Goal: Task Accomplishment & Management: Complete application form

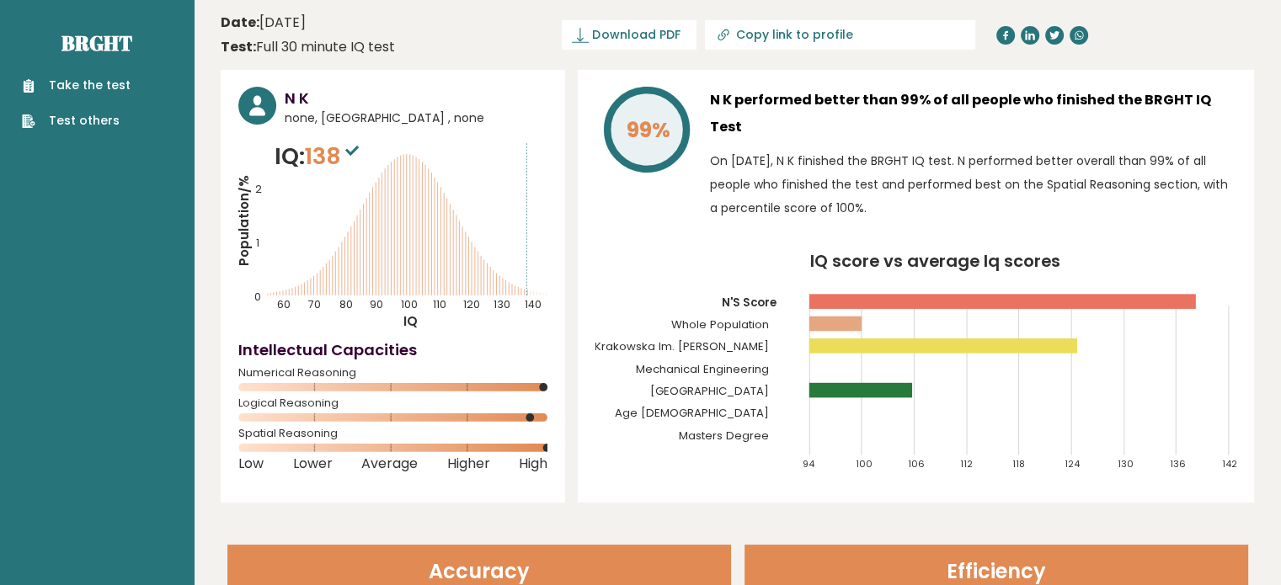
click at [94, 87] on link "Take the test" at bounding box center [76, 86] width 109 height 18
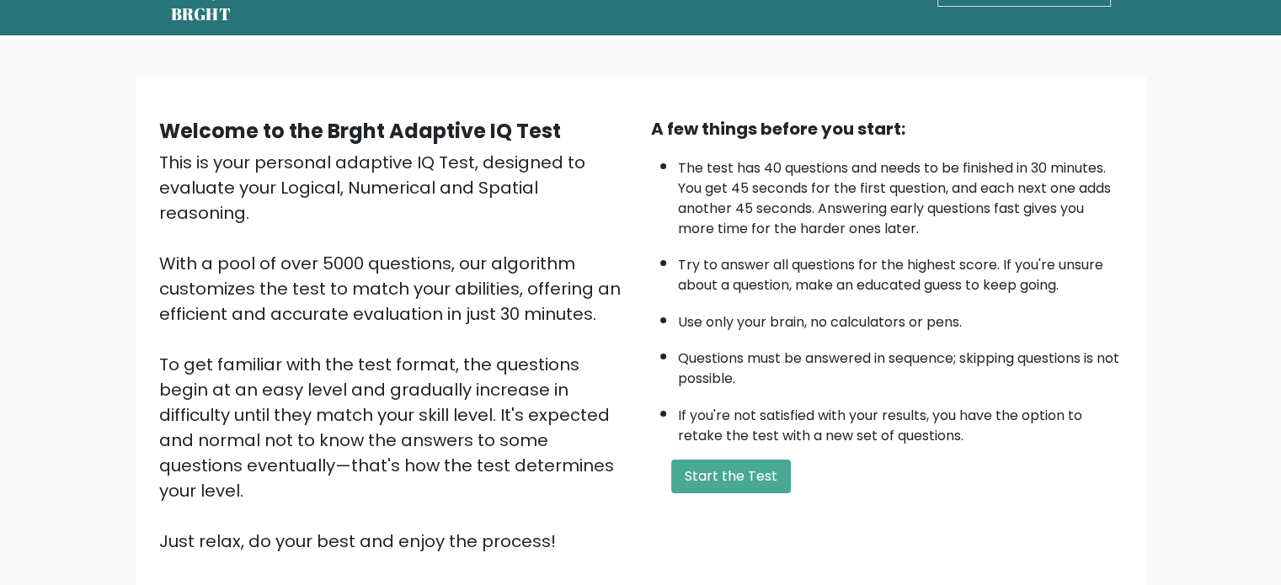
scroll to position [84, 0]
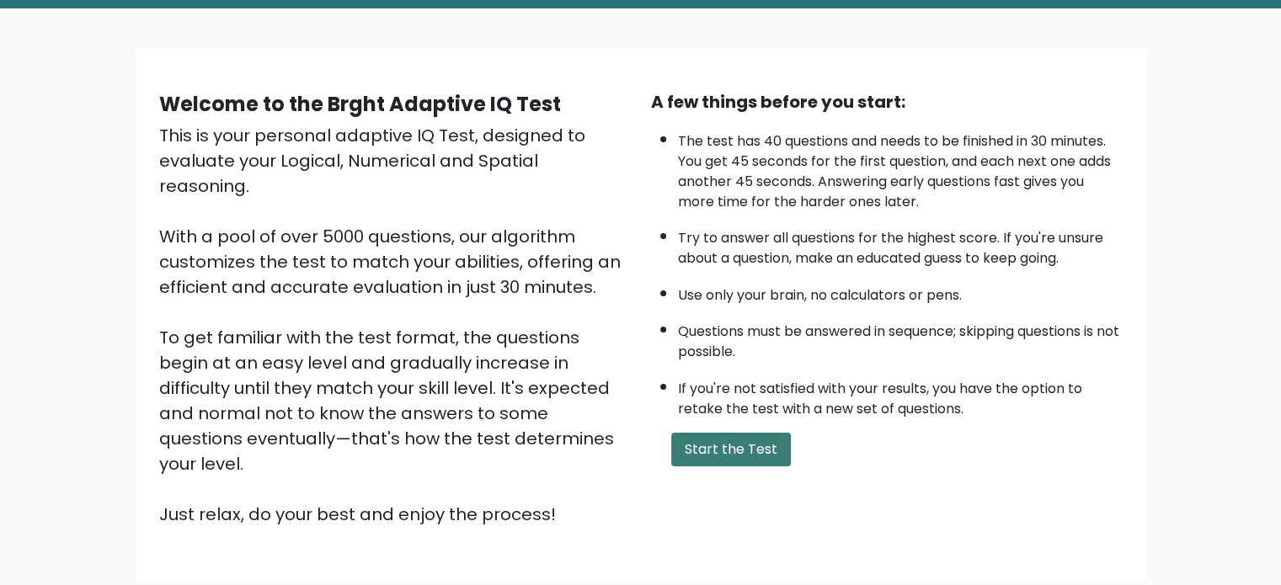
click at [728, 446] on button "Start the Test" at bounding box center [731, 450] width 120 height 34
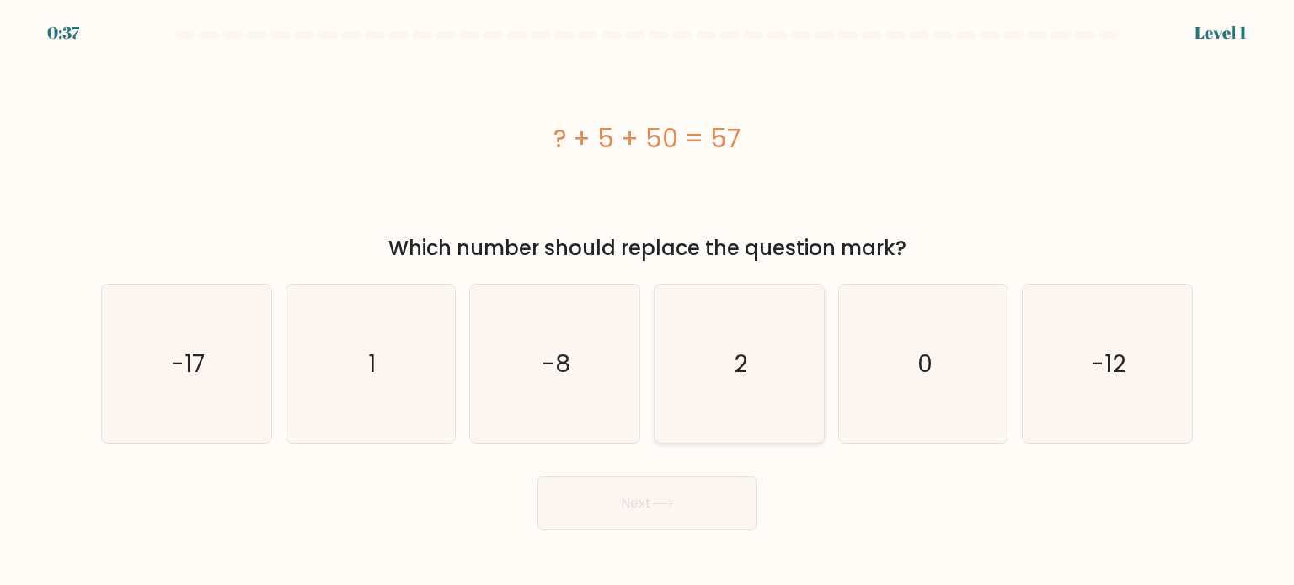
click at [760, 371] on icon "2" at bounding box center [738, 364] width 158 height 158
click at [648, 302] on input "d. 2" at bounding box center [647, 297] width 1 height 8
radio input "true"
click at [672, 494] on button "Next" at bounding box center [646, 504] width 219 height 54
click at [649, 510] on button "Next" at bounding box center [646, 504] width 219 height 54
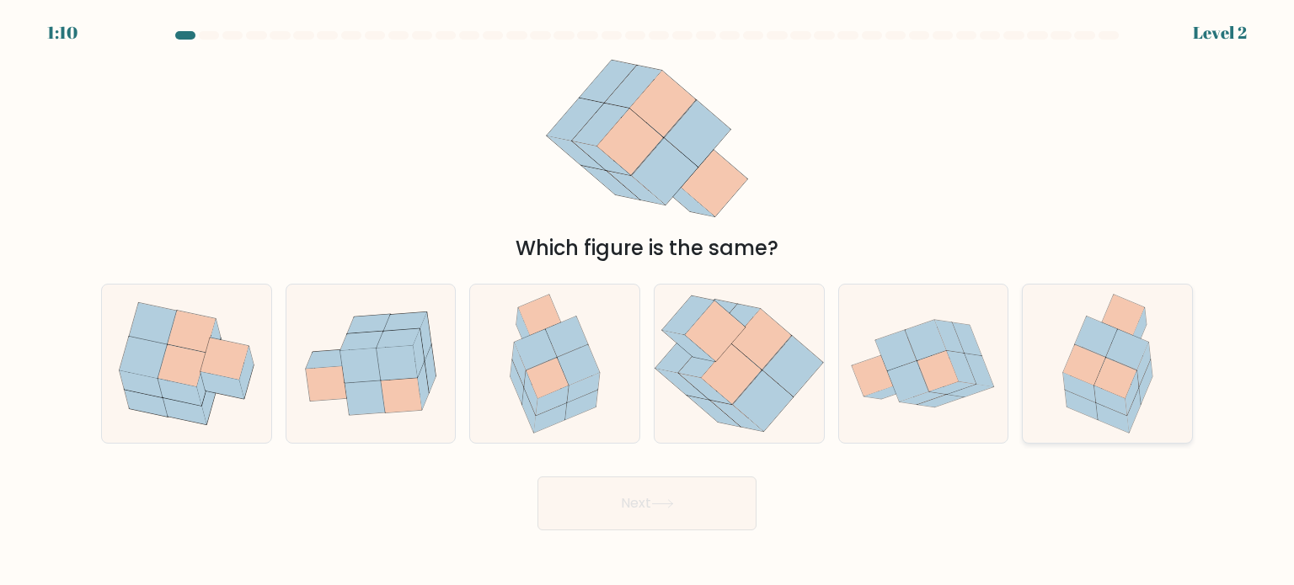
click at [1113, 371] on icon at bounding box center [1115, 378] width 42 height 40
click at [648, 302] on input "f." at bounding box center [647, 297] width 1 height 8
radio input "true"
click at [670, 528] on button "Next" at bounding box center [646, 504] width 219 height 54
click at [665, 507] on icon at bounding box center [662, 503] width 23 height 9
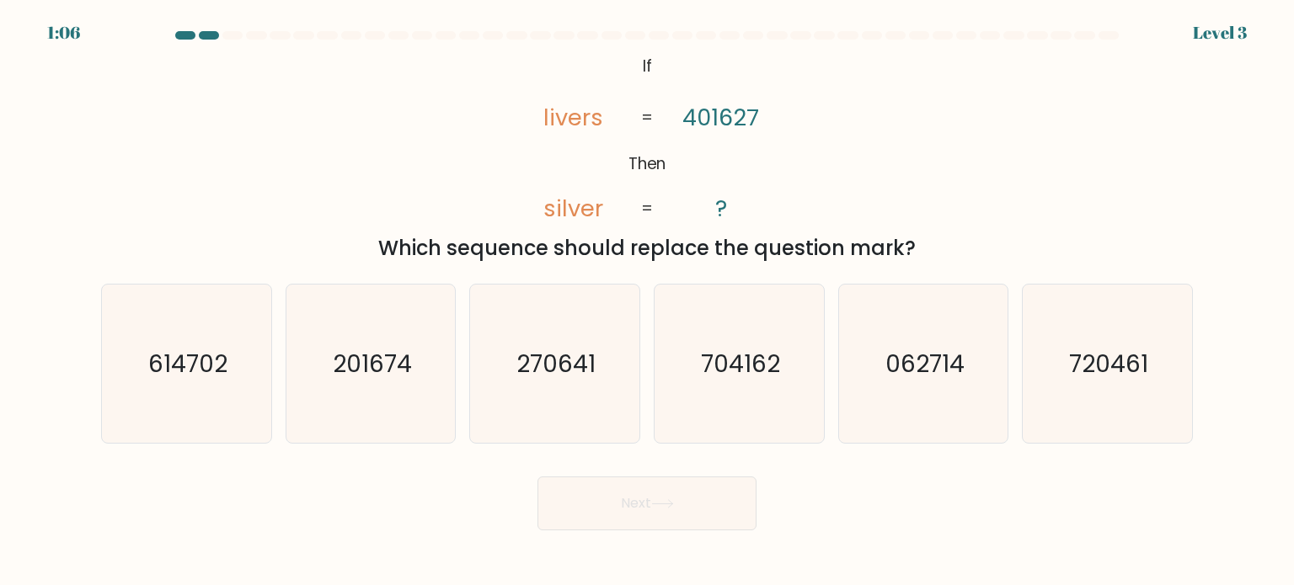
click at [692, 508] on button "Next" at bounding box center [646, 504] width 219 height 54
click at [892, 139] on div "@import url('https://fonts.googleapis.com/css?family=Abril+Fatface:400,100,100i…" at bounding box center [647, 157] width 1112 height 213
click at [753, 370] on text "704162" at bounding box center [740, 363] width 79 height 34
click at [648, 302] on input "d. 704162" at bounding box center [647, 297] width 1 height 8
radio input "true"
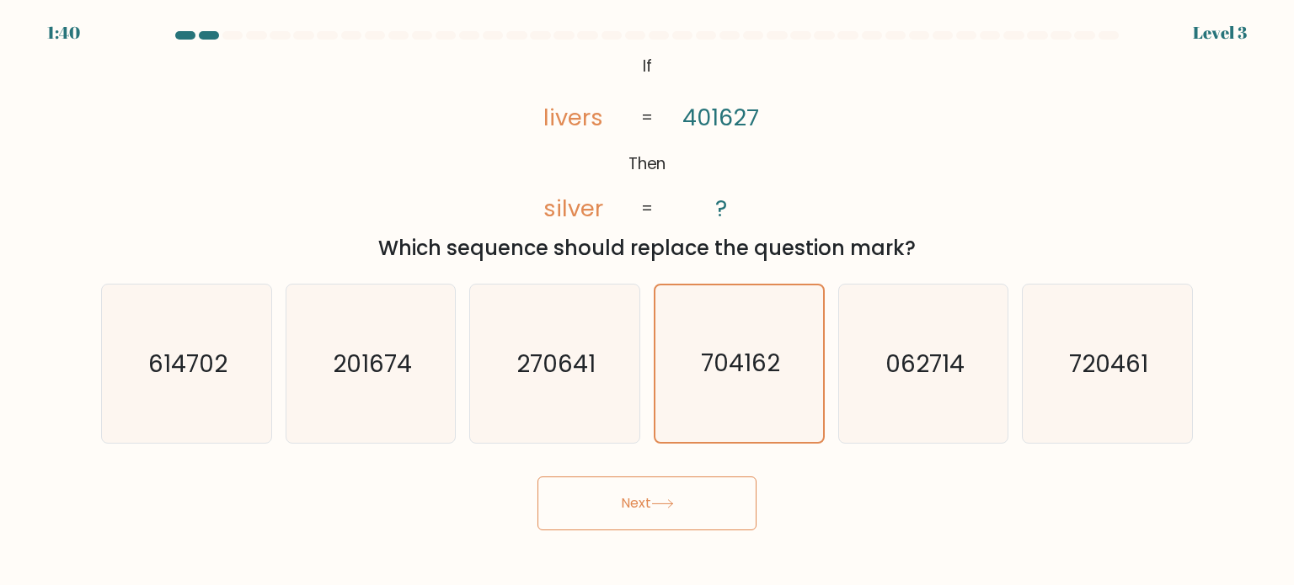
click at [641, 495] on button "Next" at bounding box center [646, 504] width 219 height 54
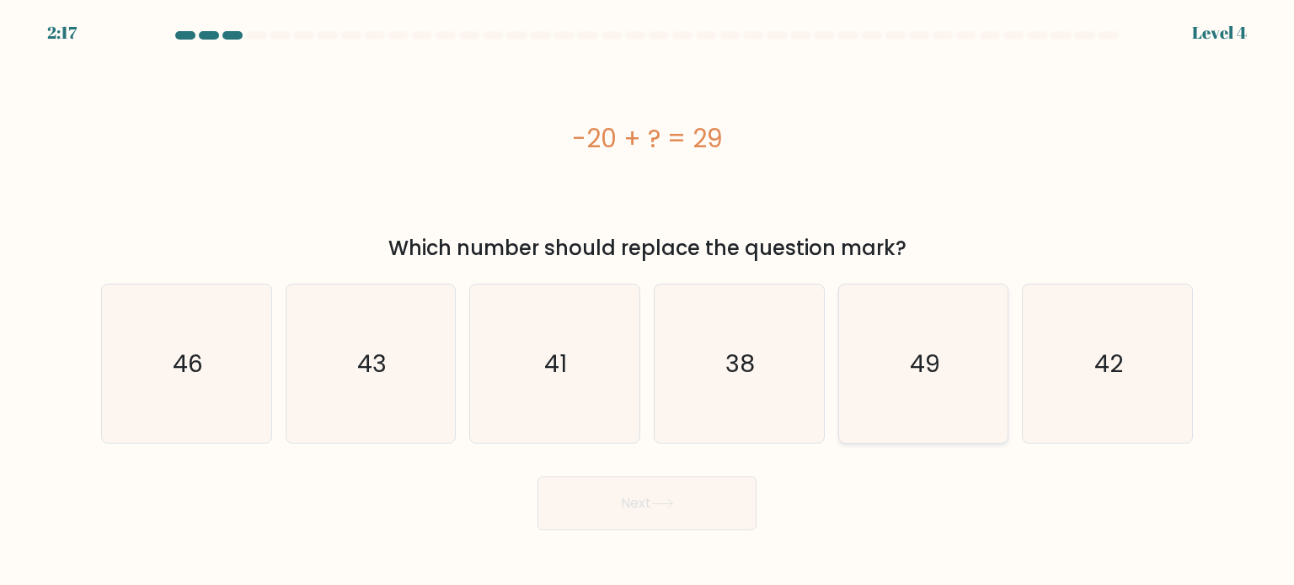
click at [945, 370] on icon "49" at bounding box center [923, 364] width 158 height 158
click at [648, 302] on input "e. 49" at bounding box center [647, 297] width 1 height 8
radio input "true"
click at [693, 502] on button "Next" at bounding box center [646, 504] width 219 height 54
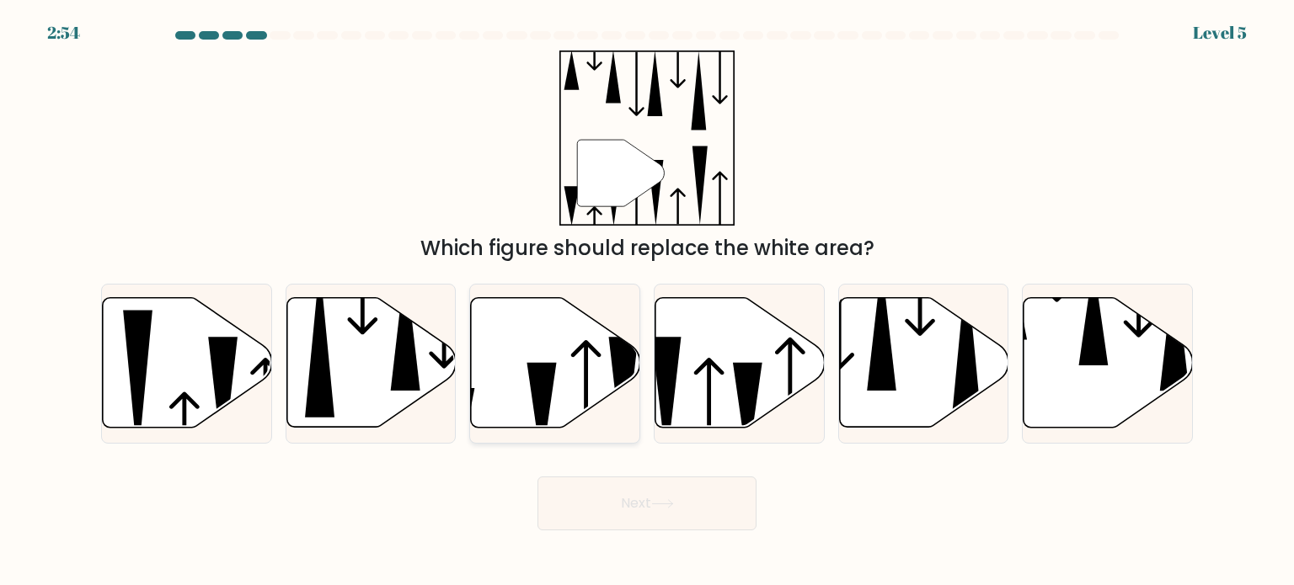
click at [520, 400] on icon at bounding box center [555, 363] width 169 height 130
click at [647, 302] on input "c." at bounding box center [647, 297] width 1 height 8
radio input "true"
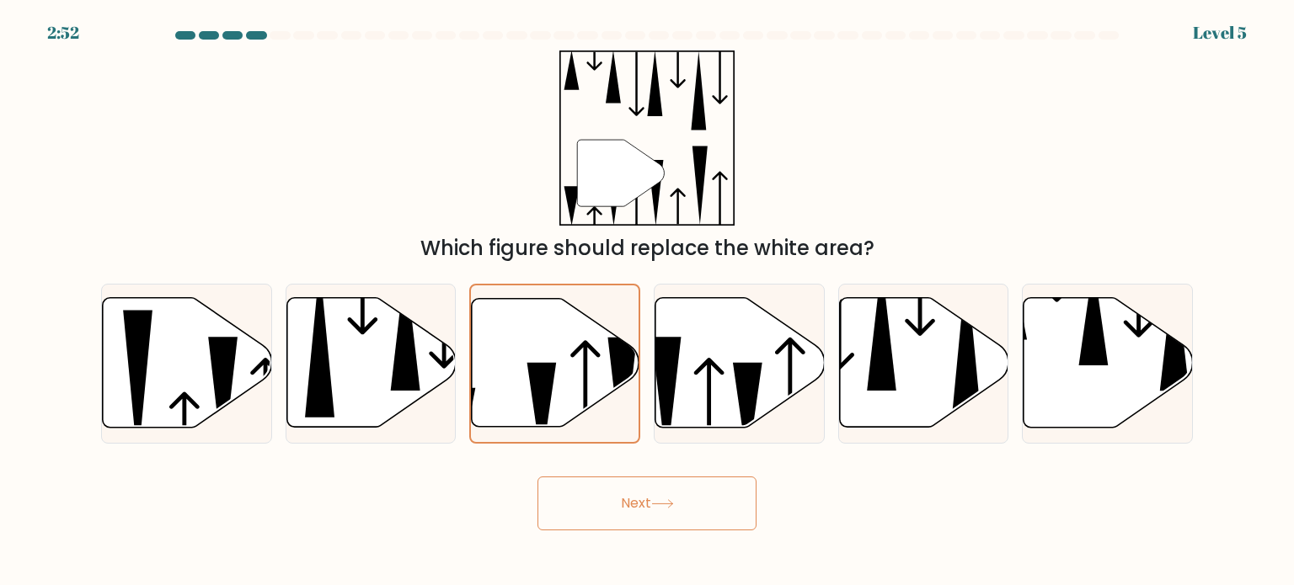
click at [629, 495] on button "Next" at bounding box center [646, 504] width 219 height 54
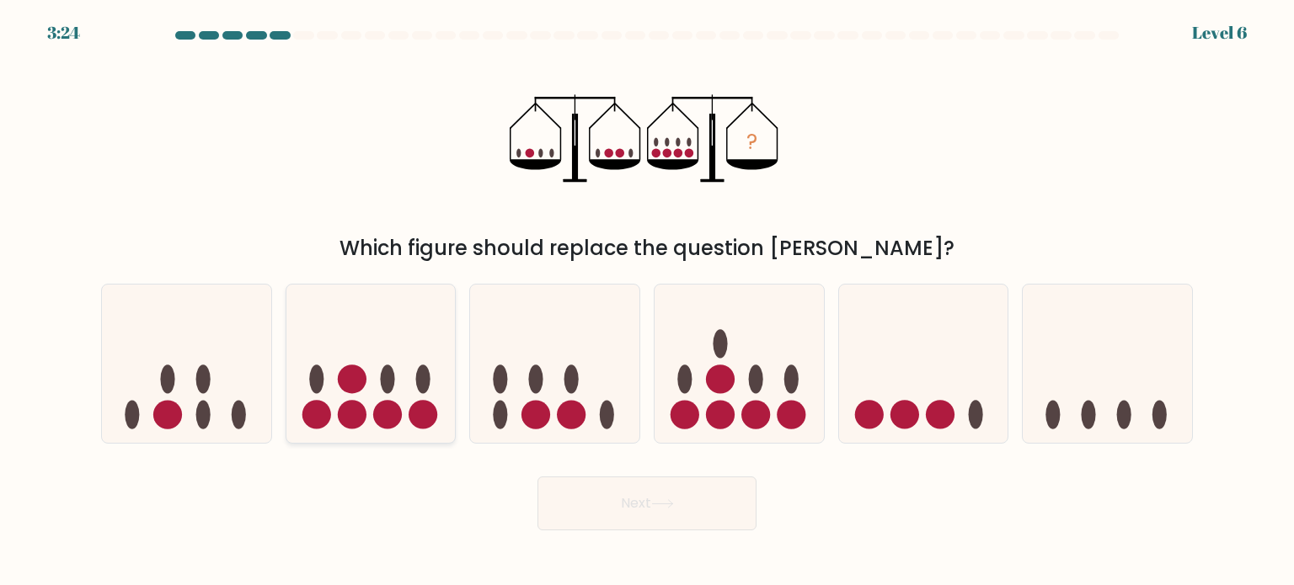
click at [396, 406] on circle at bounding box center [387, 414] width 29 height 29
click at [647, 302] on input "b." at bounding box center [647, 297] width 1 height 8
radio input "true"
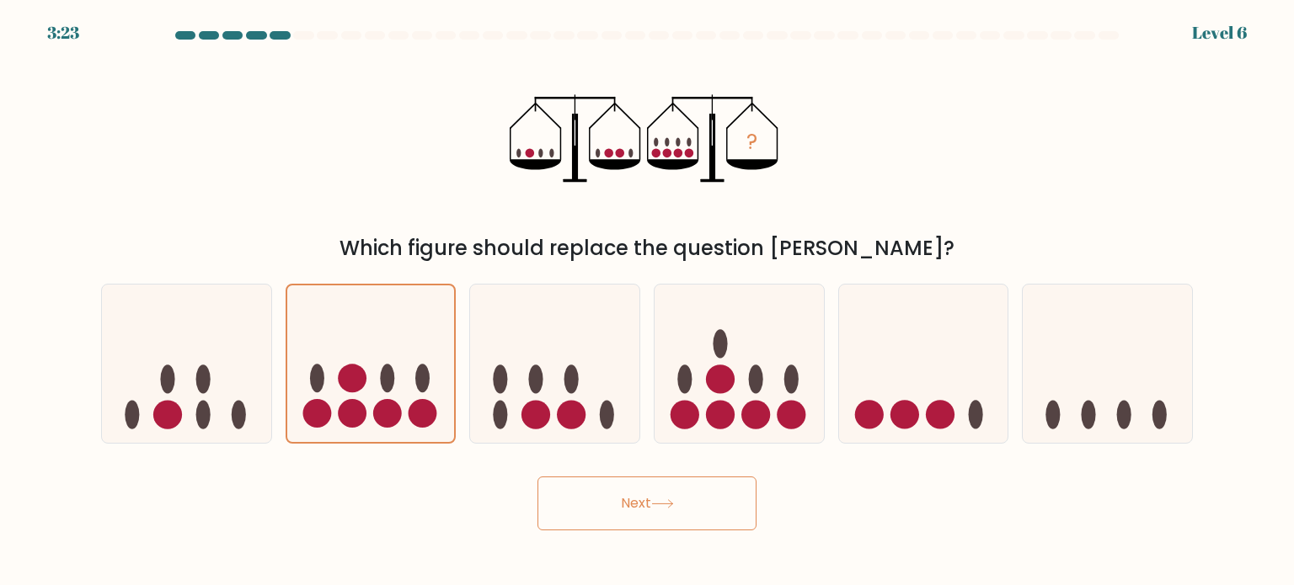
click at [622, 513] on button "Next" at bounding box center [646, 504] width 219 height 54
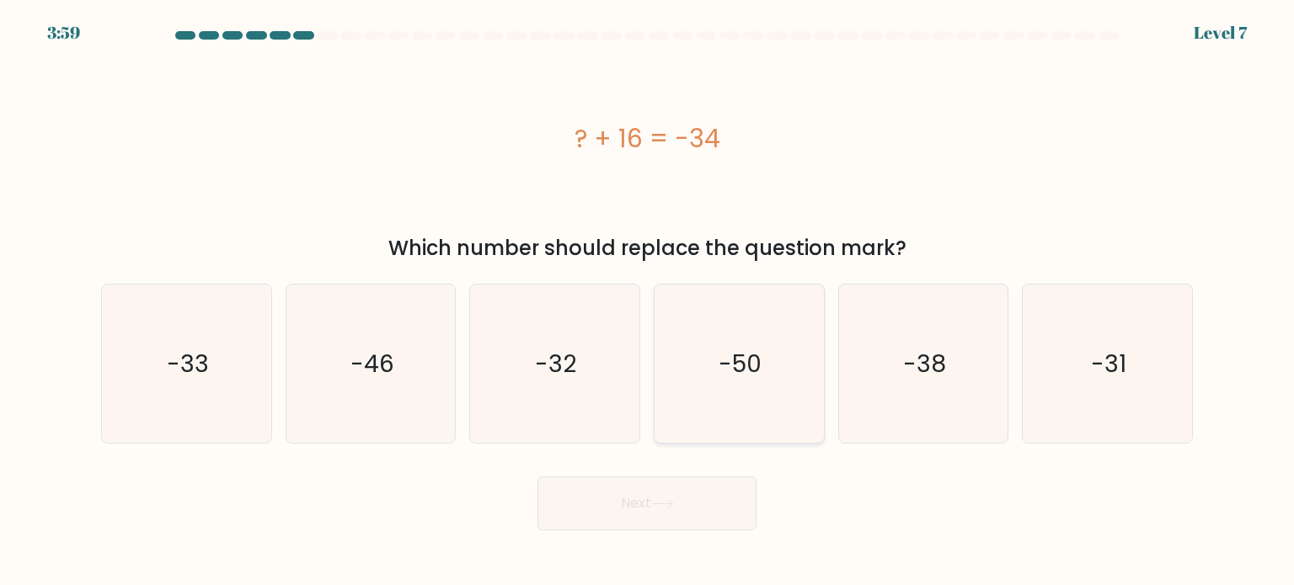
click at [734, 365] on text "-50" at bounding box center [740, 363] width 43 height 34
click at [648, 302] on input "d. -50" at bounding box center [647, 297] width 1 height 8
radio input "true"
click at [661, 514] on button "Next" at bounding box center [646, 504] width 219 height 54
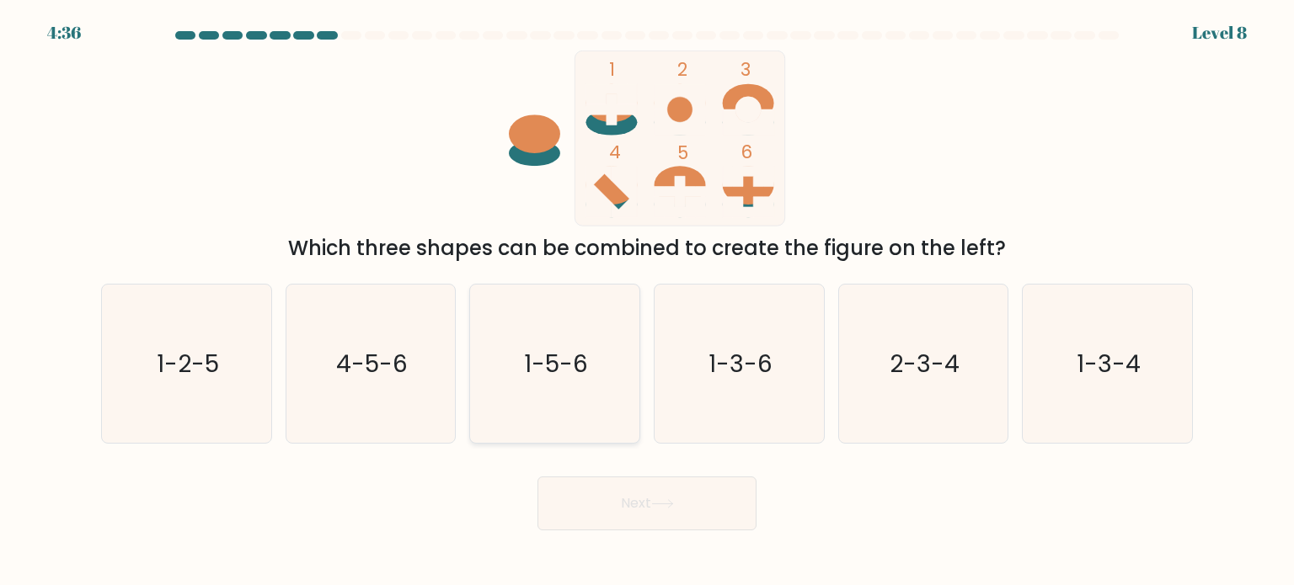
click at [538, 379] on text "1-5-6" at bounding box center [557, 363] width 64 height 34
click at [647, 302] on input "c. 1-5-6" at bounding box center [647, 297] width 1 height 8
radio input "true"
click at [611, 479] on button "Next" at bounding box center [646, 504] width 219 height 54
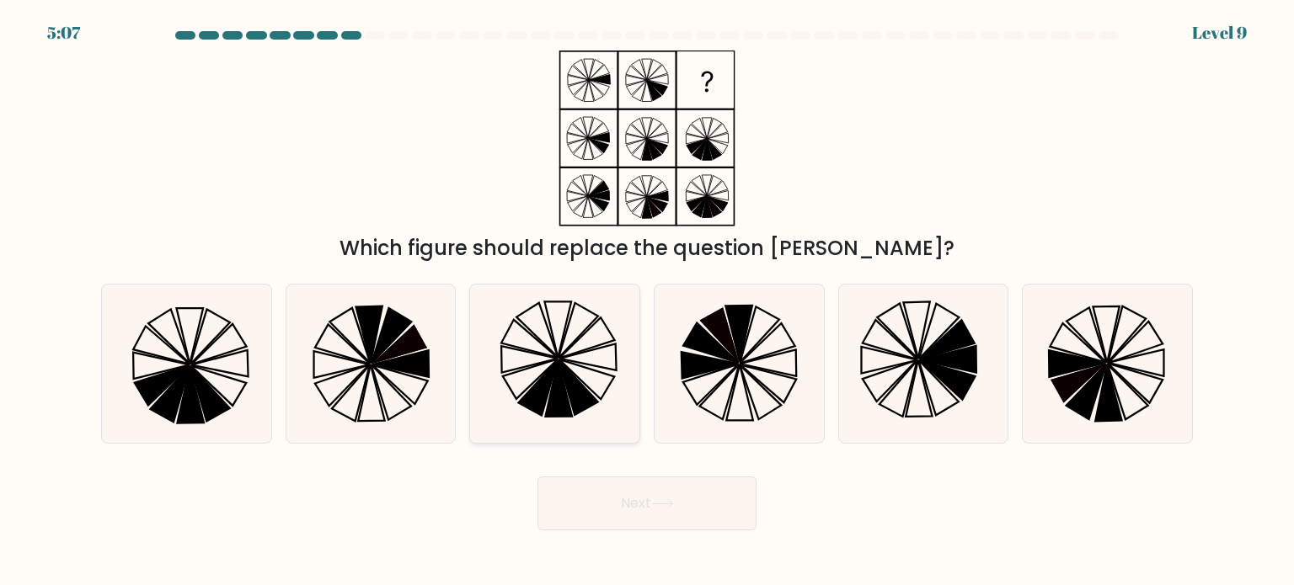
click at [532, 383] on icon at bounding box center [531, 379] width 56 height 40
click at [647, 302] on input "c." at bounding box center [647, 297] width 1 height 8
radio input "true"
click at [622, 506] on button "Next" at bounding box center [646, 504] width 219 height 54
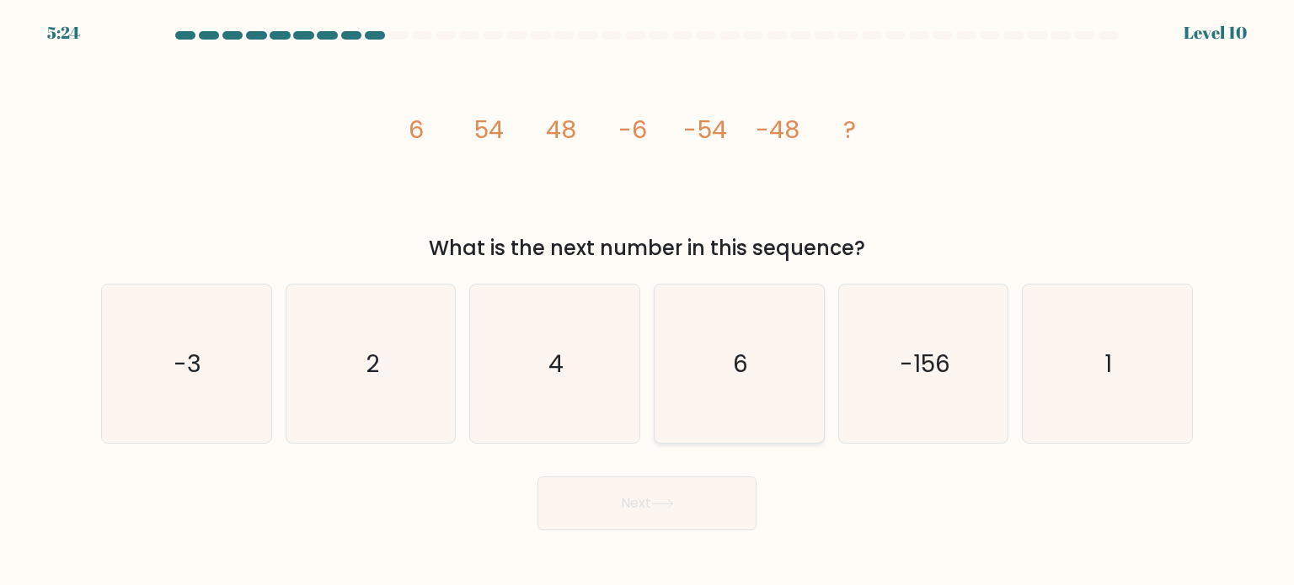
click at [710, 357] on icon "6" at bounding box center [738, 364] width 158 height 158
click at [648, 302] on input "d. 6" at bounding box center [647, 297] width 1 height 8
radio input "true"
click at [665, 515] on button "Next" at bounding box center [646, 504] width 219 height 54
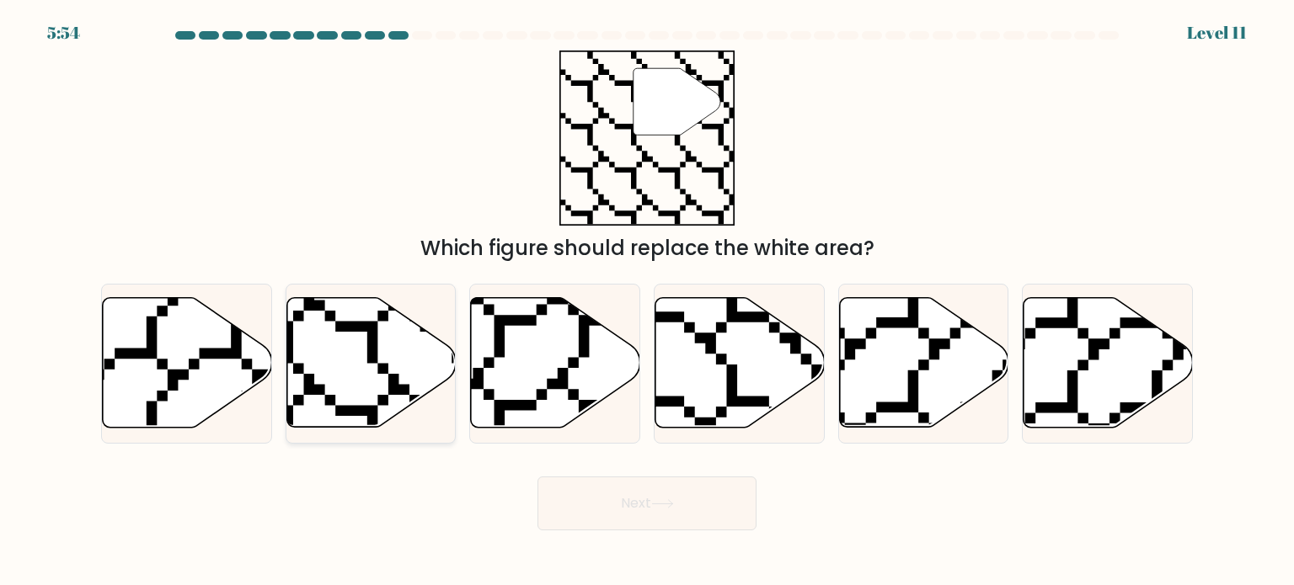
click at [375, 360] on icon at bounding box center [313, 433] width 339 height 338
click at [647, 302] on input "b." at bounding box center [647, 297] width 1 height 8
radio input "true"
click at [640, 501] on button "Next" at bounding box center [646, 504] width 219 height 54
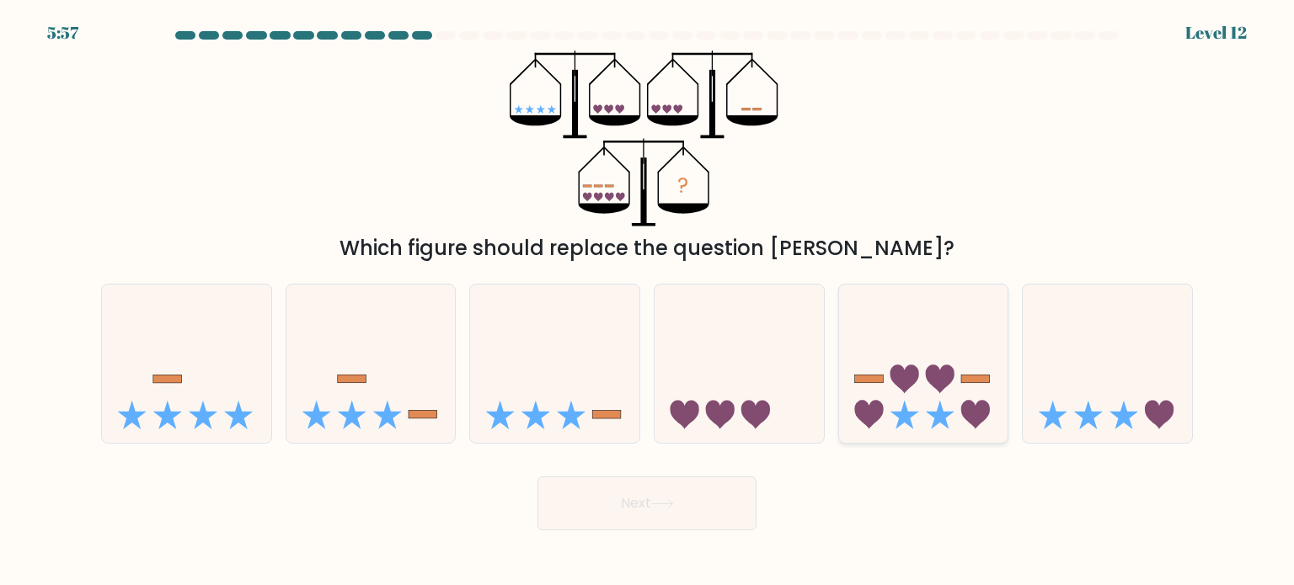
click at [927, 412] on icon at bounding box center [940, 415] width 29 height 29
click at [648, 302] on input "e." at bounding box center [647, 297] width 1 height 8
radio input "true"
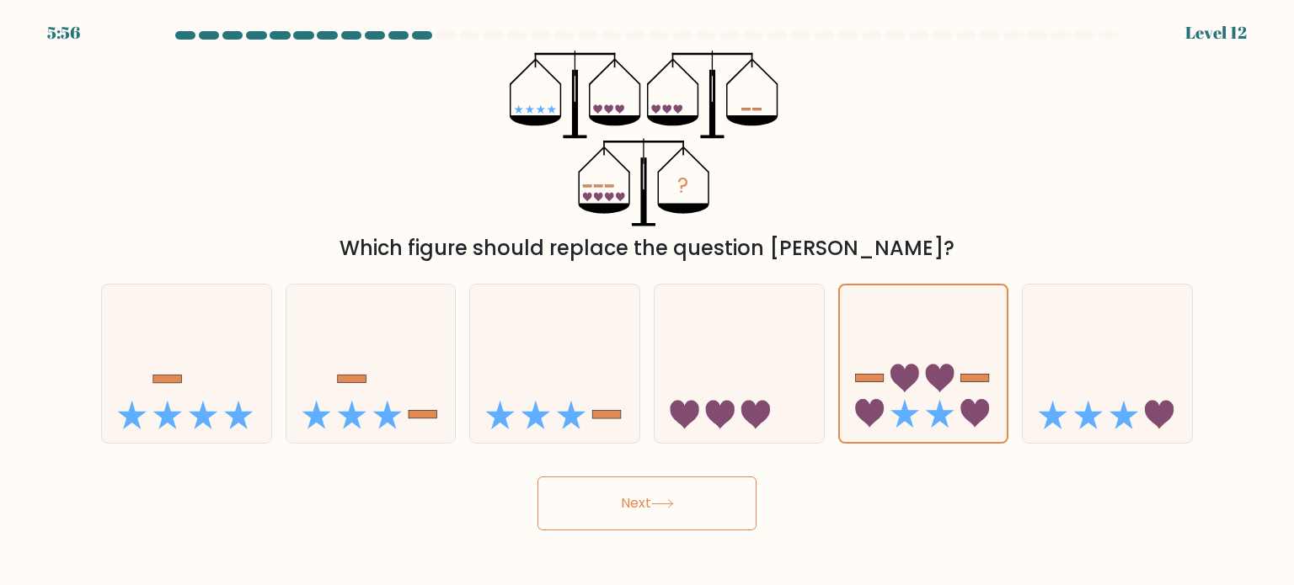
click at [751, 494] on button "Next" at bounding box center [646, 504] width 219 height 54
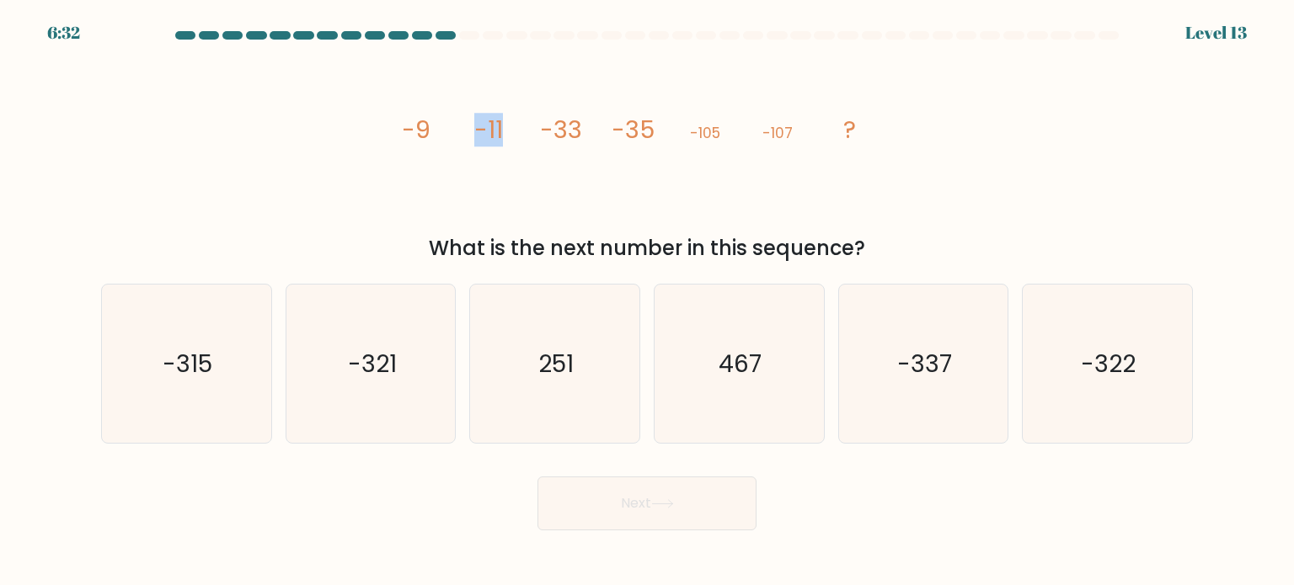
drag, startPoint x: 474, startPoint y: 127, endPoint x: 506, endPoint y: 127, distance: 32.0
click at [506, 127] on icon "image/svg+xml -9 -11 -33 -35 -105 -107 ?" at bounding box center [646, 139] width 505 height 176
click at [517, 161] on icon "image/svg+xml -9 -11 -33 -35 -105 -107 ?" at bounding box center [646, 139] width 505 height 176
drag, startPoint x: 401, startPoint y: 127, endPoint x: 435, endPoint y: 129, distance: 33.7
click at [435, 129] on icon "image/svg+xml -9 -11 -33 -35 -105 -107 ?" at bounding box center [646, 139] width 505 height 176
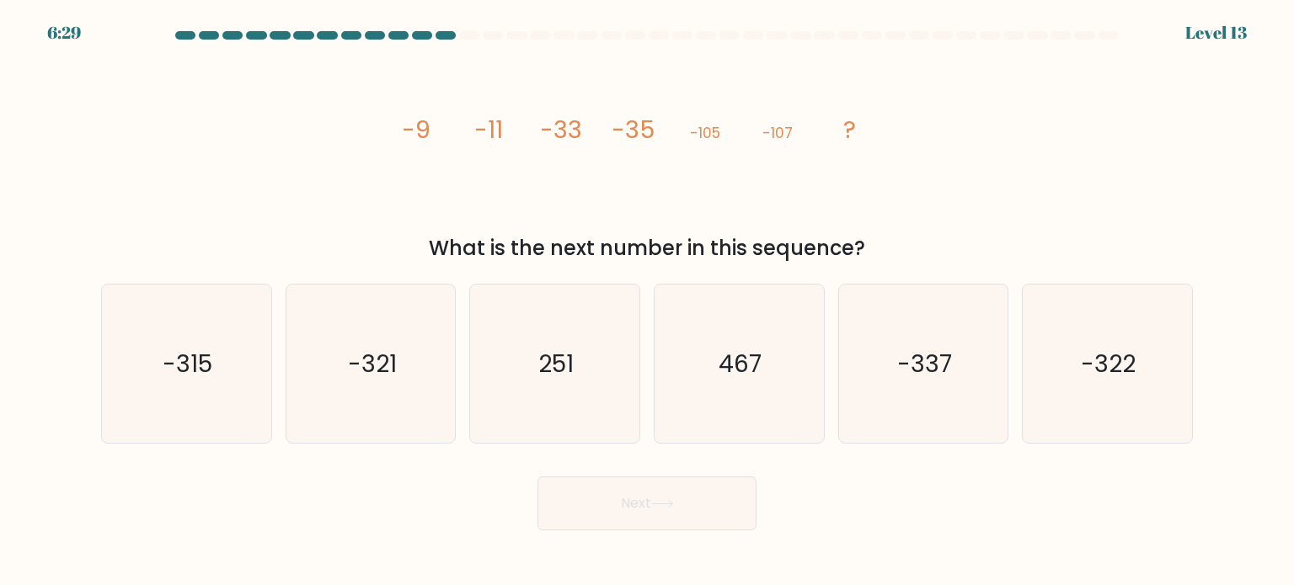
click at [472, 130] on icon "image/svg+xml -9 -11 -33 -35 -105 -107 ?" at bounding box center [646, 139] width 505 height 176
drag, startPoint x: 474, startPoint y: 130, endPoint x: 505, endPoint y: 130, distance: 31.2
click at [505, 130] on icon "image/svg+xml -9 -11 -33 -35 -105 -107 ?" at bounding box center [646, 139] width 505 height 176
click at [540, 165] on icon "image/svg+xml -9 -11 -33 -35 -105 -107 ?" at bounding box center [646, 139] width 505 height 176
drag, startPoint x: 476, startPoint y: 128, endPoint x: 505, endPoint y: 131, distance: 28.7
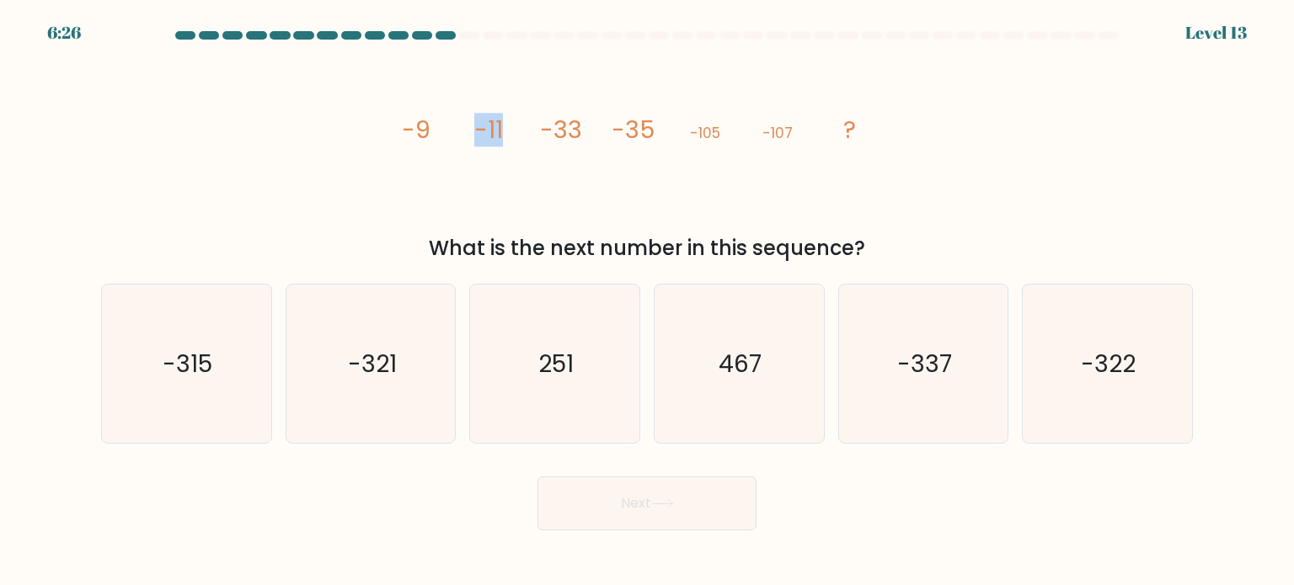
click at [505, 131] on icon "image/svg+xml -9 -11 -33 -35 -105 -107 ?" at bounding box center [646, 139] width 505 height 176
click at [590, 134] on icon "image/svg+xml -9 -11 -33 -35 -105 -107 ?" at bounding box center [646, 139] width 505 height 176
drag, startPoint x: 541, startPoint y: 125, endPoint x: 580, endPoint y: 129, distance: 39.7
click at [580, 129] on tspan "-33" at bounding box center [561, 130] width 42 height 34
drag, startPoint x: 616, startPoint y: 128, endPoint x: 649, endPoint y: 127, distance: 33.7
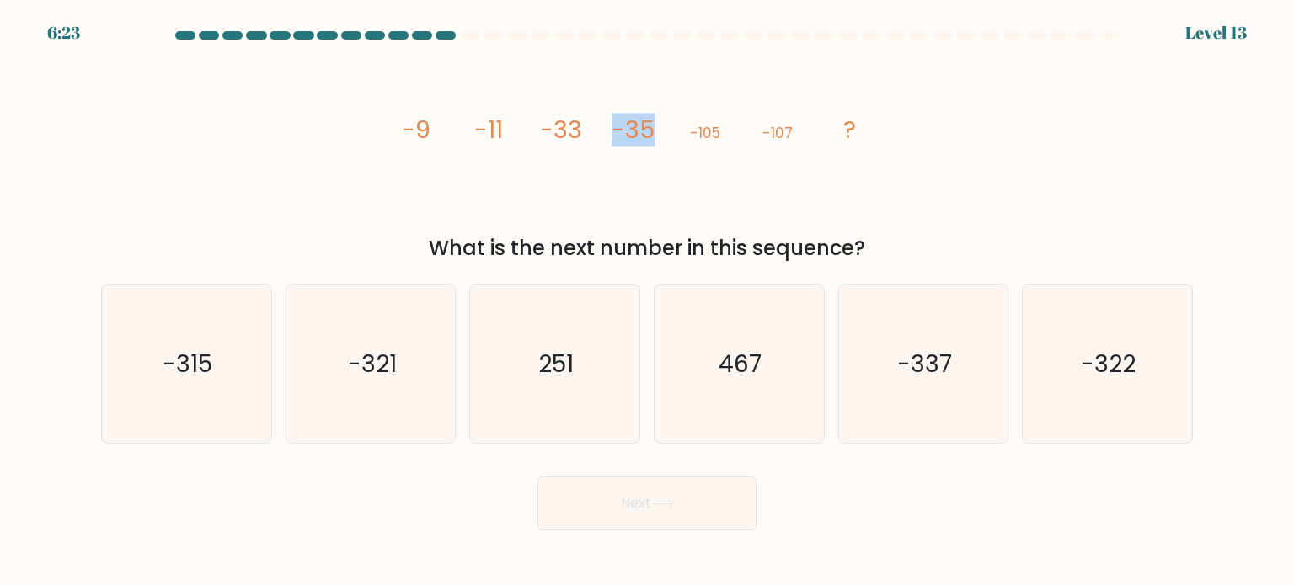
click at [649, 127] on tspan "-35" at bounding box center [632, 130] width 43 height 34
click at [710, 163] on icon "image/svg+xml -9 -11 -33 -35 -105 -107 ?" at bounding box center [646, 139] width 505 height 176
drag, startPoint x: 687, startPoint y: 133, endPoint x: 718, endPoint y: 131, distance: 31.3
click at [718, 131] on icon "image/svg+xml -9 -11 -33 -35 -105 -107 ?" at bounding box center [646, 139] width 505 height 176
drag, startPoint x: 761, startPoint y: 137, endPoint x: 802, endPoint y: 128, distance: 42.3
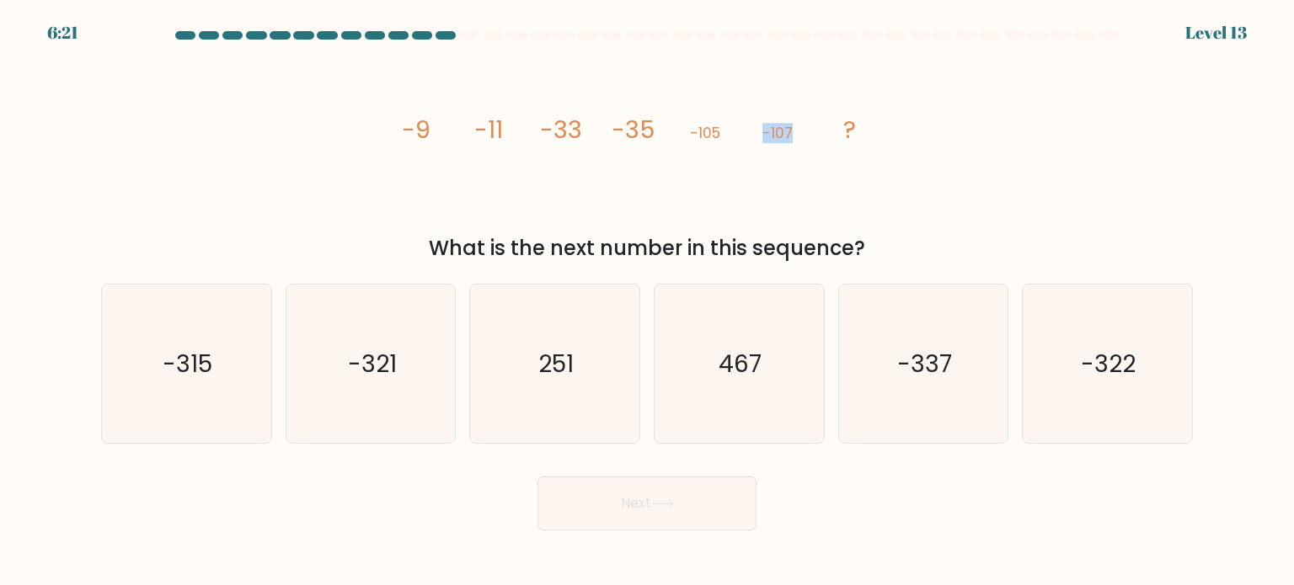
click at [802, 128] on icon "image/svg+xml -9 -11 -33 -35 -105 -107 ?" at bounding box center [646, 139] width 505 height 176
click at [840, 152] on icon "image/svg+xml -9 -11 -33 -35 -105 -107 ?" at bounding box center [646, 139] width 505 height 176
drag, startPoint x: 473, startPoint y: 127, endPoint x: 527, endPoint y: 129, distance: 54.8
click at [527, 129] on icon "image/svg+xml -9 -11 -33 -35 -105 -107 ?" at bounding box center [646, 139] width 505 height 176
drag, startPoint x: 630, startPoint y: 130, endPoint x: 657, endPoint y: 130, distance: 27.0
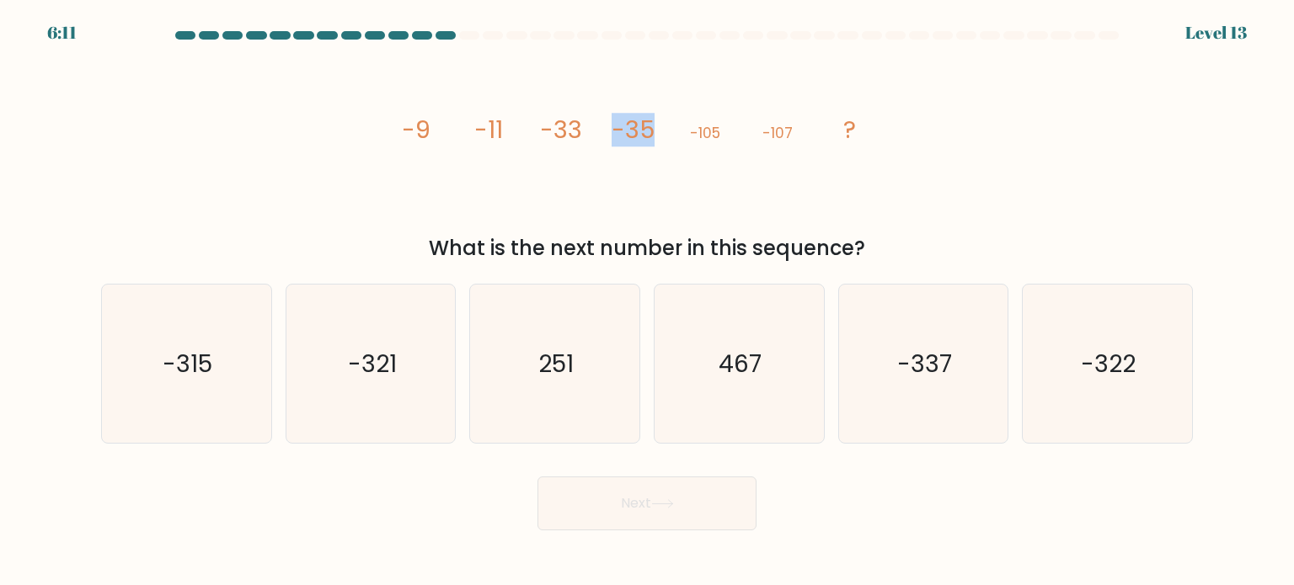
click at [657, 130] on icon "image/svg+xml -9 -11 -33 -35 -105 -107 ?" at bounding box center [646, 139] width 505 height 176
click at [762, 133] on tspan "-107" at bounding box center [777, 133] width 30 height 20
drag, startPoint x: 763, startPoint y: 132, endPoint x: 792, endPoint y: 132, distance: 28.6
click at [792, 132] on icon "image/svg+xml -9 -11 -33 -35 -105 -107 ?" at bounding box center [646, 139] width 505 height 176
click at [373, 380] on icon "-321" at bounding box center [370, 364] width 158 height 158
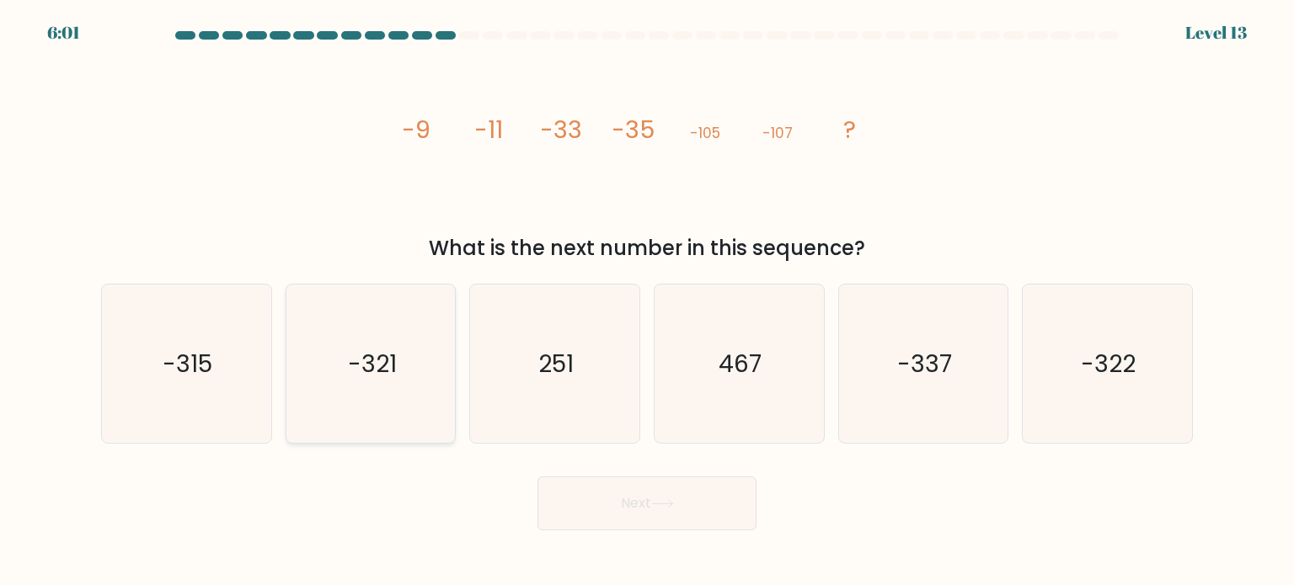
click at [647, 302] on input "b. -321" at bounding box center [647, 297] width 1 height 8
radio input "true"
click at [614, 505] on button "Next" at bounding box center [646, 504] width 219 height 54
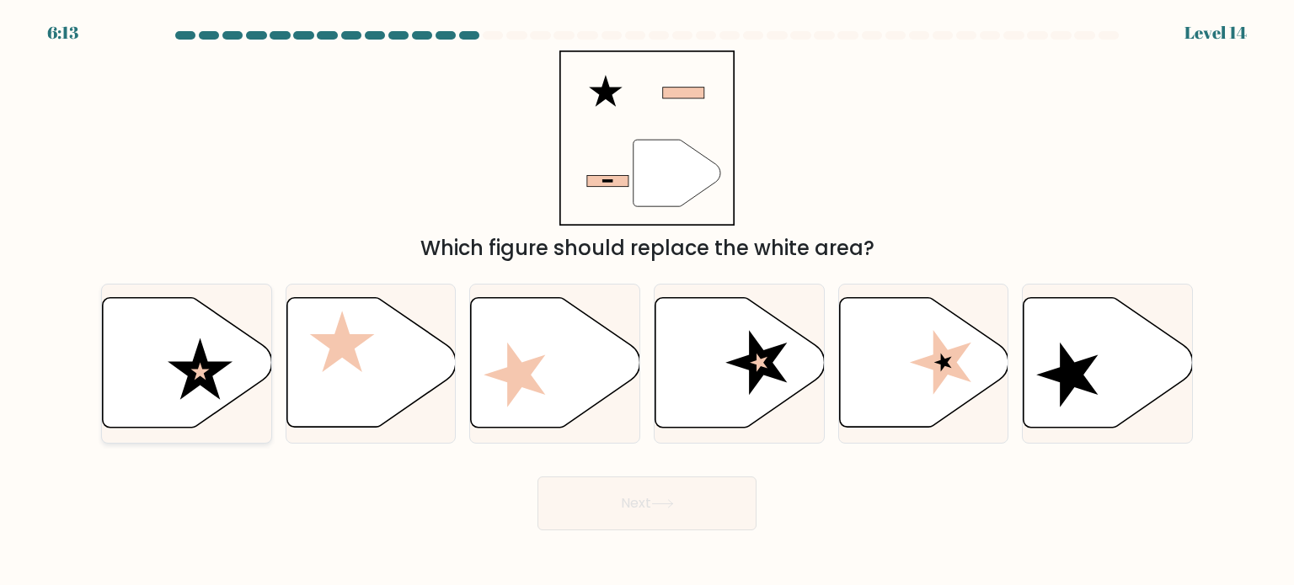
click at [165, 375] on icon at bounding box center [187, 363] width 169 height 130
click at [647, 302] on input "a." at bounding box center [647, 297] width 1 height 8
radio input "true"
click at [657, 510] on button "Next" at bounding box center [646, 504] width 219 height 54
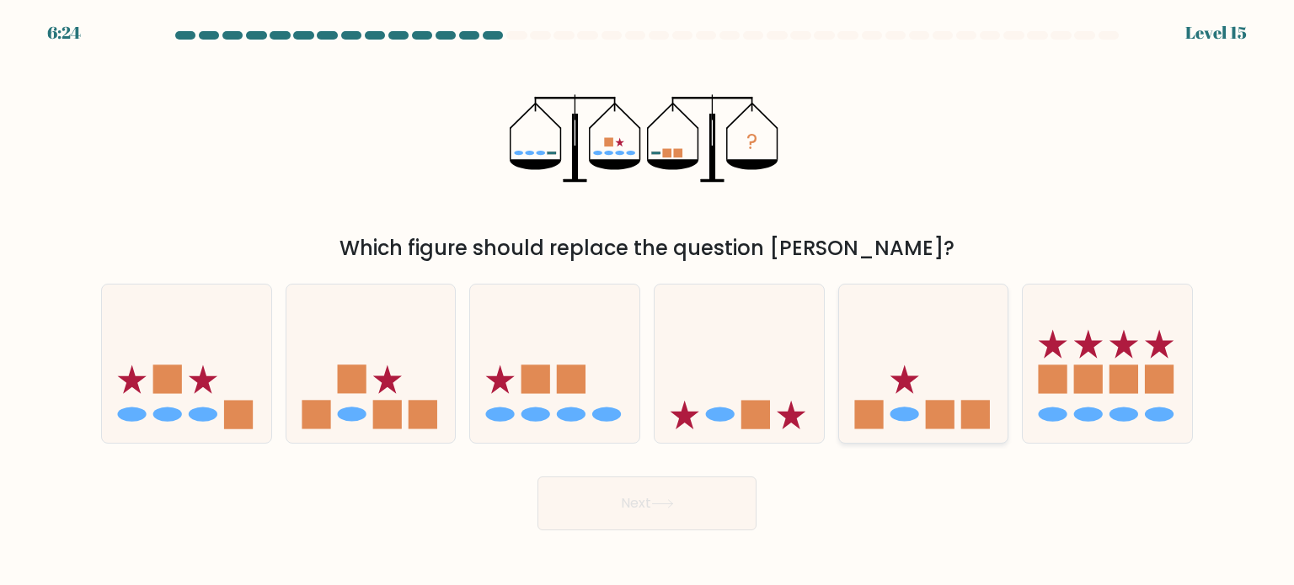
click at [940, 402] on rect at bounding box center [940, 414] width 29 height 29
click at [648, 302] on input "e." at bounding box center [647, 297] width 1 height 8
radio input "true"
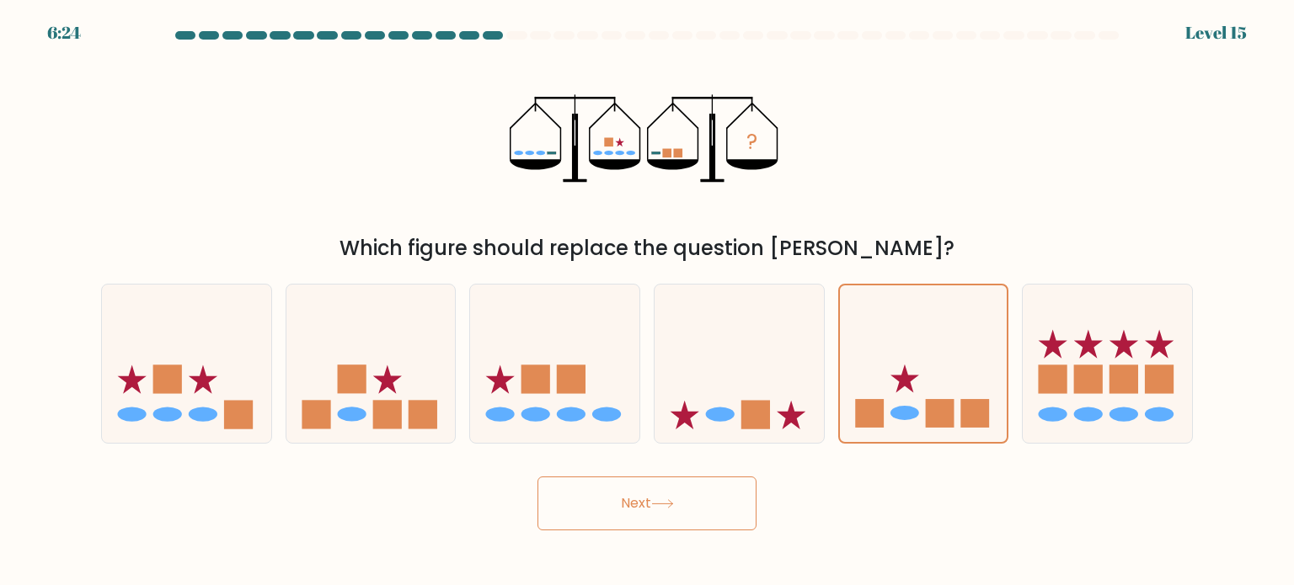
click at [697, 494] on button "Next" at bounding box center [646, 504] width 219 height 54
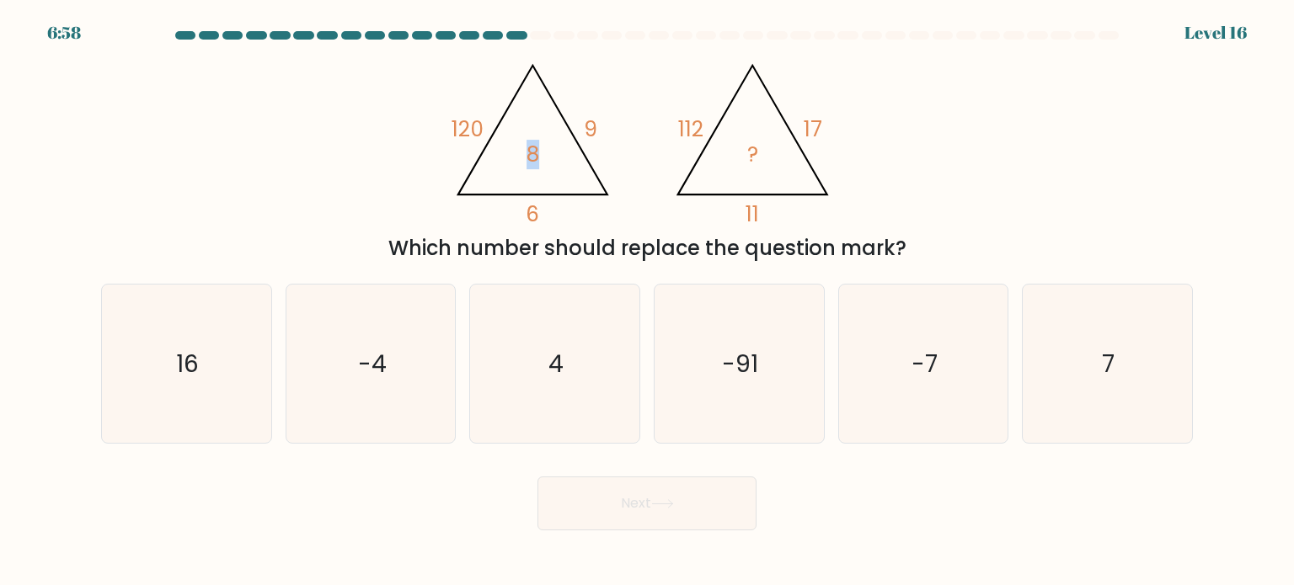
drag, startPoint x: 526, startPoint y: 150, endPoint x: 537, endPoint y: 151, distance: 11.0
click at [537, 151] on tspan "8" at bounding box center [532, 154] width 13 height 29
click at [574, 217] on icon "@import url('https://fonts.googleapis.com/css?family=Abril+Fatface:400,100,100i…" at bounding box center [647, 139] width 404 height 176
drag, startPoint x: 451, startPoint y: 126, endPoint x: 480, endPoint y: 124, distance: 28.7
click at [480, 124] on tspan "120" at bounding box center [467, 129] width 32 height 29
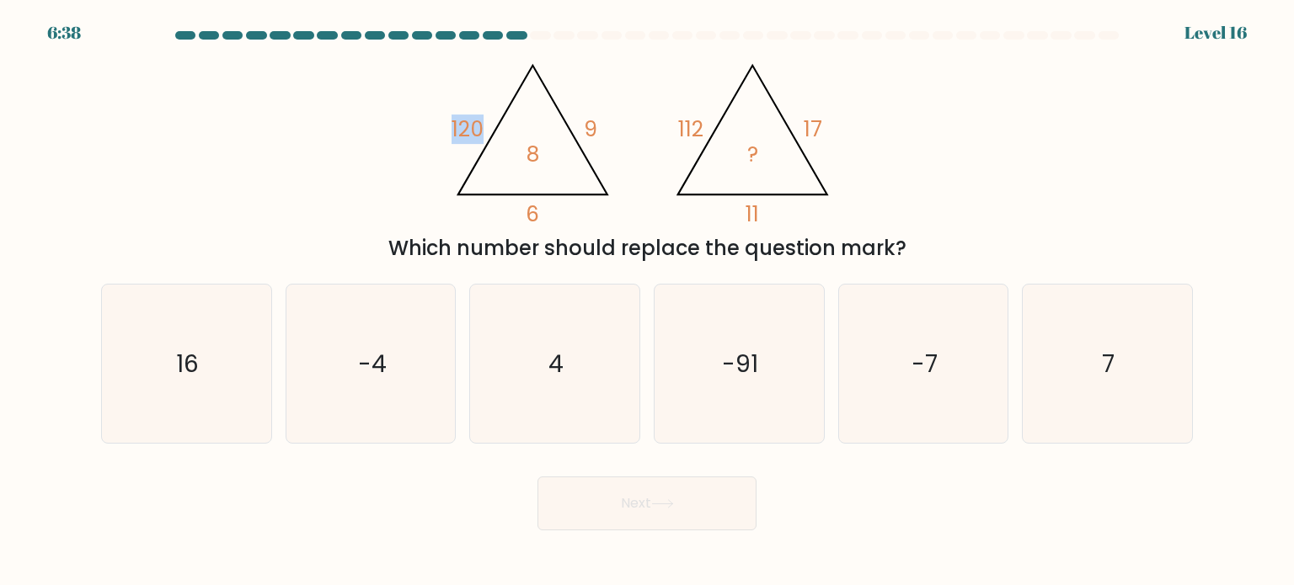
click at [383, 128] on div "@import url('https://fonts.googleapis.com/css?family=Abril+Fatface:400,100,100i…" at bounding box center [647, 157] width 1112 height 213
drag, startPoint x: 482, startPoint y: 127, endPoint x: 441, endPoint y: 131, distance: 40.6
click at [441, 131] on div "@import url('https://fonts.googleapis.com/css?family=Abril+Fatface:400,100,100i…" at bounding box center [647, 157] width 1112 height 213
click at [414, 154] on div "@import url('https://fonts.googleapis.com/css?family=Abril+Fatface:400,100,100i…" at bounding box center [647, 157] width 1112 height 213
drag, startPoint x: 529, startPoint y: 152, endPoint x: 539, endPoint y: 152, distance: 10.1
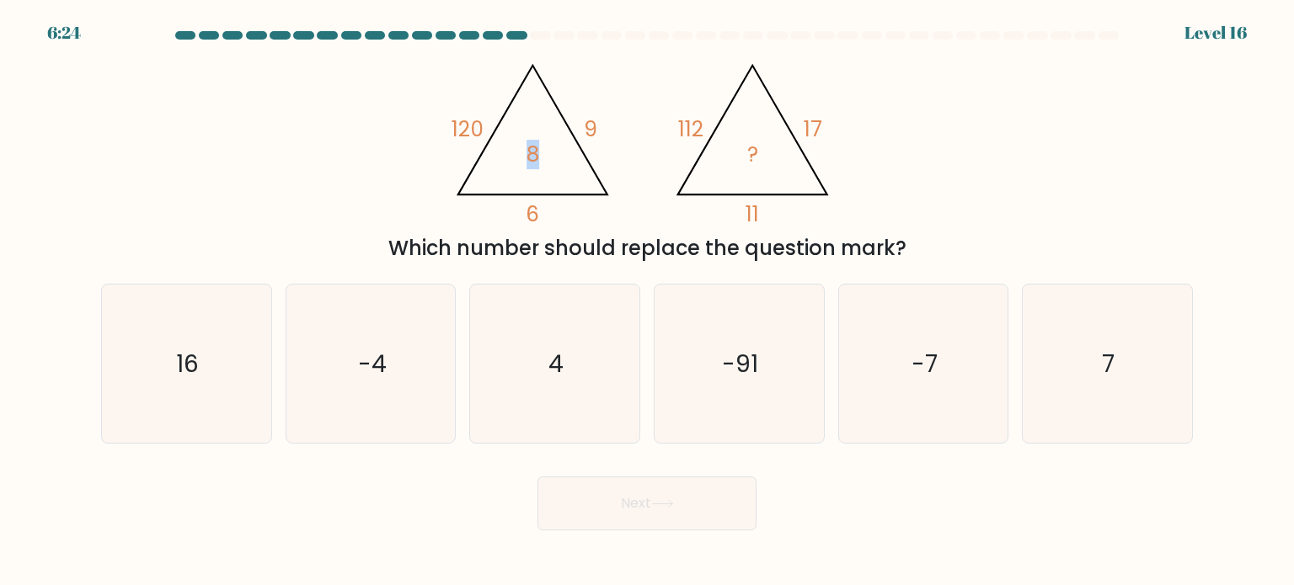
click at [539, 152] on tspan "8" at bounding box center [532, 154] width 13 height 29
click at [613, 134] on icon "@import url('https://fonts.googleapis.com/css?family=Abril+Fatface:400,100,100i…" at bounding box center [647, 139] width 404 height 176
drag, startPoint x: 528, startPoint y: 152, endPoint x: 537, endPoint y: 151, distance: 8.5
click at [537, 151] on tspan "8" at bounding box center [532, 154] width 13 height 29
click at [617, 149] on icon "@import url('https://fonts.googleapis.com/css?family=Abril+Fatface:400,100,100i…" at bounding box center [647, 139] width 404 height 176
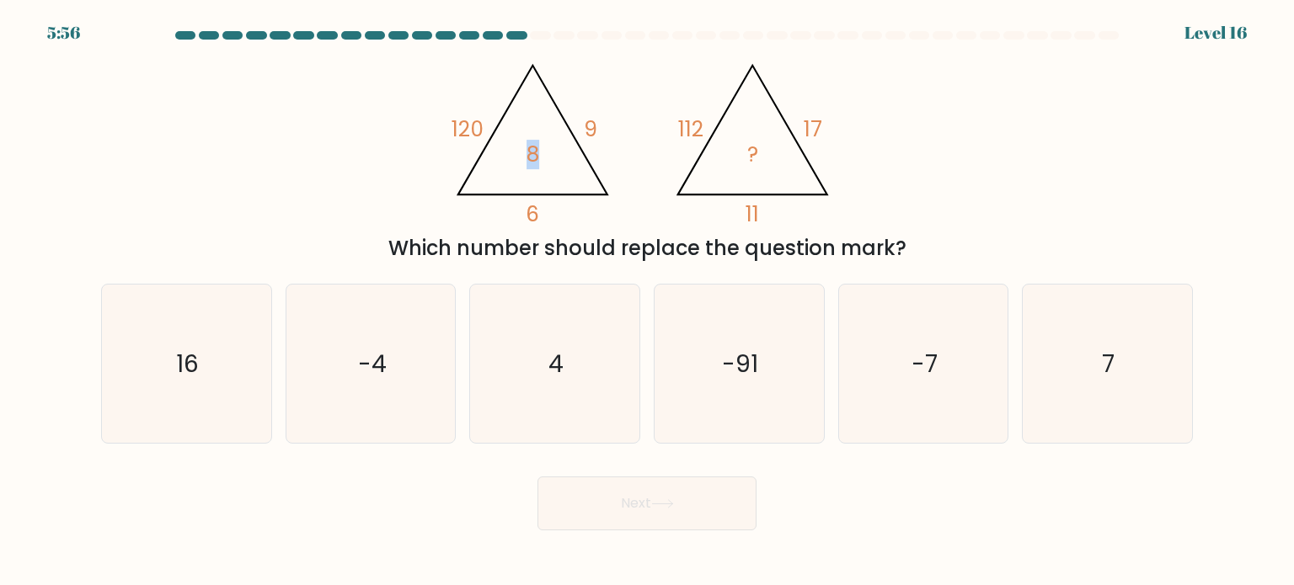
drag, startPoint x: 527, startPoint y: 154, endPoint x: 537, endPoint y: 152, distance: 9.4
click at [537, 152] on tspan "8" at bounding box center [532, 154] width 13 height 29
drag, startPoint x: 595, startPoint y: 129, endPoint x: 579, endPoint y: 136, distance: 17.0
click at [585, 128] on tspan "9" at bounding box center [590, 129] width 13 height 29
drag, startPoint x: 538, startPoint y: 211, endPoint x: 527, endPoint y: 212, distance: 11.1
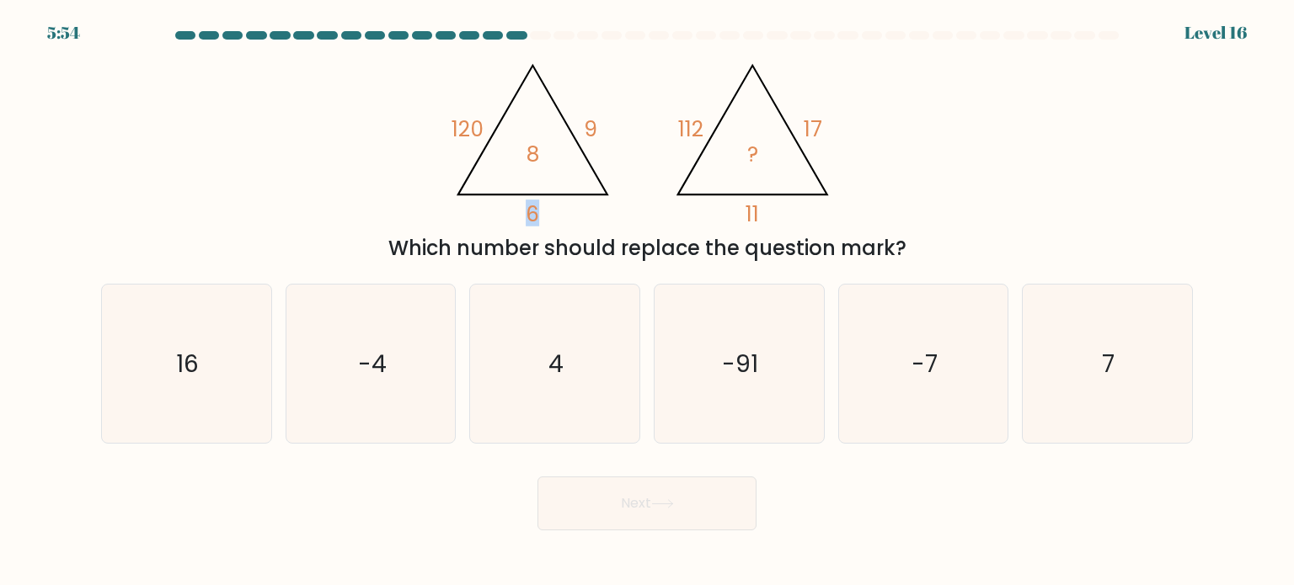
click at [527, 212] on tspan "6" at bounding box center [532, 214] width 13 height 29
click at [758, 151] on icon "@import url('https://fonts.googleapis.com/css?family=Abril+Fatface:400,100,100i…" at bounding box center [647, 139] width 404 height 176
click at [569, 370] on icon "4" at bounding box center [554, 364] width 158 height 158
click at [647, 302] on input "c. 4" at bounding box center [647, 297] width 1 height 8
radio input "true"
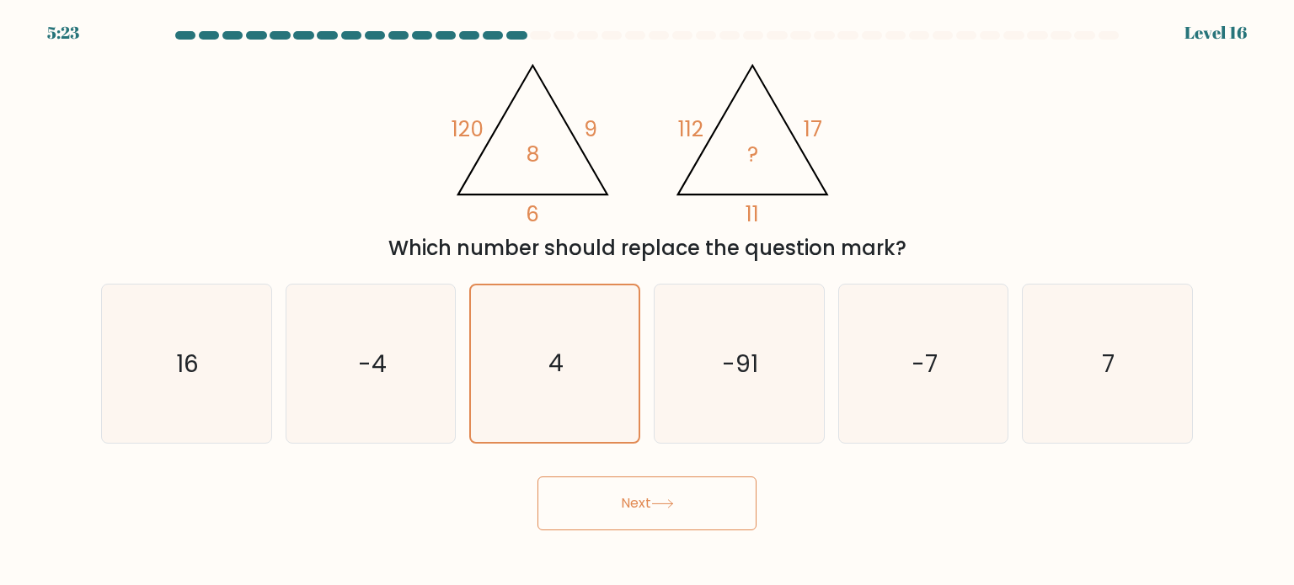
click at [660, 505] on icon at bounding box center [662, 503] width 23 height 9
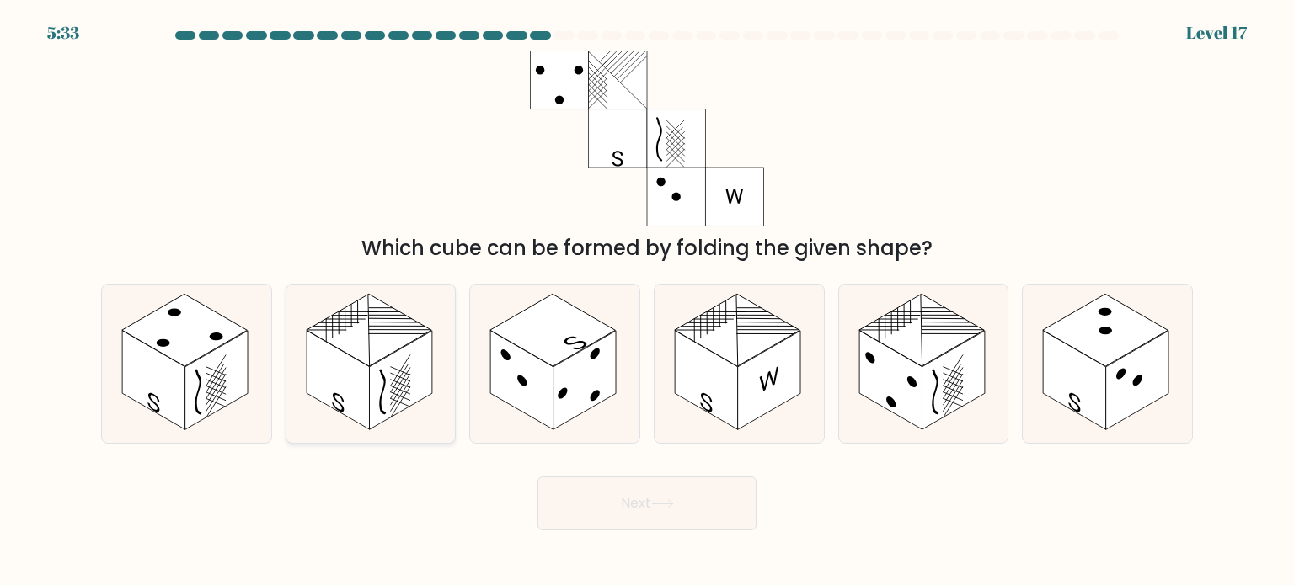
click at [408, 390] on rect at bounding box center [400, 380] width 63 height 99
click at [647, 302] on input "b." at bounding box center [647, 297] width 1 height 8
radio input "true"
click at [600, 495] on button "Next" at bounding box center [646, 504] width 219 height 54
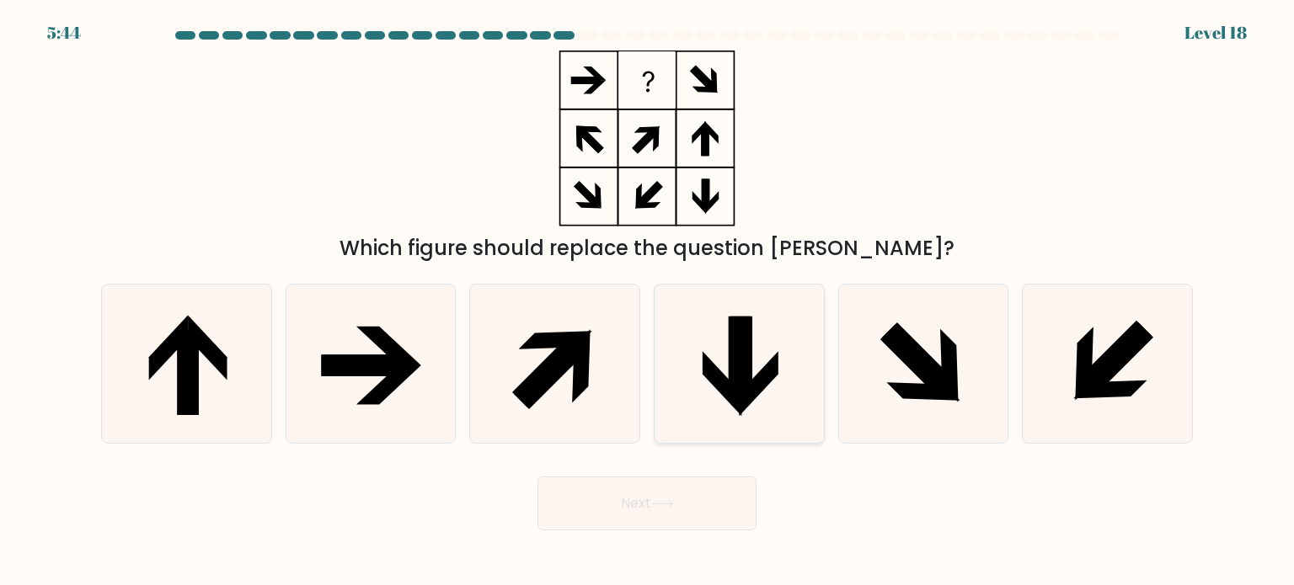
click at [718, 360] on icon at bounding box center [738, 364] width 158 height 158
click at [648, 302] on input "d." at bounding box center [647, 297] width 1 height 8
radio input "true"
click at [715, 509] on button "Next" at bounding box center [646, 504] width 219 height 54
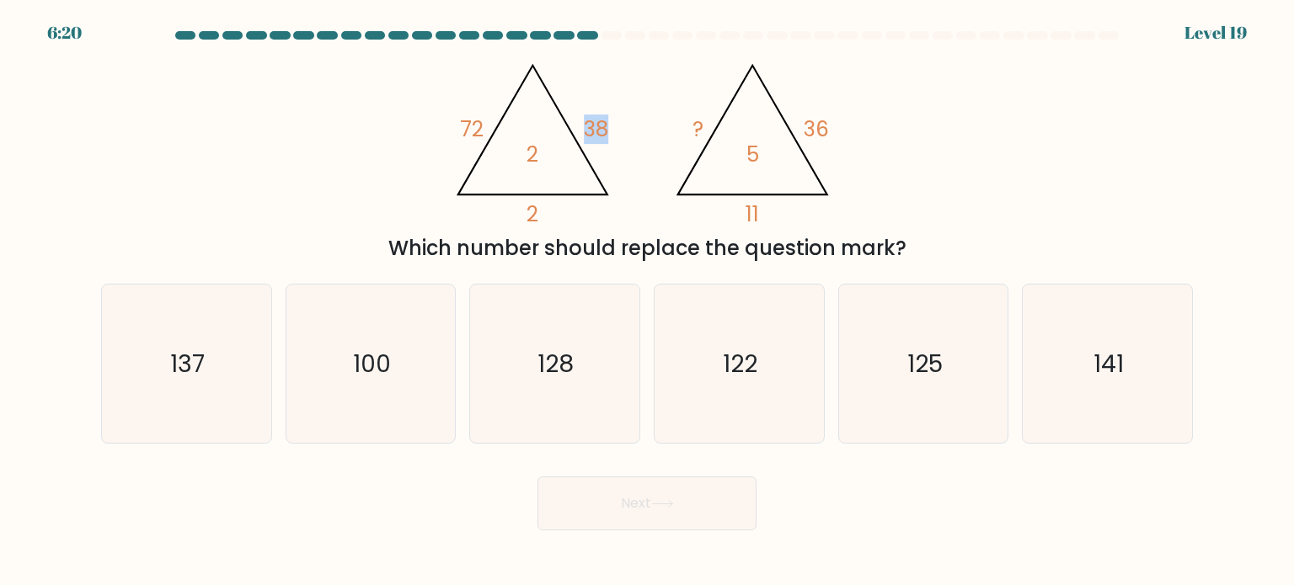
drag, startPoint x: 585, startPoint y: 127, endPoint x: 607, endPoint y: 125, distance: 22.0
click at [607, 125] on tspan "38" at bounding box center [596, 129] width 24 height 29
click at [608, 151] on icon "@import url('https://fonts.googleapis.com/css?family=Abril+Fatface:400,100,100i…" at bounding box center [647, 139] width 404 height 176
drag, startPoint x: 529, startPoint y: 152, endPoint x: 541, endPoint y: 150, distance: 12.1
click at [541, 150] on icon "@import url('https://fonts.googleapis.com/css?family=Abril+Fatface:400,100,100i…" at bounding box center [647, 139] width 404 height 176
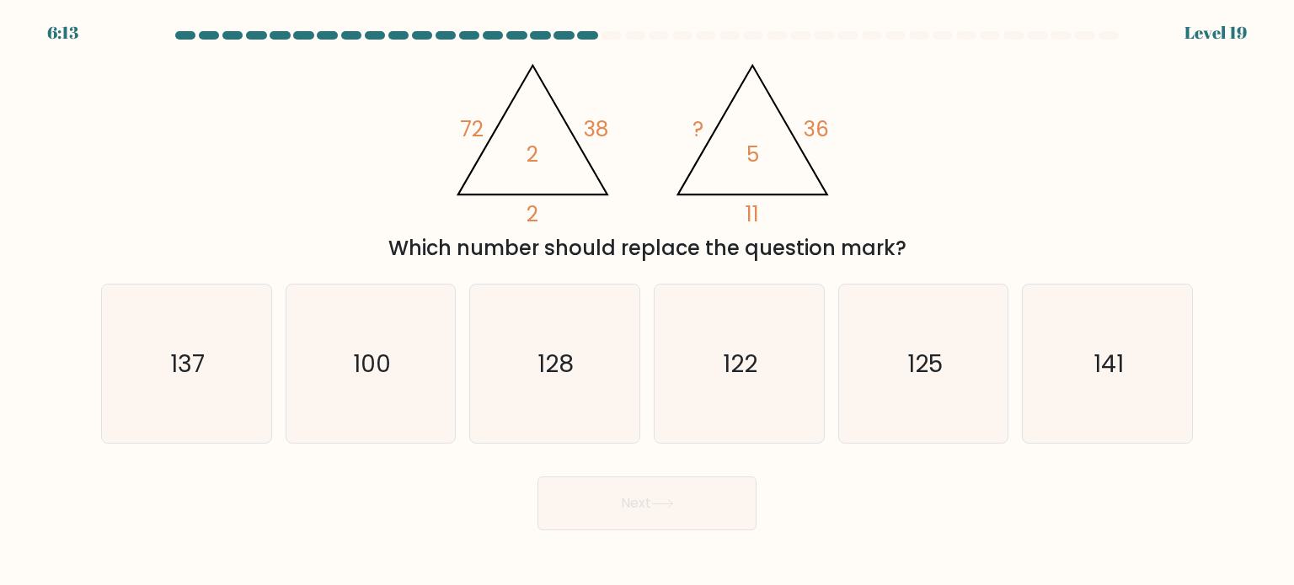
click at [607, 137] on tspan "38" at bounding box center [596, 129] width 24 height 29
drag, startPoint x: 585, startPoint y: 126, endPoint x: 609, endPoint y: 125, distance: 23.6
click at [608, 125] on tspan "38" at bounding box center [596, 129] width 24 height 29
click at [620, 158] on icon "@import url('https://fonts.googleapis.com/css?family=Abril+Fatface:400,100,100i…" at bounding box center [647, 139] width 404 height 176
drag, startPoint x: 595, startPoint y: 126, endPoint x: 603, endPoint y: 125, distance: 8.5
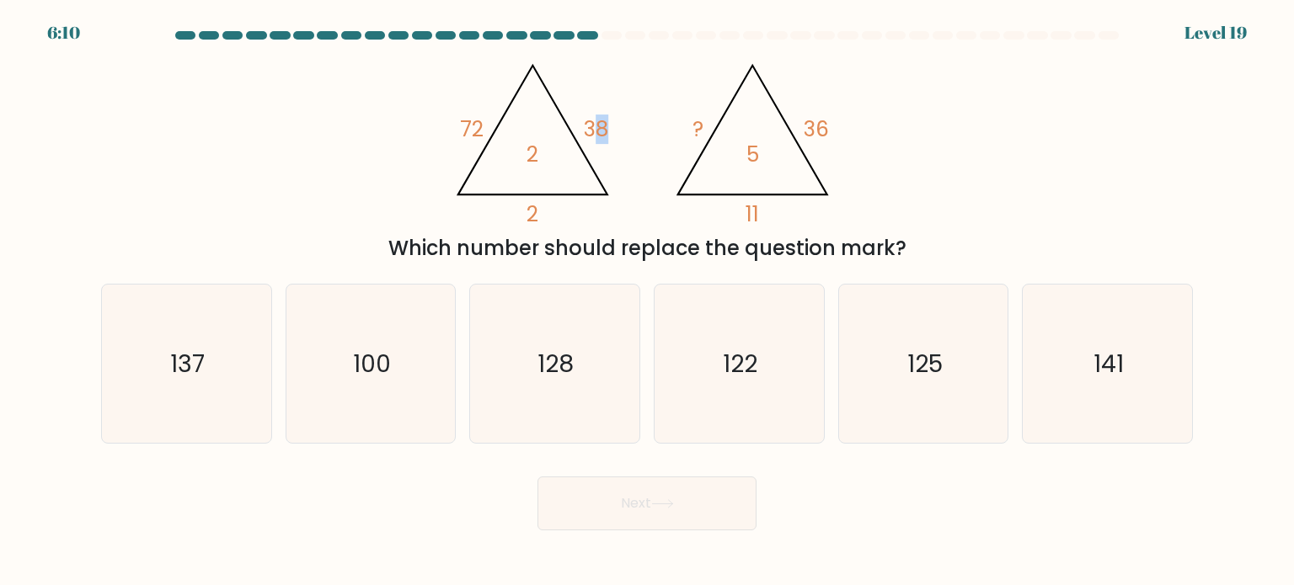
click at [603, 125] on tspan "38" at bounding box center [596, 129] width 24 height 29
click at [595, 141] on tspan "38" at bounding box center [596, 129] width 24 height 29
drag, startPoint x: 586, startPoint y: 125, endPoint x: 617, endPoint y: 124, distance: 30.3
click at [617, 124] on icon "@import url('https://fonts.googleapis.com/css?family=Abril+Fatface:400,100,100i…" at bounding box center [647, 139] width 404 height 176
drag, startPoint x: 805, startPoint y: 125, endPoint x: 824, endPoint y: 125, distance: 18.5
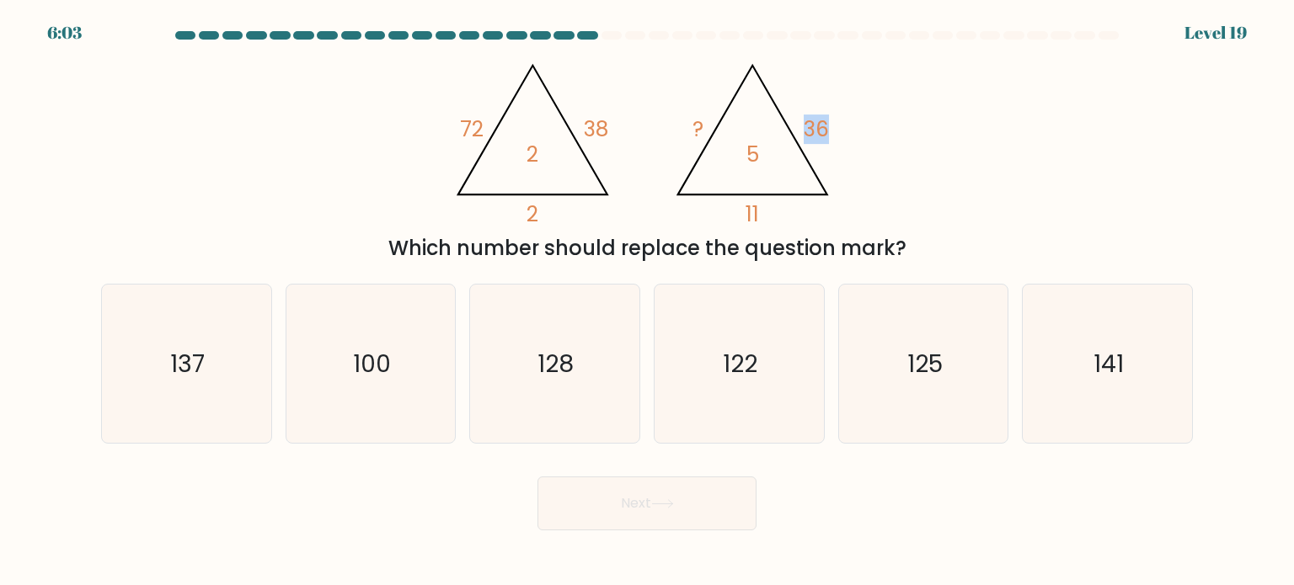
click at [824, 125] on tspan "36" at bounding box center [816, 129] width 25 height 29
click at [842, 151] on icon "@import url('https://fonts.googleapis.com/css?family=Abril+Fatface:400,100,100i…" at bounding box center [647, 139] width 404 height 176
click at [925, 356] on text "125" at bounding box center [924, 363] width 35 height 34
click at [648, 302] on input "e. 125" at bounding box center [647, 297] width 1 height 8
radio input "true"
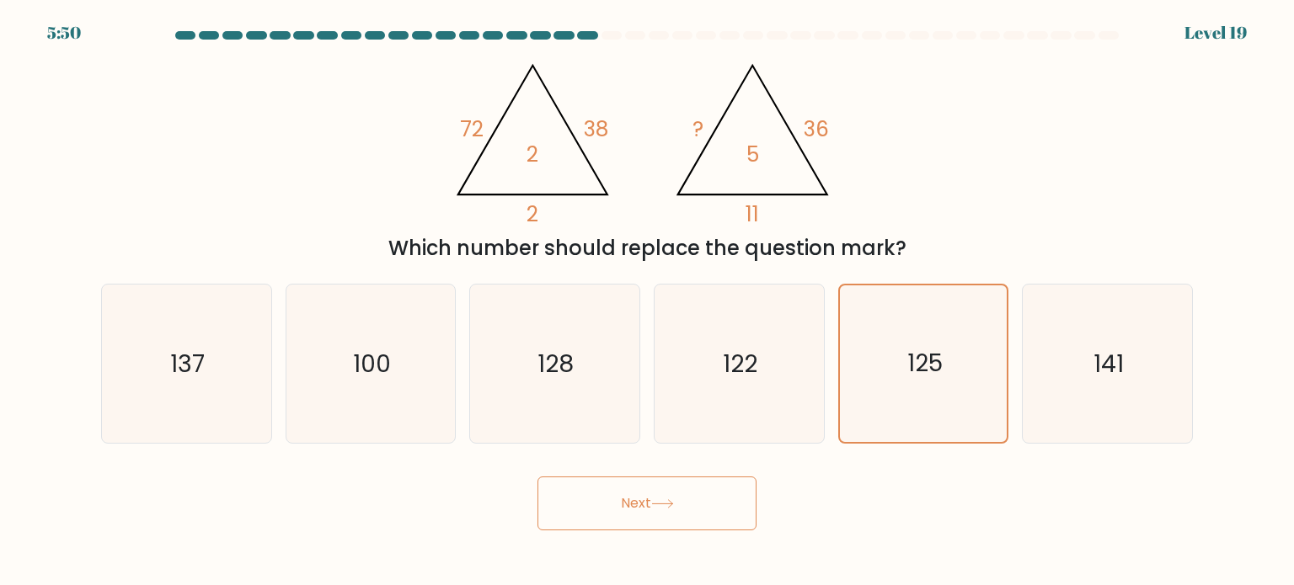
click at [653, 505] on button "Next" at bounding box center [646, 504] width 219 height 54
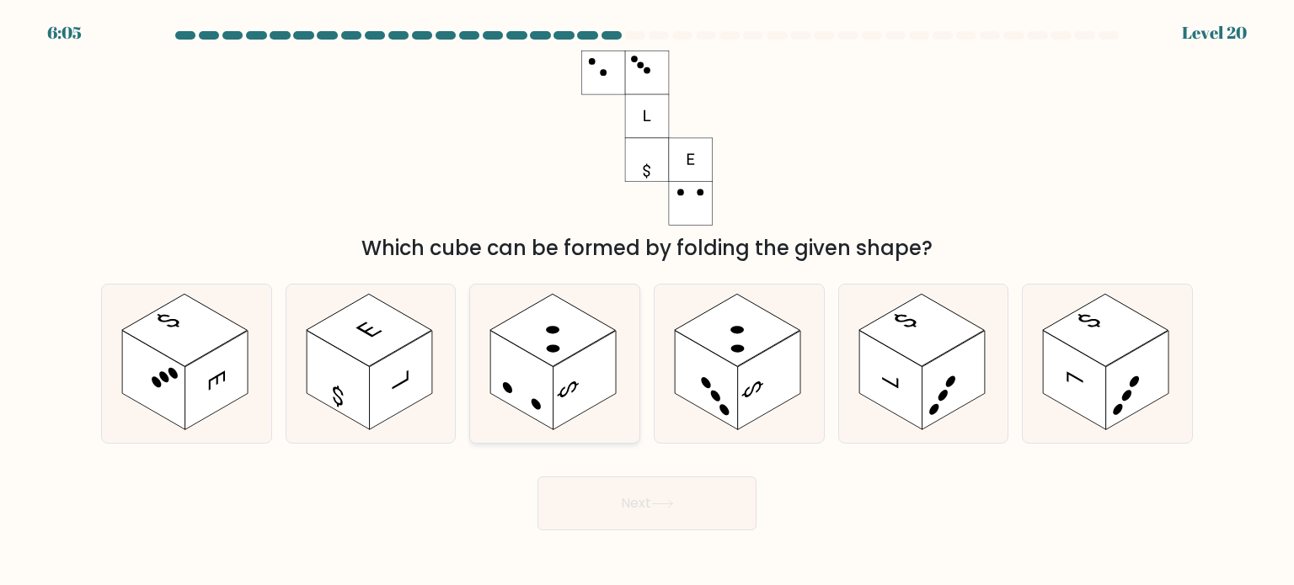
click at [566, 397] on rect at bounding box center [584, 380] width 63 height 99
click at [647, 302] on input "c." at bounding box center [647, 297] width 1 height 8
radio input "true"
click at [638, 505] on button "Next" at bounding box center [646, 504] width 219 height 54
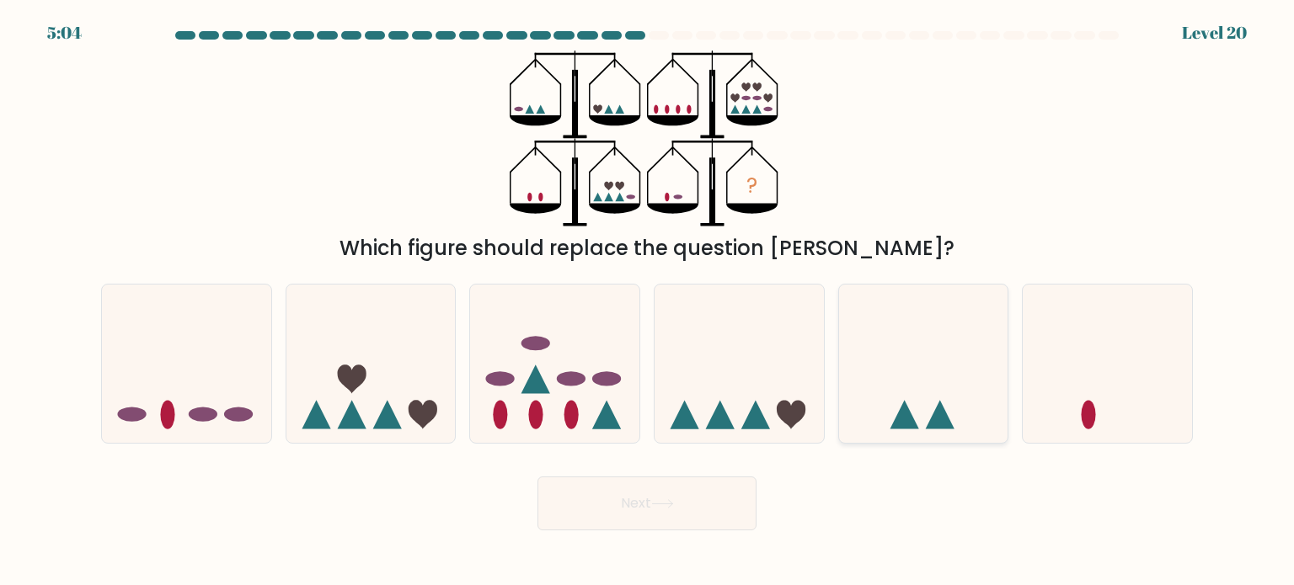
click at [935, 362] on icon at bounding box center [923, 364] width 169 height 140
click at [648, 302] on input "e." at bounding box center [647, 297] width 1 height 8
radio input "true"
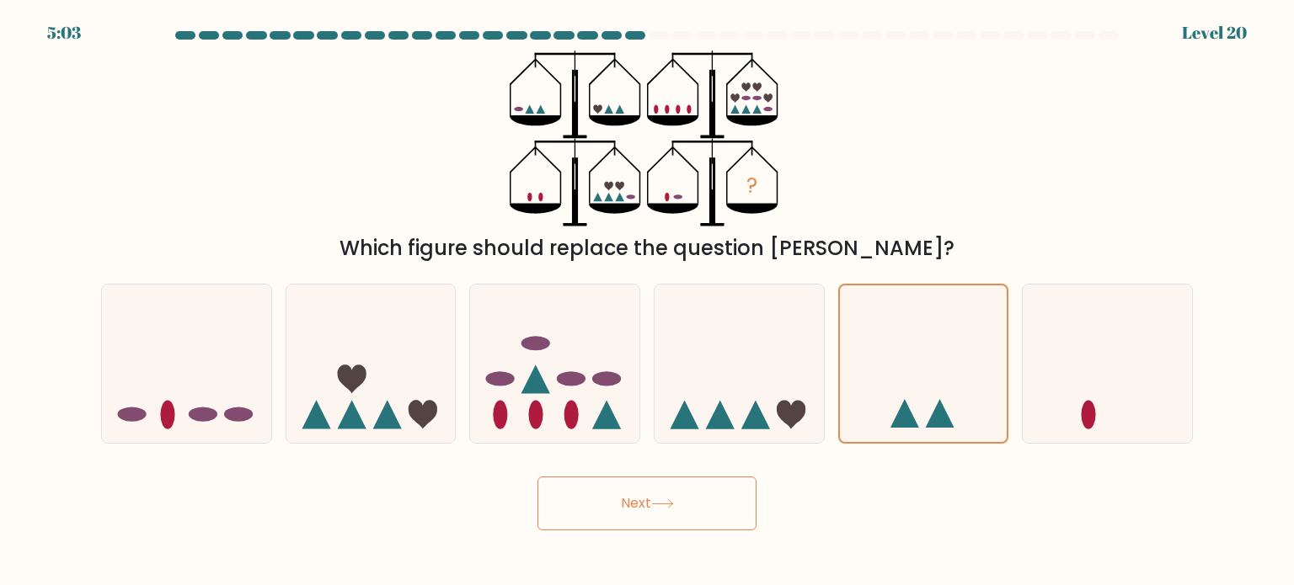
click at [664, 506] on icon at bounding box center [662, 503] width 23 height 9
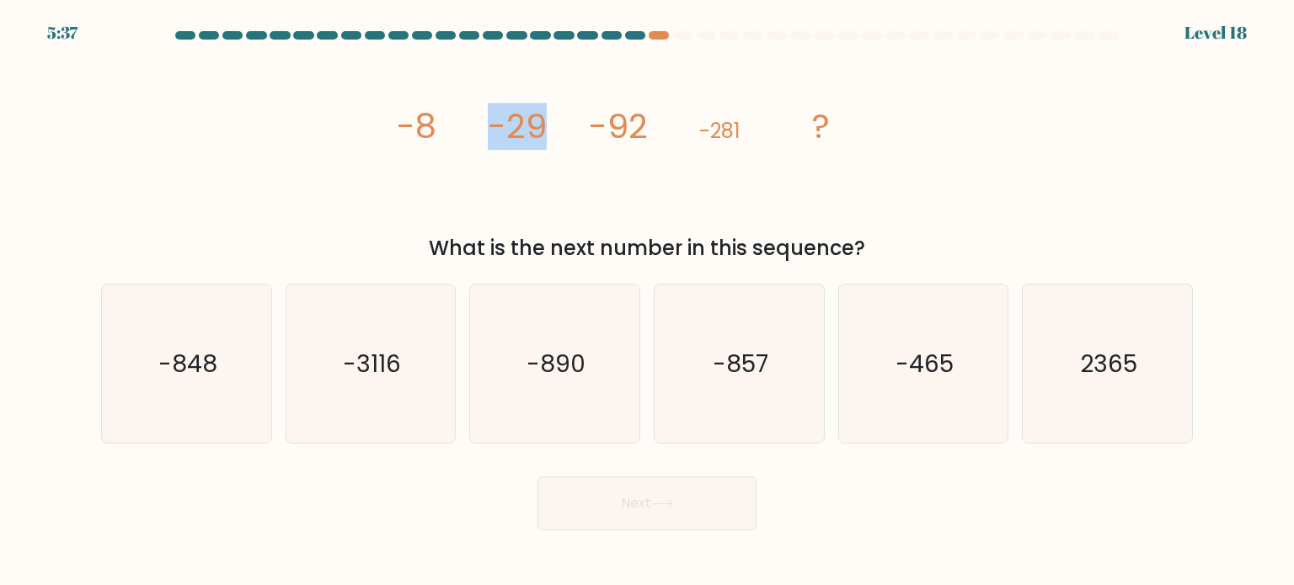
drag, startPoint x: 489, startPoint y: 125, endPoint x: 546, endPoint y: 125, distance: 56.4
click at [546, 125] on tspan "-29" at bounding box center [517, 126] width 59 height 47
drag, startPoint x: 595, startPoint y: 125, endPoint x: 634, endPoint y: 124, distance: 39.6
click at [634, 124] on tspan "-92" at bounding box center [618, 126] width 59 height 47
click at [705, 130] on tspan "-281" at bounding box center [719, 131] width 41 height 28
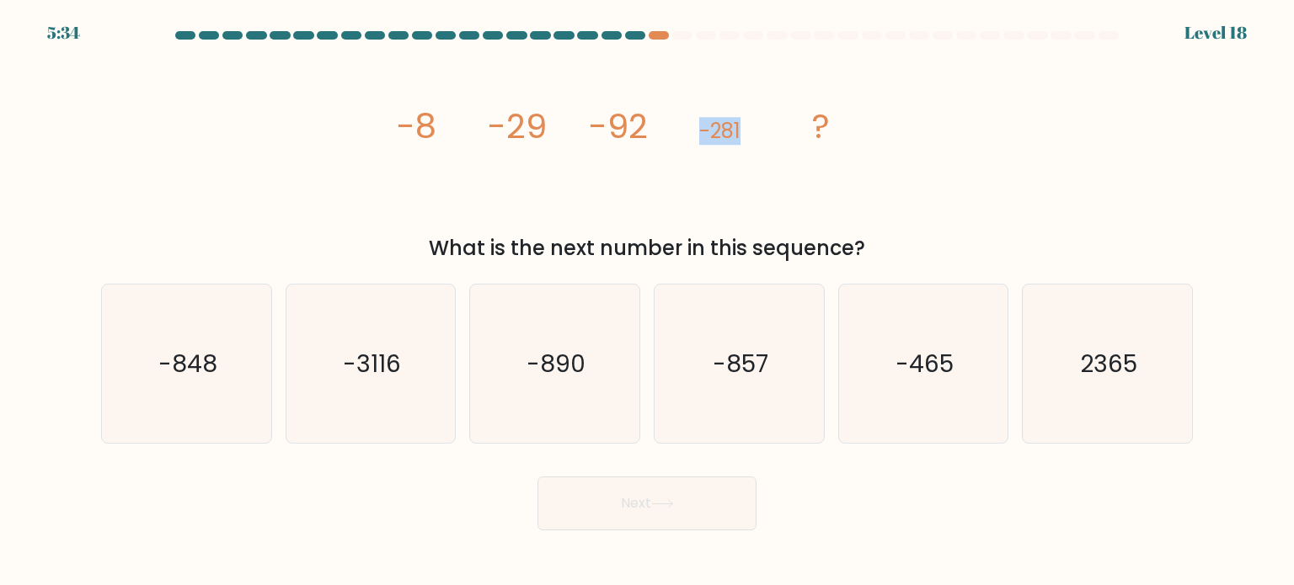
drag, startPoint x: 701, startPoint y: 131, endPoint x: 741, endPoint y: 127, distance: 40.6
click at [741, 127] on icon "image/svg+xml -8 -29 -92 -281 ?" at bounding box center [646, 139] width 505 height 176
click at [867, 162] on icon "image/svg+xml -8 -29 -92 -281 ?" at bounding box center [646, 139] width 505 height 176
drag, startPoint x: 489, startPoint y: 123, endPoint x: 530, endPoint y: 120, distance: 41.3
click at [537, 120] on tspan "-29" at bounding box center [517, 126] width 59 height 47
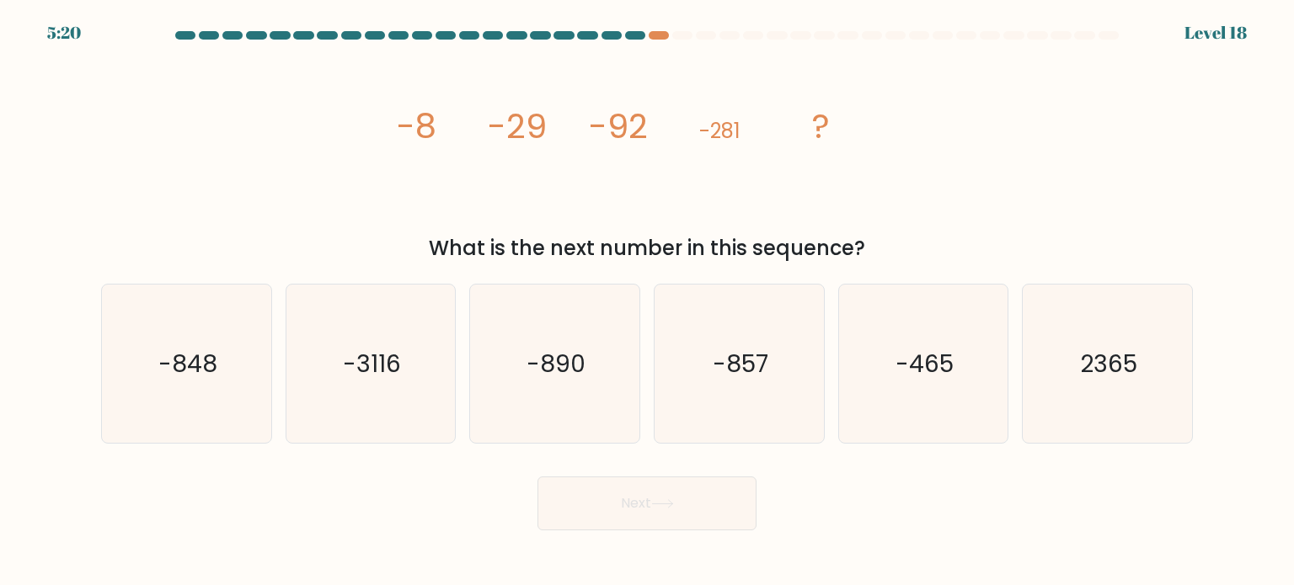
click at [573, 129] on icon "image/svg+xml -8 -29 -92 -281 ?" at bounding box center [646, 139] width 505 height 176
drag, startPoint x: 591, startPoint y: 125, endPoint x: 643, endPoint y: 129, distance: 52.3
click at [643, 129] on tspan "-92" at bounding box center [618, 126] width 59 height 47
click at [675, 158] on icon "image/svg+xml -8 -29 -92 -281 ?" at bounding box center [646, 139] width 505 height 176
drag, startPoint x: 529, startPoint y: 123, endPoint x: 539, endPoint y: 123, distance: 10.1
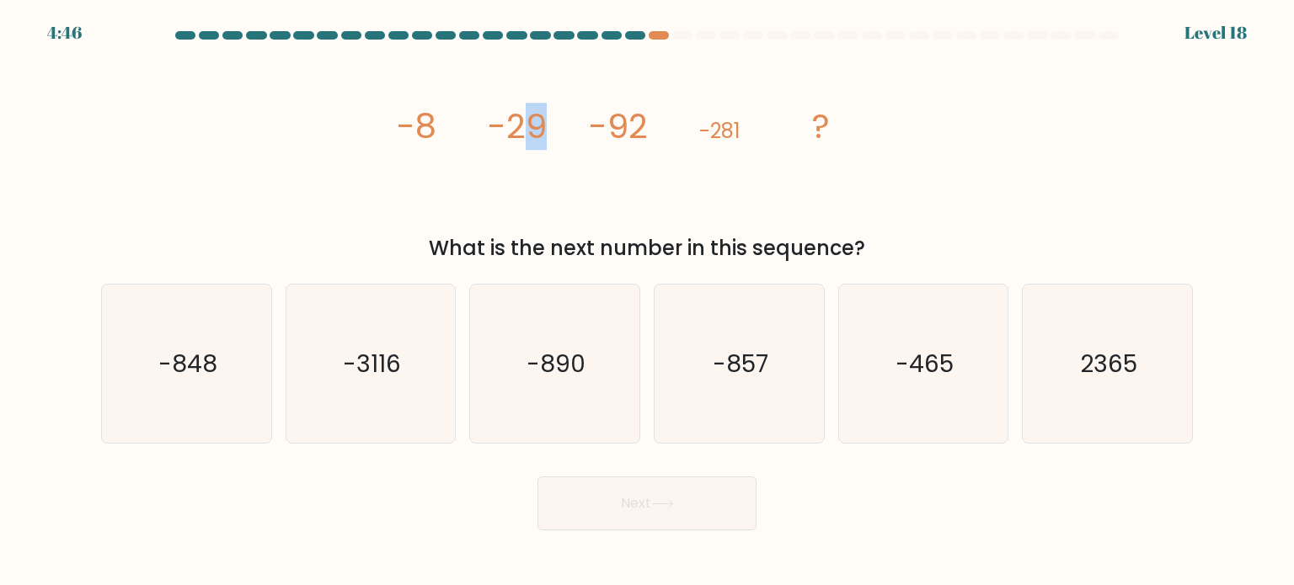
click at [546, 120] on tspan "-29" at bounding box center [517, 126] width 59 height 47
click at [559, 173] on icon "image/svg+xml -8 -29 -92 -281 ?" at bounding box center [646, 139] width 505 height 176
click at [581, 141] on icon "image/svg+xml -8 -29 -92 -281 ?" at bounding box center [646, 139] width 505 height 176
drag, startPoint x: 486, startPoint y: 126, endPoint x: 539, endPoint y: 123, distance: 53.2
click at [539, 123] on icon "image/svg+xml -8 -29 -92 -281 ?" at bounding box center [646, 139] width 505 height 176
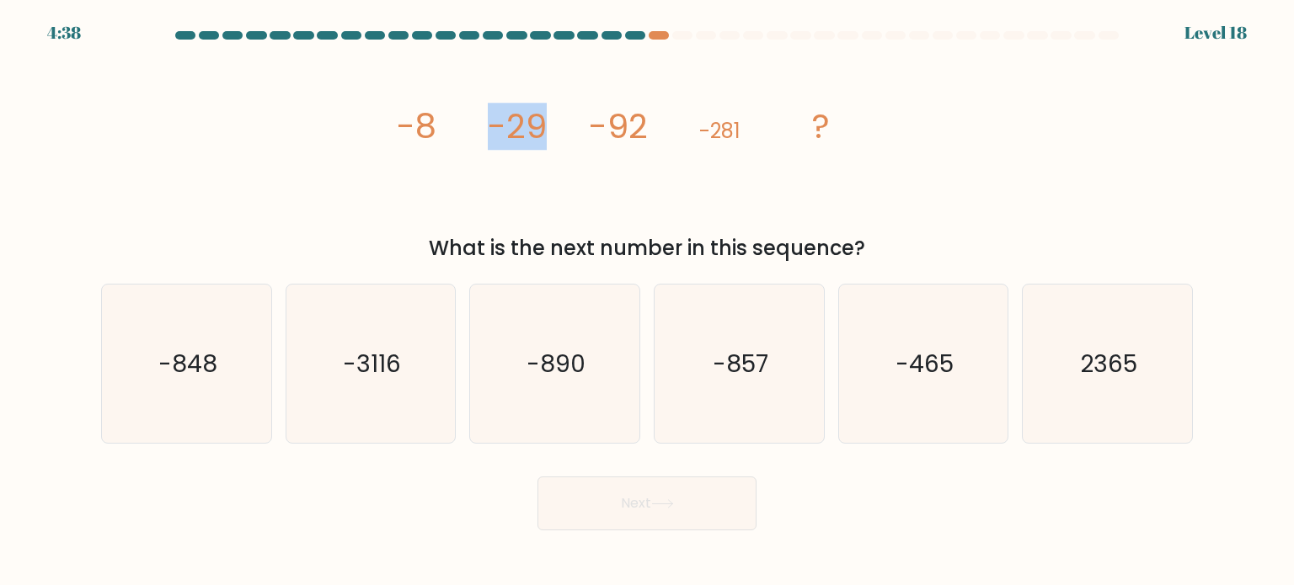
click at [540, 124] on tspan "-29" at bounding box center [517, 126] width 59 height 47
drag, startPoint x: 528, startPoint y: 124, endPoint x: 539, endPoint y: 124, distance: 10.9
click at [539, 124] on tspan "-29" at bounding box center [517, 126] width 59 height 47
drag, startPoint x: 590, startPoint y: 127, endPoint x: 645, endPoint y: 123, distance: 55.7
click at [645, 123] on tspan "-92" at bounding box center [618, 126] width 59 height 47
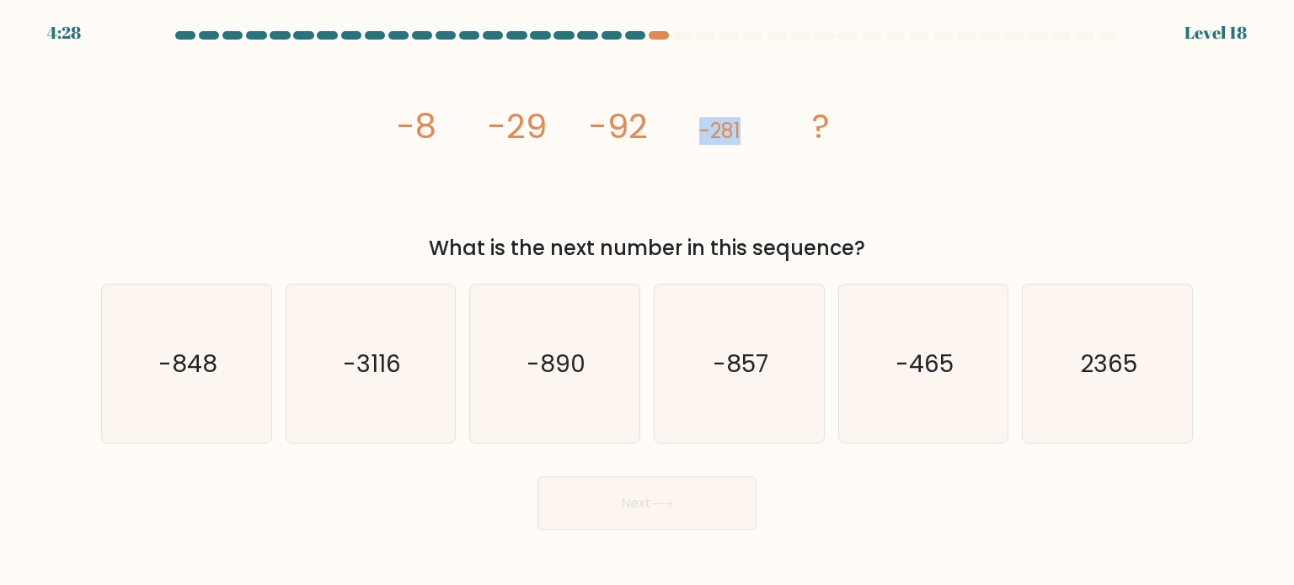
drag, startPoint x: 701, startPoint y: 132, endPoint x: 742, endPoint y: 131, distance: 41.3
click at [742, 131] on icon "image/svg+xml -8 -29 -92 -281 ?" at bounding box center [646, 139] width 505 height 176
click at [748, 153] on icon "image/svg+xml -8 -29 -92 -281 ?" at bounding box center [646, 139] width 505 height 176
drag, startPoint x: 505, startPoint y: 127, endPoint x: 522, endPoint y: 126, distance: 16.9
click at [522, 126] on tspan "-29" at bounding box center [517, 126] width 59 height 47
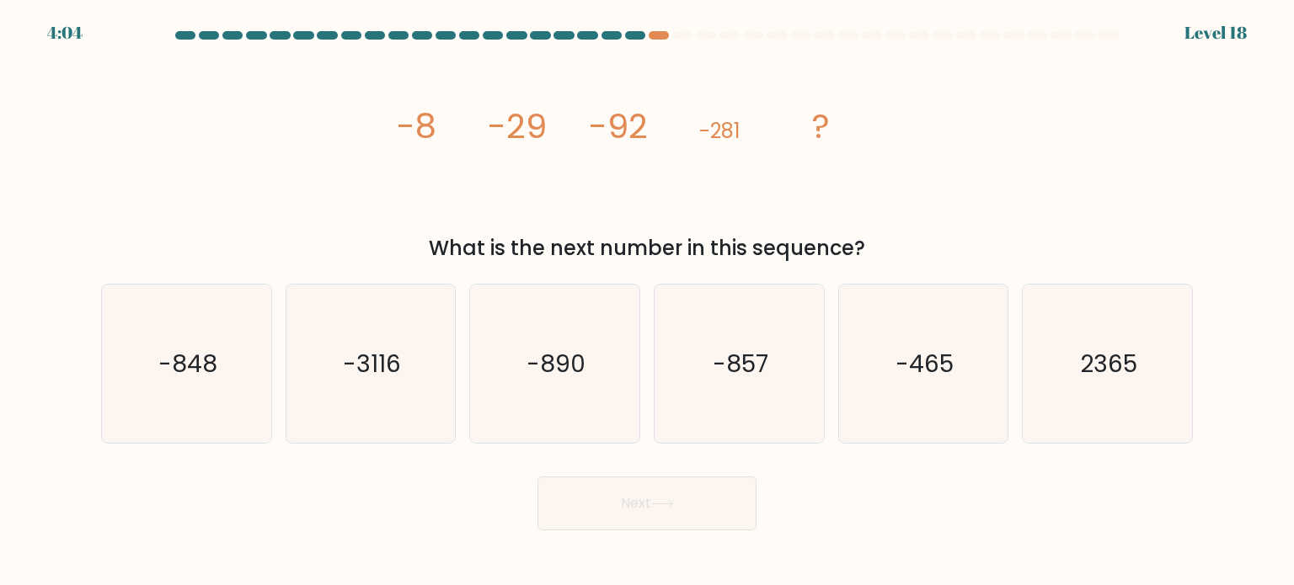
click at [547, 127] on icon "image/svg+xml -8 -29 -92 -281 ?" at bounding box center [646, 139] width 505 height 176
drag, startPoint x: 506, startPoint y: 127, endPoint x: 547, endPoint y: 124, distance: 40.6
click at [547, 124] on icon "image/svg+xml -8 -29 -92 -281 ?" at bounding box center [646, 139] width 505 height 176
click at [489, 174] on icon "image/svg+xml -8 -29 -92 -281 ?" at bounding box center [646, 139] width 505 height 176
drag, startPoint x: 489, startPoint y: 127, endPoint x: 540, endPoint y: 124, distance: 51.5
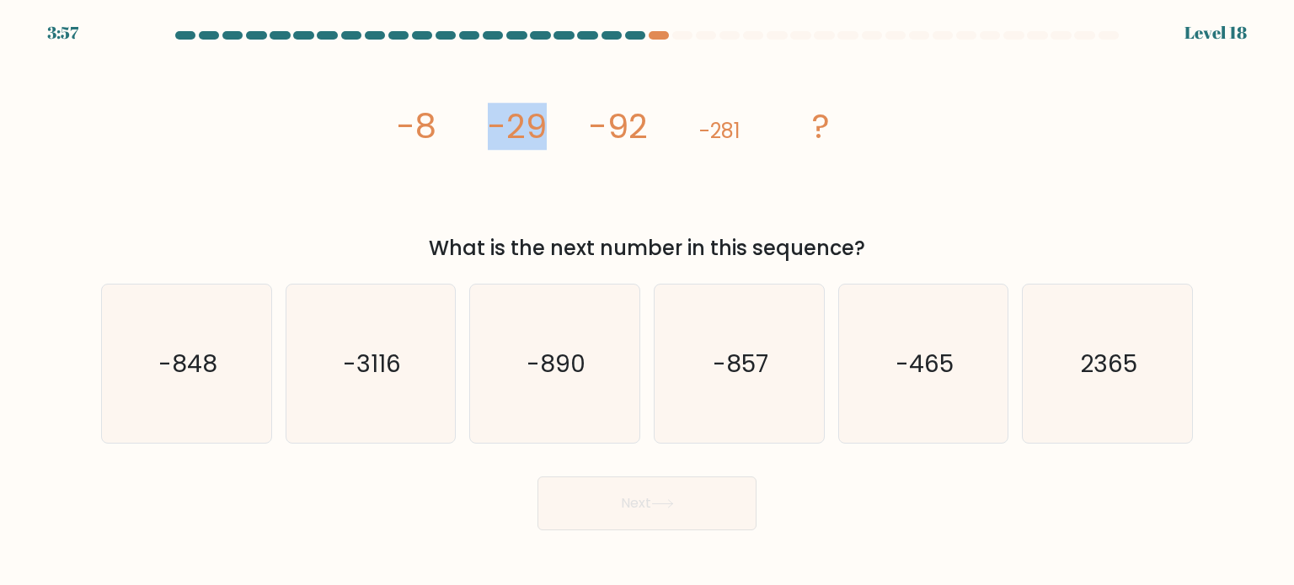
click at [540, 124] on tspan "-29" at bounding box center [517, 126] width 59 height 47
click at [596, 171] on icon "image/svg+xml -8 -29 -92 -281 ?" at bounding box center [646, 139] width 505 height 176
drag, startPoint x: 724, startPoint y: 131, endPoint x: 734, endPoint y: 131, distance: 10.1
click at [734, 131] on tspan "-281" at bounding box center [719, 131] width 41 height 28
click at [724, 132] on tspan "-281" at bounding box center [719, 131] width 41 height 28
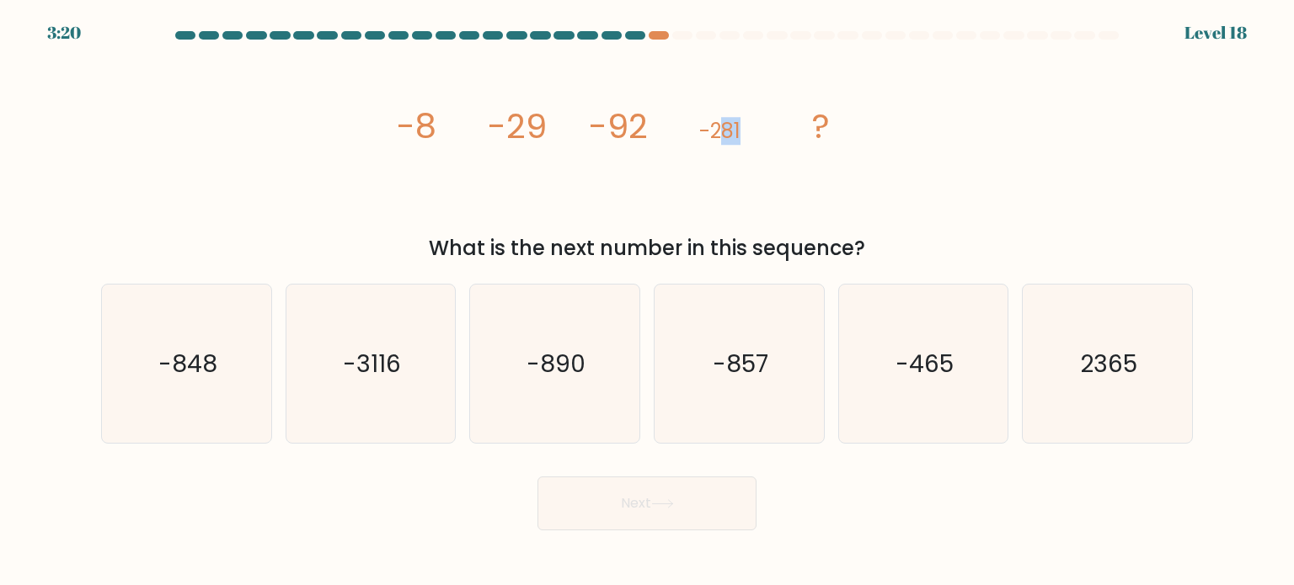
drag, startPoint x: 729, startPoint y: 131, endPoint x: 744, endPoint y: 132, distance: 14.4
click at [741, 130] on icon "image/svg+xml -8 -29 -92 -281 ?" at bounding box center [646, 139] width 505 height 176
click at [771, 171] on icon "image/svg+xml -8 -29 -92 -281 ?" at bounding box center [646, 139] width 505 height 176
drag, startPoint x: 721, startPoint y: 131, endPoint x: 753, endPoint y: 136, distance: 32.5
click at [751, 132] on icon "image/svg+xml -8 -29 -92 -281 ?" at bounding box center [646, 139] width 505 height 176
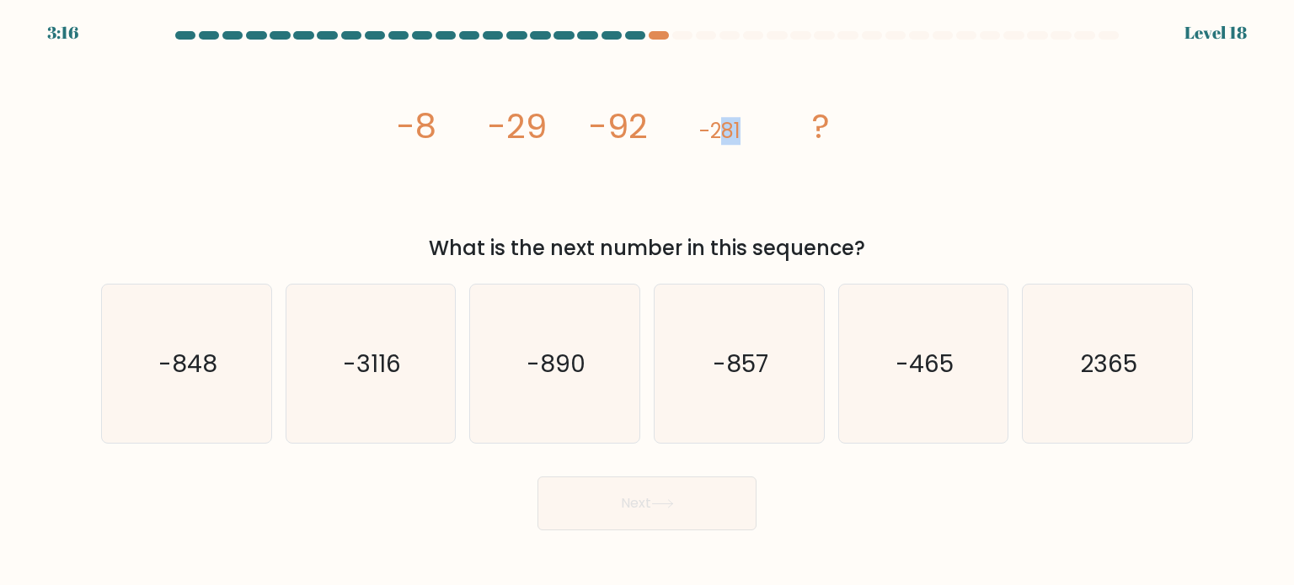
click at [763, 155] on icon "image/svg+xml -8 -29 -92 -281 ?" at bounding box center [646, 139] width 505 height 176
drag, startPoint x: 731, startPoint y: 130, endPoint x: 748, endPoint y: 128, distance: 16.9
click at [748, 128] on icon "image/svg+xml -8 -29 -92 -281 ?" at bounding box center [646, 139] width 505 height 176
click at [772, 144] on icon "image/svg+xml -8 -29 -92 -281 ?" at bounding box center [646, 139] width 505 height 176
drag, startPoint x: 712, startPoint y: 132, endPoint x: 750, endPoint y: 131, distance: 37.9
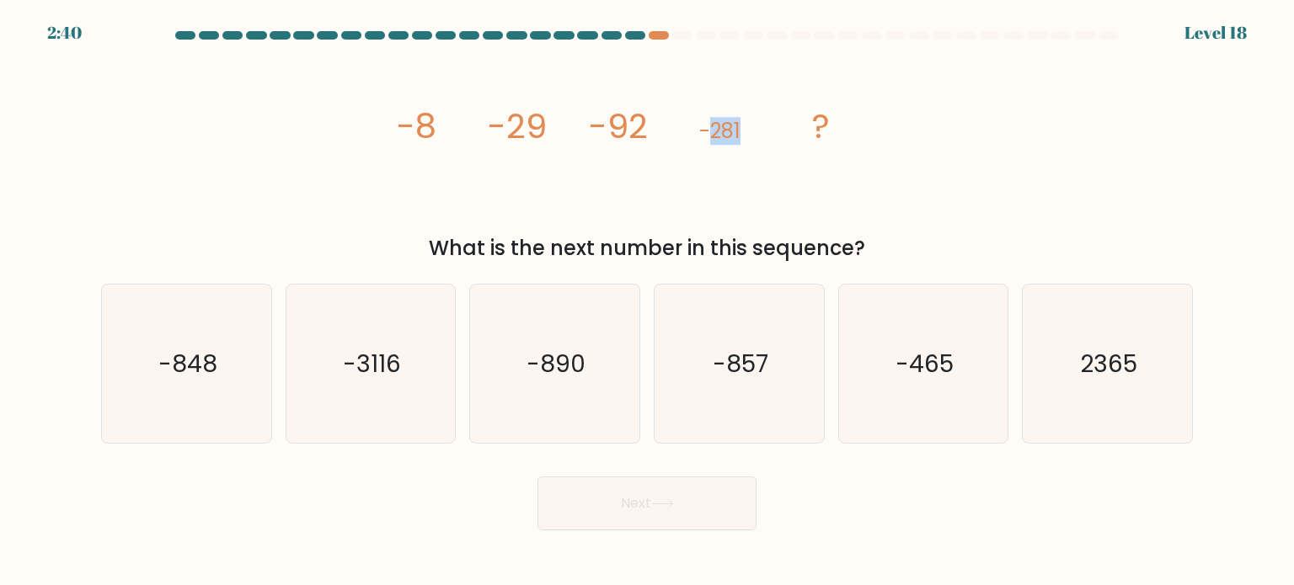
click at [750, 131] on icon "image/svg+xml -8 -29 -92 -281 ?" at bounding box center [646, 139] width 505 height 176
click at [212, 371] on text "-848" at bounding box center [187, 363] width 59 height 34
click at [647, 302] on input "a. -848" at bounding box center [647, 297] width 1 height 8
radio input "true"
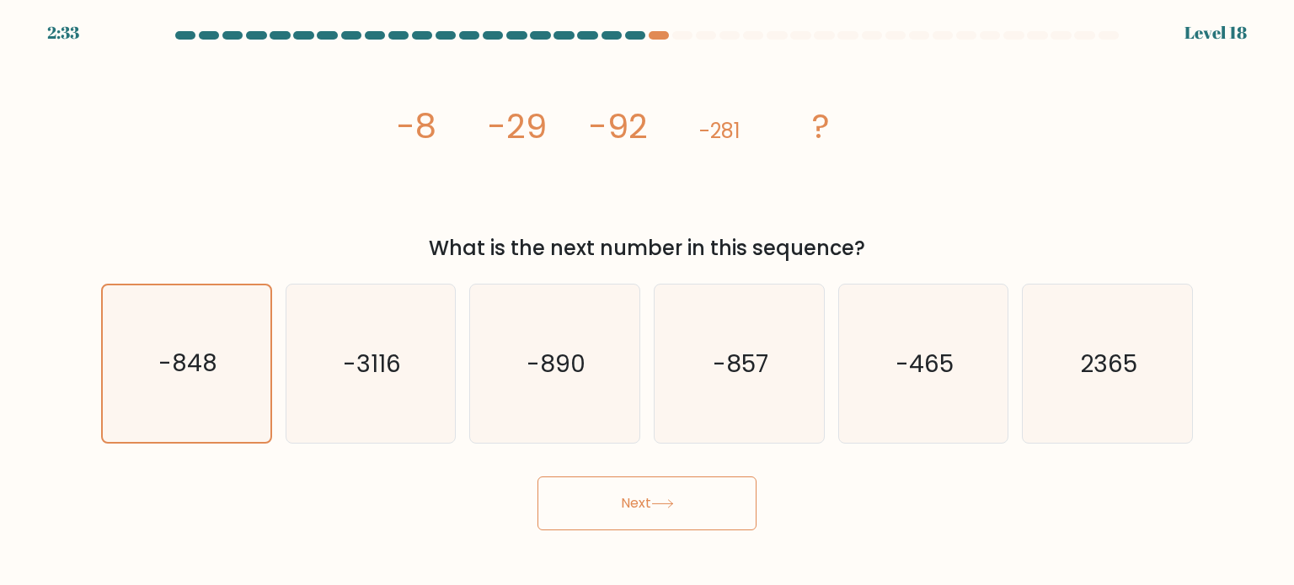
click at [687, 519] on button "Next" at bounding box center [646, 504] width 219 height 54
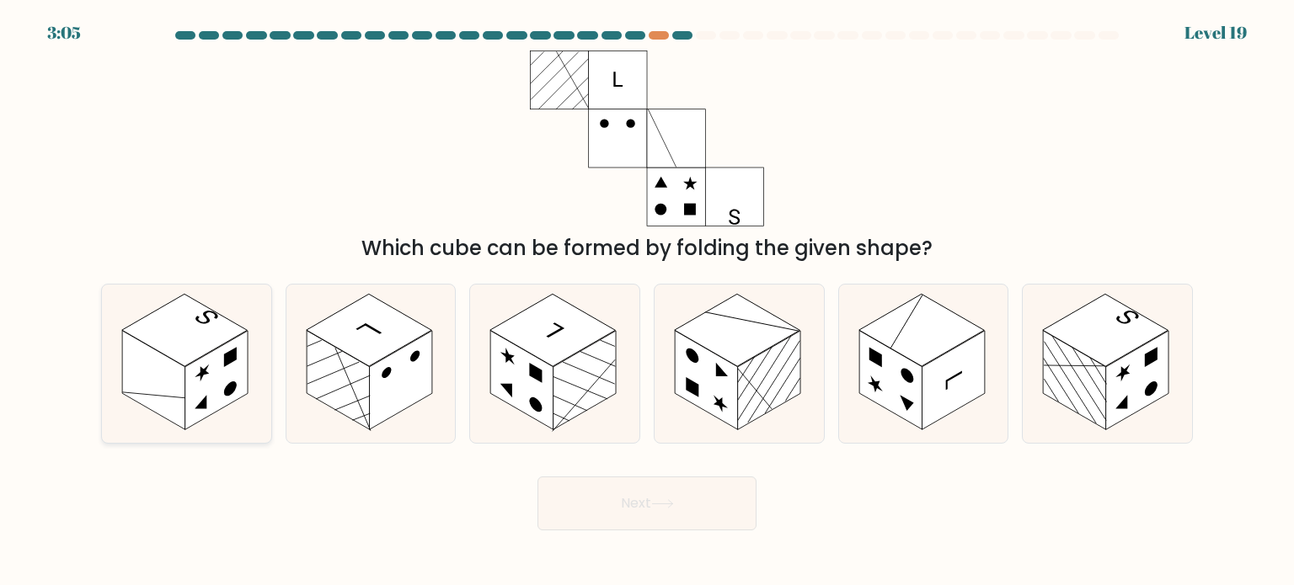
click at [195, 341] on rect at bounding box center [184, 330] width 125 height 72
click at [647, 302] on input "a." at bounding box center [647, 297] width 1 height 8
radio input "true"
click at [617, 510] on button "Next" at bounding box center [646, 504] width 219 height 54
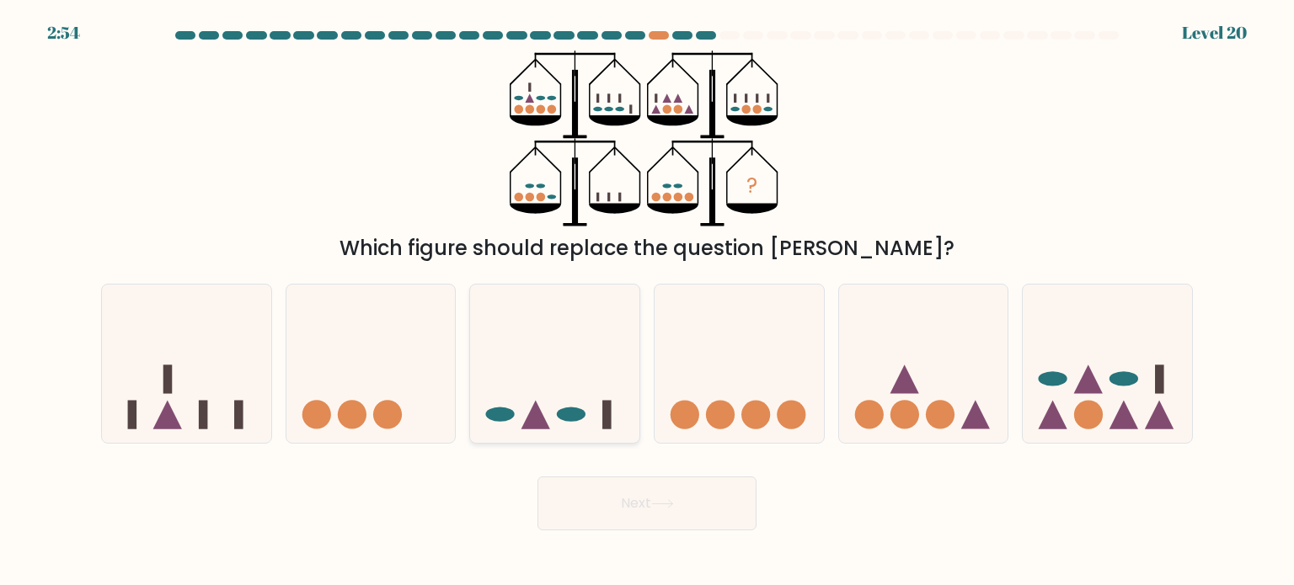
click at [574, 392] on icon at bounding box center [554, 364] width 169 height 140
click at [647, 302] on input "c." at bounding box center [647, 297] width 1 height 8
radio input "true"
click at [647, 482] on button "Next" at bounding box center [646, 504] width 219 height 54
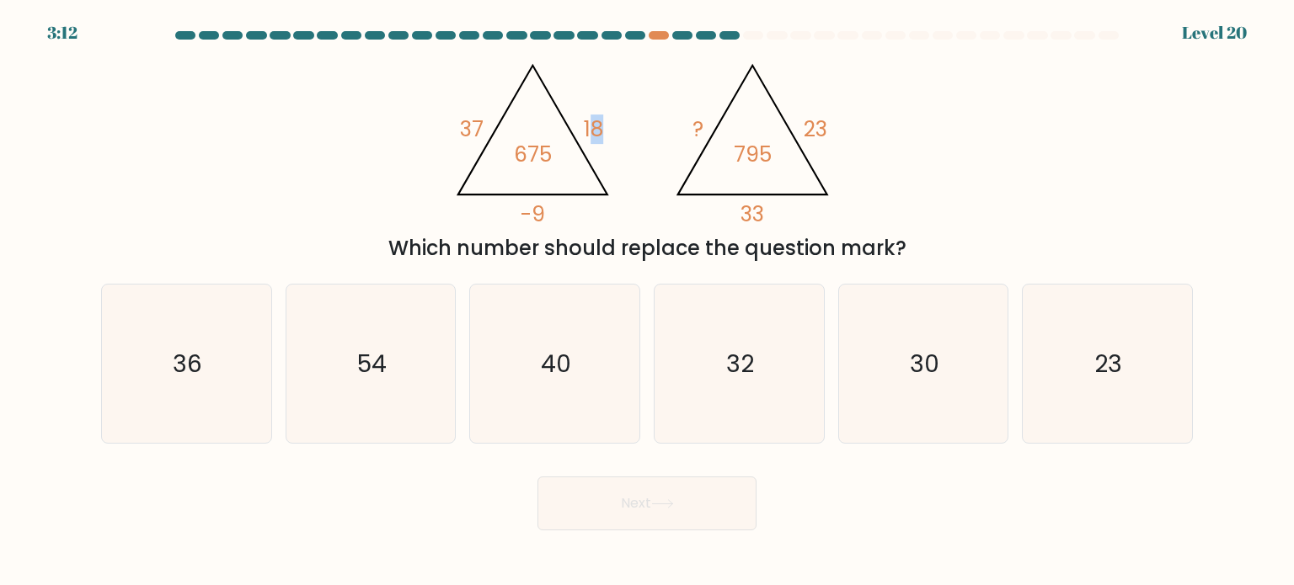
drag, startPoint x: 593, startPoint y: 130, endPoint x: 603, endPoint y: 129, distance: 10.1
click at [603, 129] on tspan "18" at bounding box center [593, 129] width 19 height 29
click at [611, 141] on icon "@import url('https://fonts.googleapis.com/css?family=Abril+Fatface:400,100,100i…" at bounding box center [647, 139] width 404 height 176
drag, startPoint x: 803, startPoint y: 125, endPoint x: 847, endPoint y: 131, distance: 44.9
click at [847, 129] on icon "@import url('https://fonts.googleapis.com/css?family=Abril+Fatface:400,100,100i…" at bounding box center [647, 139] width 404 height 176
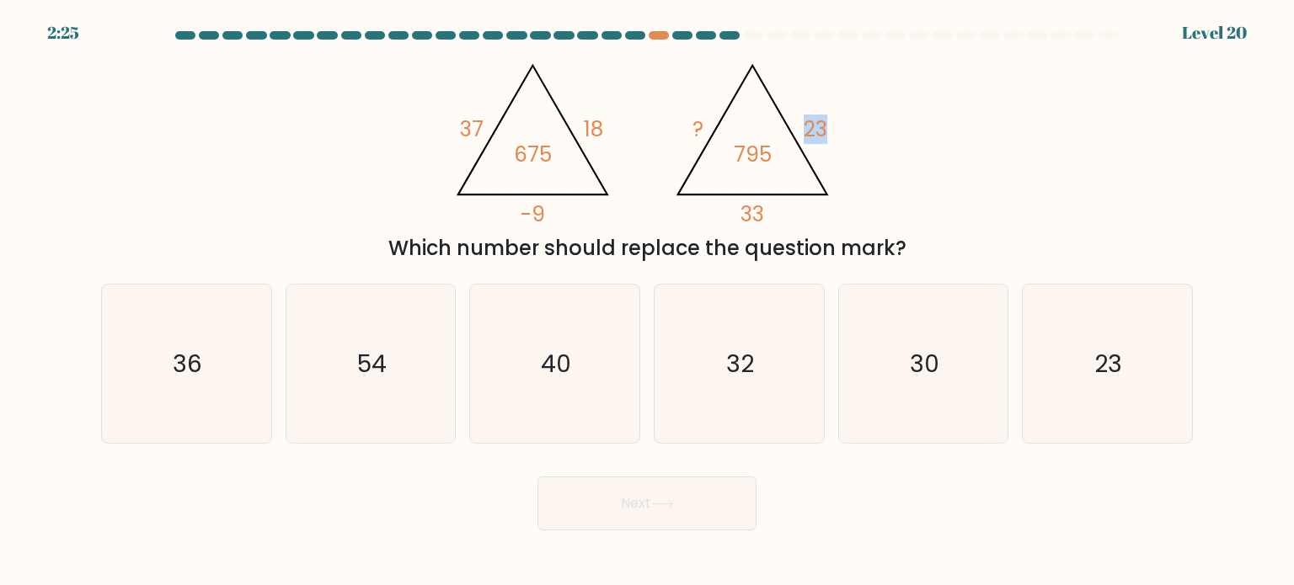
click at [981, 141] on div "@import url('https://fonts.googleapis.com/css?family=Abril+Fatface:400,100,100i…" at bounding box center [647, 157] width 1112 height 213
drag, startPoint x: 763, startPoint y: 215, endPoint x: 726, endPoint y: 218, distance: 37.2
click at [726, 218] on icon "@import url('https://fonts.googleapis.com/css?family=Abril+Fatface:400,100,100i…" at bounding box center [647, 139] width 404 height 176
click at [763, 156] on tspan "795" at bounding box center [753, 154] width 38 height 29
click at [368, 370] on text "54" at bounding box center [371, 363] width 29 height 34
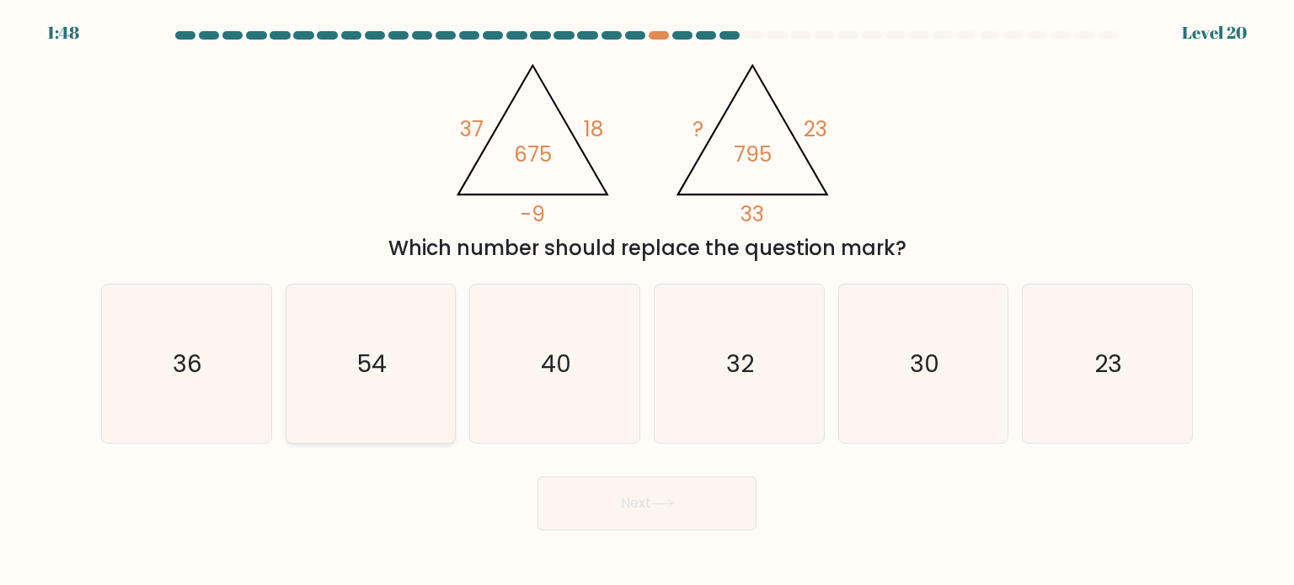
click at [647, 302] on input "b. 54" at bounding box center [647, 297] width 1 height 8
radio input "true"
click at [665, 505] on icon at bounding box center [662, 503] width 23 height 9
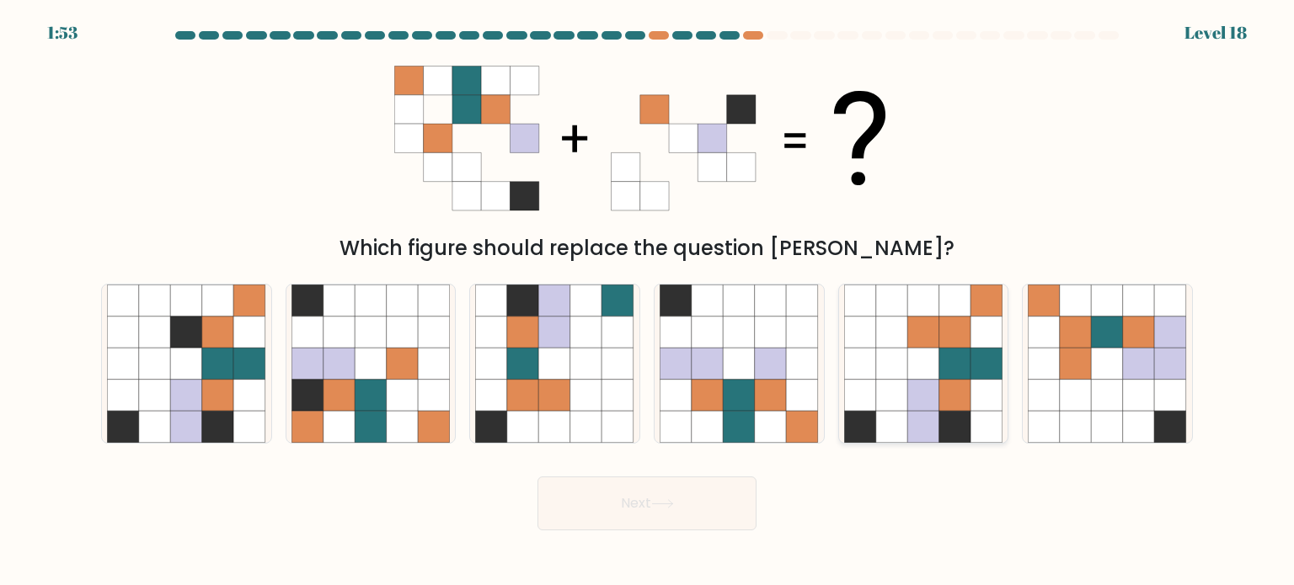
click at [926, 370] on icon at bounding box center [923, 364] width 32 height 32
click at [648, 302] on input "e." at bounding box center [647, 297] width 1 height 8
radio input "true"
click at [670, 508] on icon at bounding box center [662, 503] width 23 height 9
click at [667, 508] on icon at bounding box center [662, 503] width 23 height 9
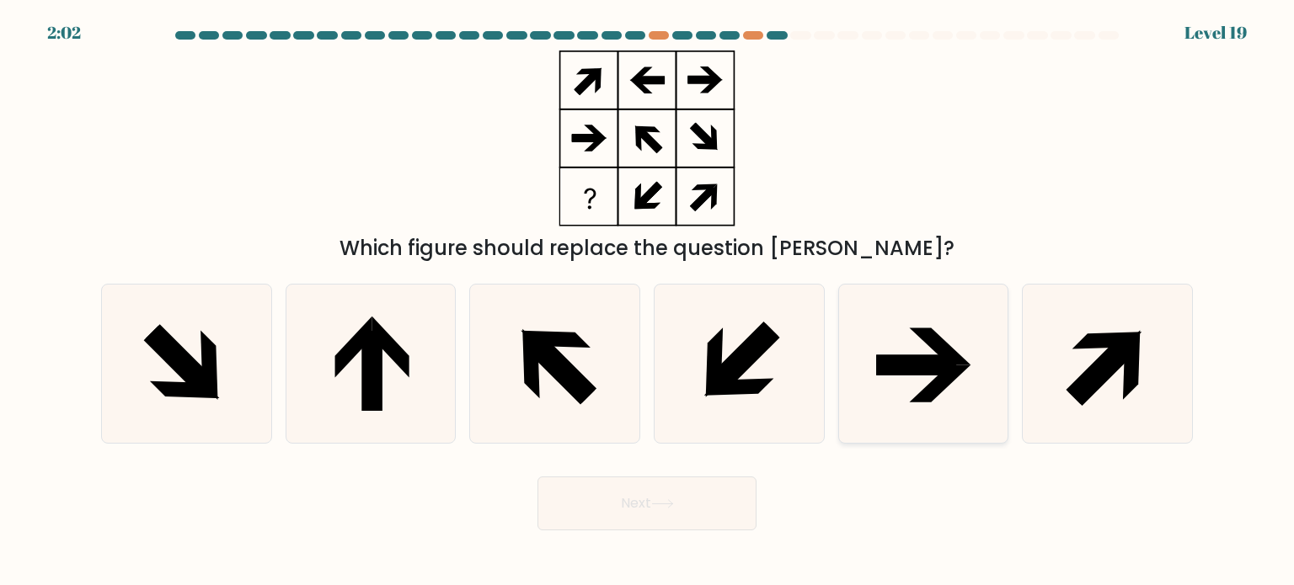
click at [924, 355] on icon at bounding box center [916, 365] width 80 height 20
click at [648, 302] on input "e." at bounding box center [647, 297] width 1 height 8
radio input "true"
click at [654, 502] on button "Next" at bounding box center [646, 504] width 219 height 54
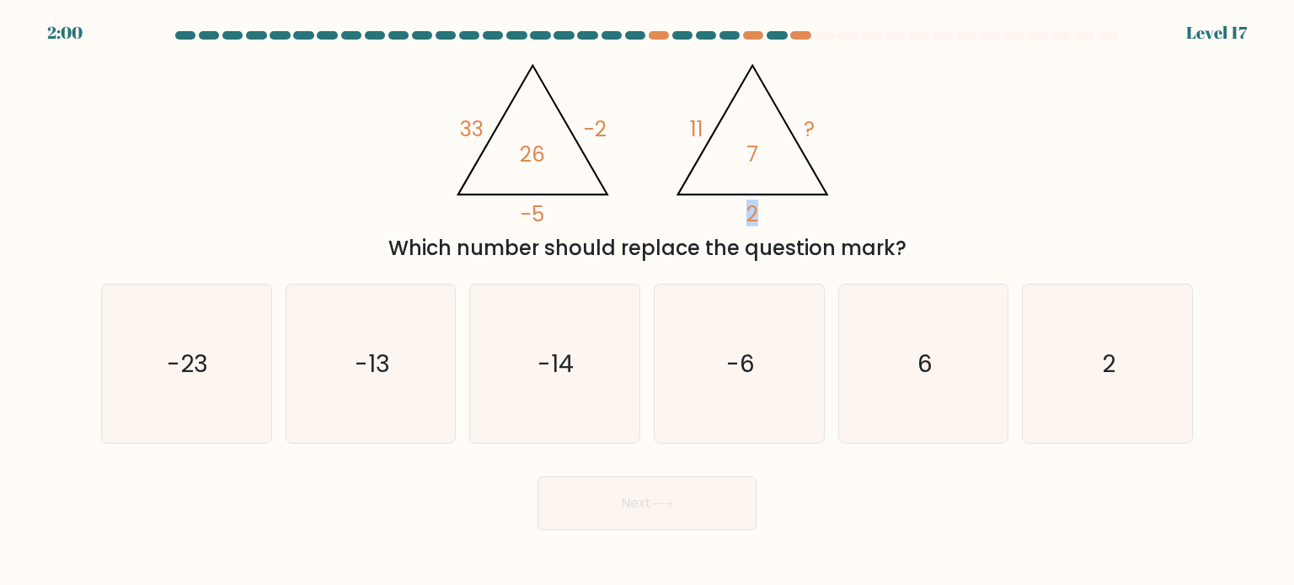
click at [754, 212] on tspan "2" at bounding box center [752, 214] width 12 height 29
click at [805, 125] on tspan "?" at bounding box center [809, 129] width 11 height 29
click at [722, 363] on icon "-6" at bounding box center [738, 364] width 158 height 158
click at [648, 302] on input "d. -6" at bounding box center [647, 297] width 1 height 8
radio input "true"
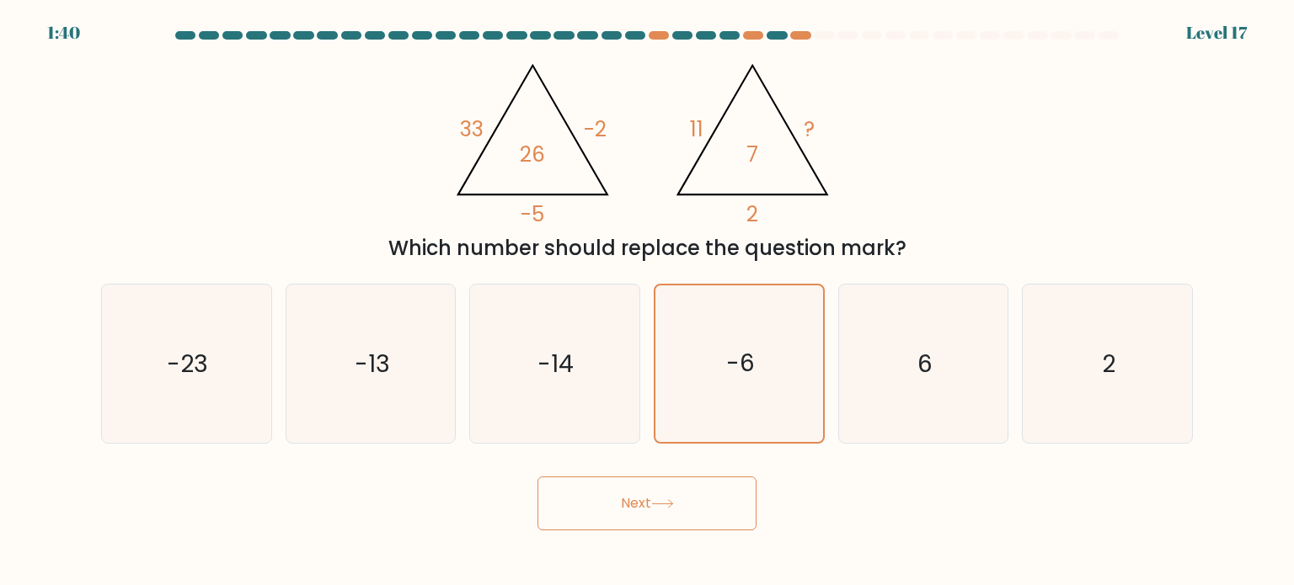
click at [657, 495] on button "Next" at bounding box center [646, 504] width 219 height 54
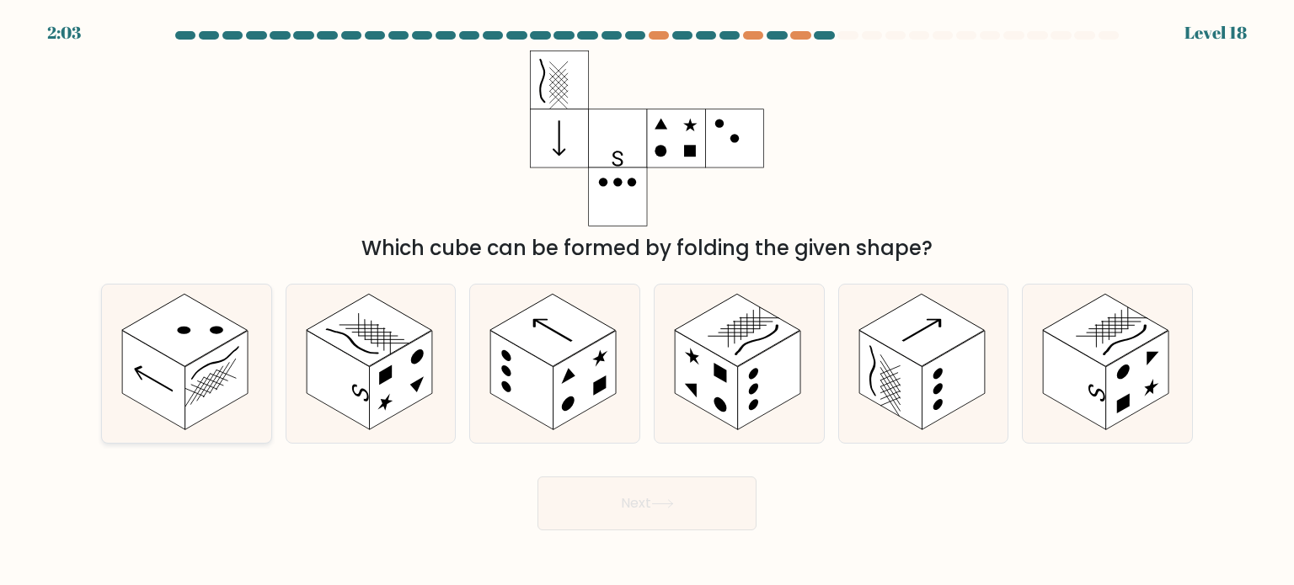
click at [176, 389] on rect at bounding box center [153, 379] width 63 height 99
click at [647, 302] on input "a." at bounding box center [647, 297] width 1 height 8
radio input "true"
click at [628, 499] on button "Next" at bounding box center [646, 504] width 219 height 54
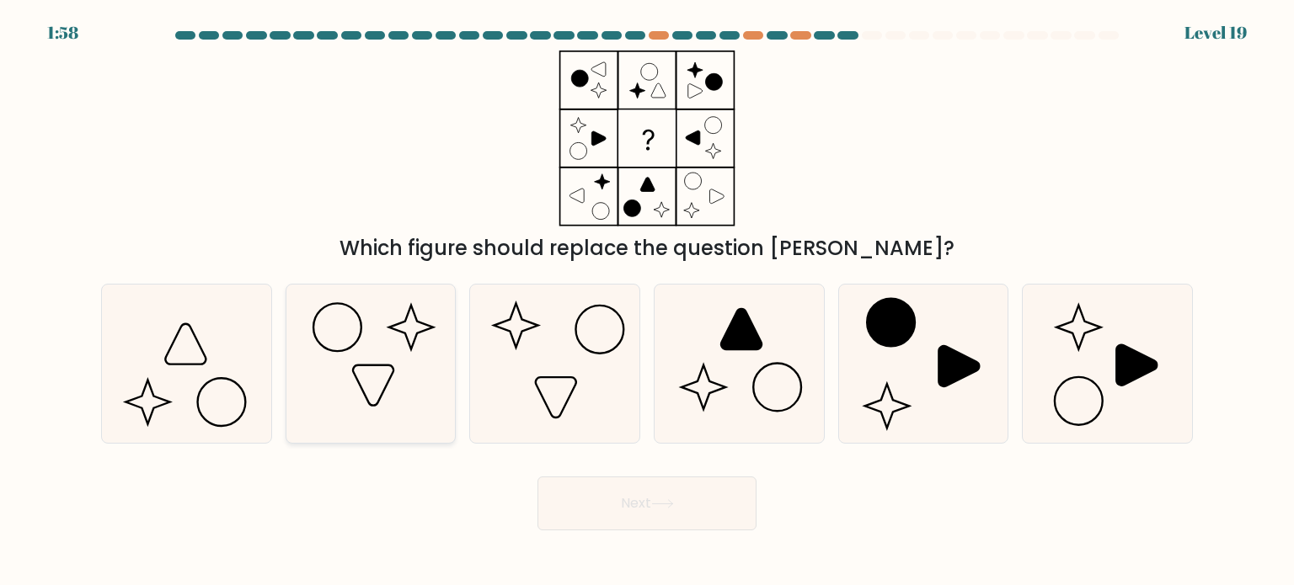
click at [412, 345] on icon at bounding box center [411, 327] width 44 height 44
click at [647, 302] on input "b." at bounding box center [647, 297] width 1 height 8
radio input "true"
click at [622, 509] on button "Next" at bounding box center [646, 504] width 219 height 54
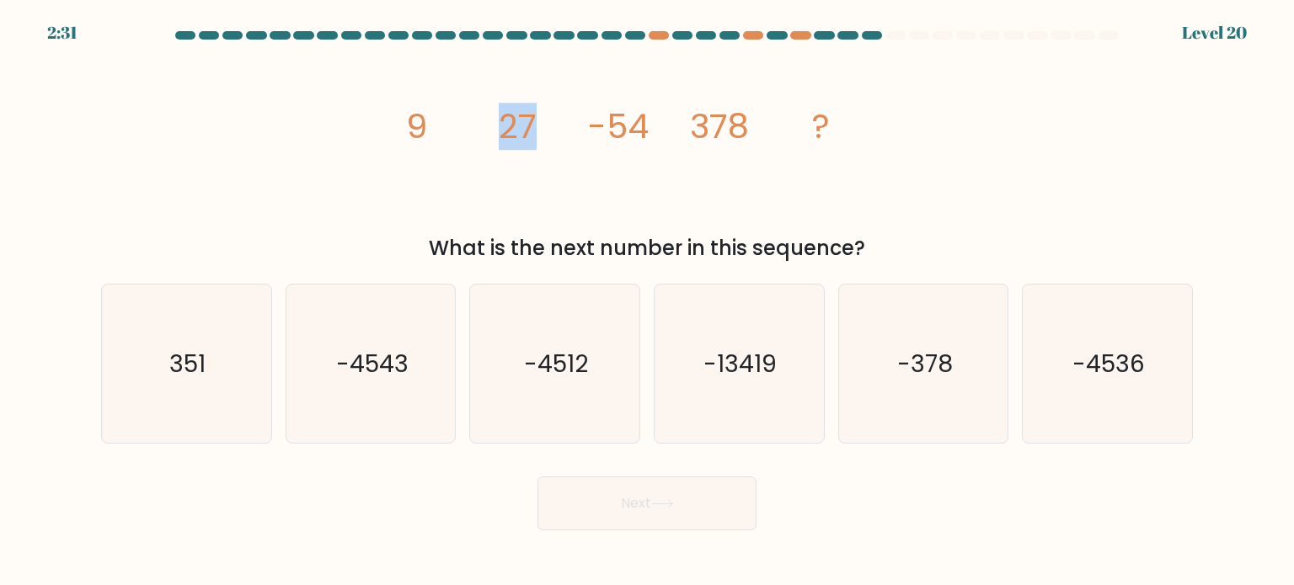
drag, startPoint x: 500, startPoint y: 124, endPoint x: 536, endPoint y: 124, distance: 35.4
click at [536, 124] on tspan "27" at bounding box center [518, 126] width 38 height 47
click at [573, 168] on icon "image/svg+xml 9 27 -54 378 ?" at bounding box center [646, 139] width 505 height 176
drag, startPoint x: 408, startPoint y: 125, endPoint x: 424, endPoint y: 125, distance: 15.2
click at [424, 125] on tspan "9" at bounding box center [416, 126] width 21 height 47
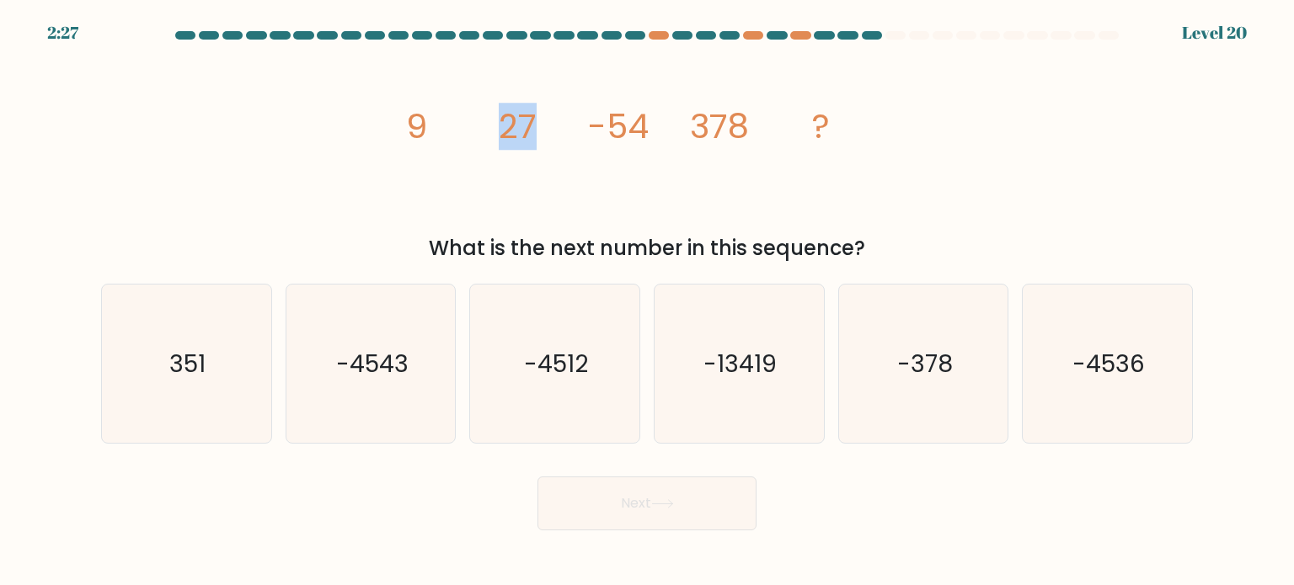
drag, startPoint x: 502, startPoint y: 127, endPoint x: 535, endPoint y: 125, distance: 32.9
click at [535, 125] on tspan "27" at bounding box center [518, 126] width 38 height 47
click at [561, 168] on icon "image/svg+xml 9 27 -54 378 ?" at bounding box center [646, 139] width 505 height 176
drag, startPoint x: 498, startPoint y: 126, endPoint x: 541, endPoint y: 127, distance: 43.0
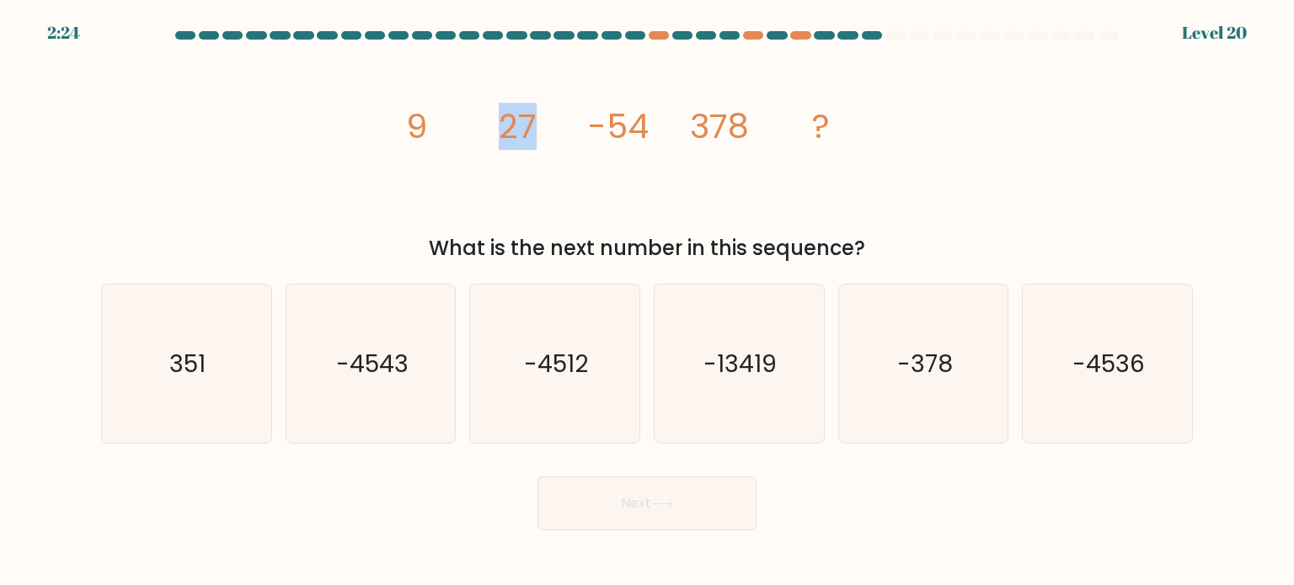
click at [541, 127] on icon "image/svg+xml 9 27 -54 378 ?" at bounding box center [646, 139] width 505 height 176
click at [574, 164] on icon "image/svg+xml 9 27 -54 378 ?" at bounding box center [646, 139] width 505 height 176
drag, startPoint x: 606, startPoint y: 127, endPoint x: 647, endPoint y: 124, distance: 41.4
click at [647, 124] on tspan "-54" at bounding box center [618, 126] width 61 height 47
click at [718, 160] on icon "image/svg+xml 9 27 -54 378 ?" at bounding box center [646, 139] width 505 height 176
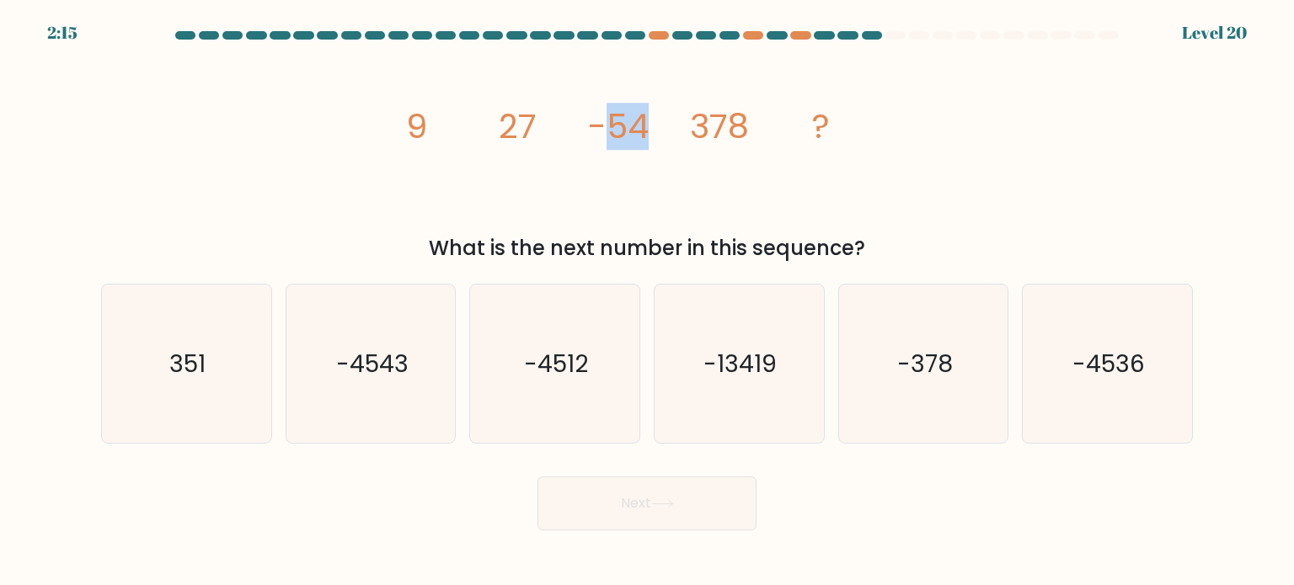
drag, startPoint x: 603, startPoint y: 125, endPoint x: 648, endPoint y: 127, distance: 44.7
click at [648, 127] on tspan "-54" at bounding box center [618, 126] width 61 height 47
click at [697, 158] on icon "image/svg+xml 9 27 -54 378 ?" at bounding box center [646, 139] width 505 height 176
drag, startPoint x: 610, startPoint y: 125, endPoint x: 660, endPoint y: 124, distance: 50.6
click at [660, 124] on icon "image/svg+xml 9 27 -54 378 ?" at bounding box center [646, 139] width 505 height 176
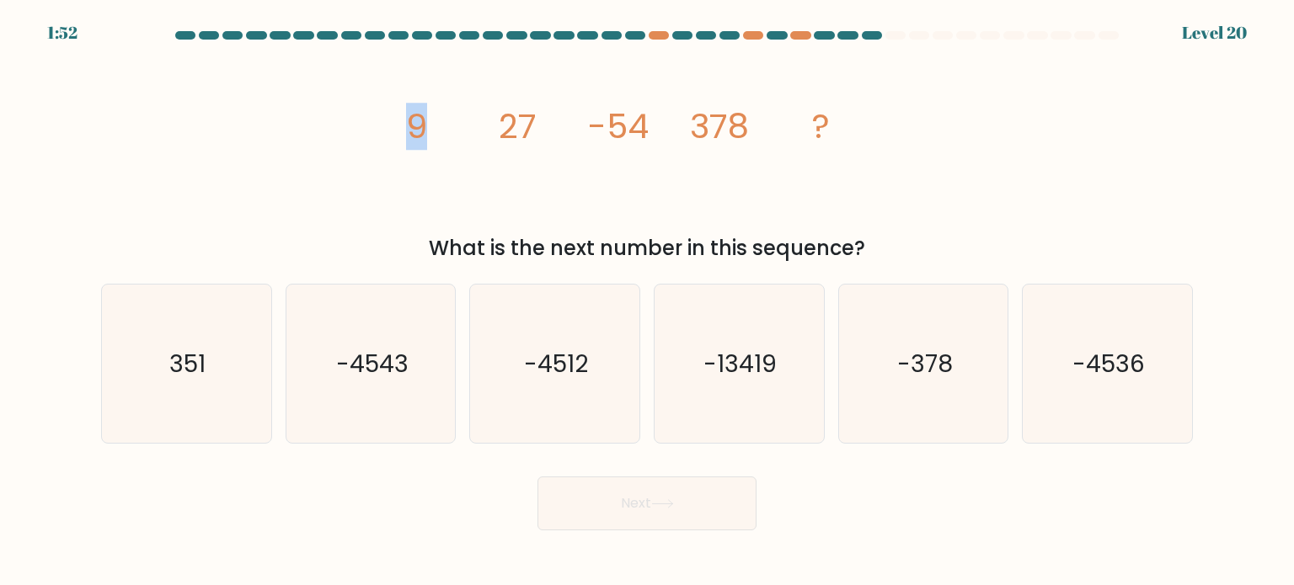
drag, startPoint x: 411, startPoint y: 126, endPoint x: 421, endPoint y: 124, distance: 10.4
click at [421, 124] on tspan "9" at bounding box center [416, 126] width 21 height 47
drag, startPoint x: 492, startPoint y: 120, endPoint x: 526, endPoint y: 121, distance: 34.5
click at [526, 121] on icon "image/svg+xml 9 27 -54 378 ?" at bounding box center [646, 139] width 505 height 176
drag, startPoint x: 601, startPoint y: 128, endPoint x: 627, endPoint y: 139, distance: 28.3
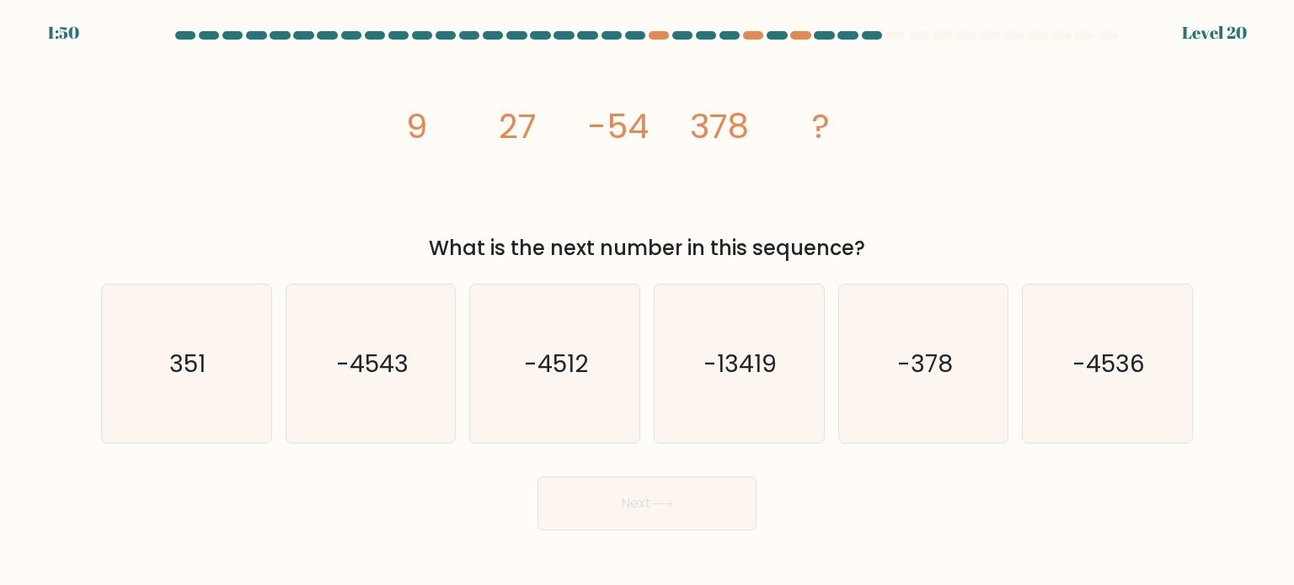
click at [601, 127] on tspan "-54" at bounding box center [618, 126] width 61 height 47
drag, startPoint x: 610, startPoint y: 123, endPoint x: 650, endPoint y: 126, distance: 40.6
click at [650, 126] on icon "image/svg+xml 9 27 -54 378 ?" at bounding box center [646, 139] width 505 height 176
click at [641, 125] on tspan "-54" at bounding box center [618, 126] width 61 height 47
drag, startPoint x: 631, startPoint y: 129, endPoint x: 643, endPoint y: 128, distance: 11.8
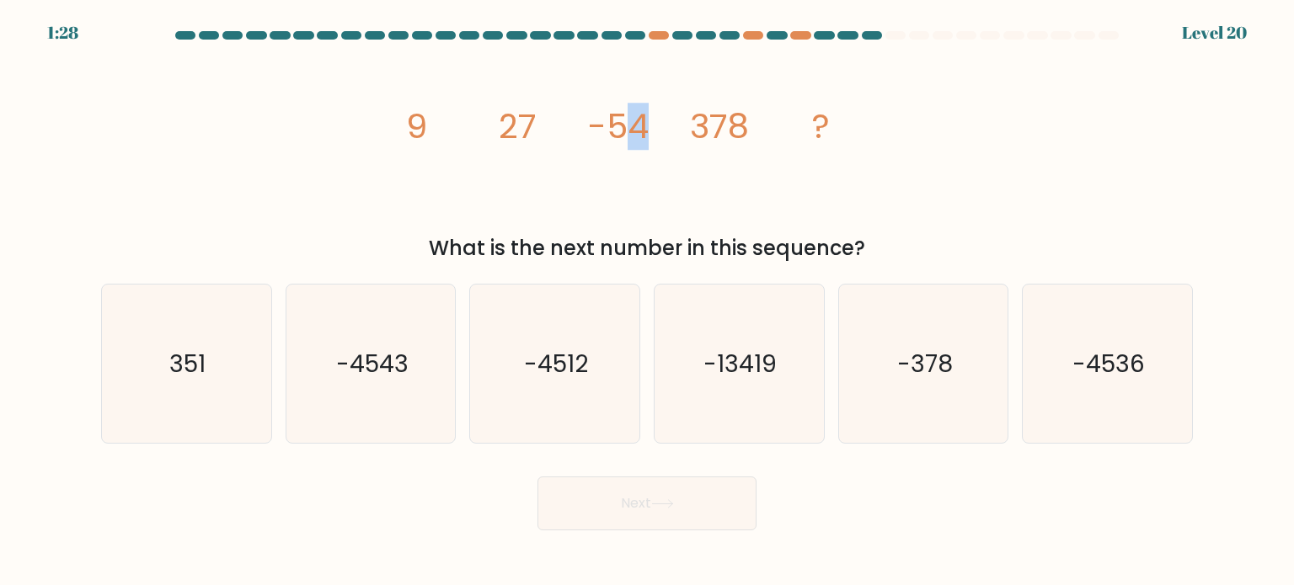
click at [643, 128] on tspan "-54" at bounding box center [618, 126] width 61 height 47
drag, startPoint x: 691, startPoint y: 125, endPoint x: 741, endPoint y: 126, distance: 50.6
click at [741, 126] on tspan "378" at bounding box center [719, 126] width 59 height 47
click at [556, 169] on icon "image/svg+xml 9 27 -54 378 ?" at bounding box center [646, 139] width 505 height 176
drag, startPoint x: 408, startPoint y: 129, endPoint x: 434, endPoint y: 122, distance: 27.0
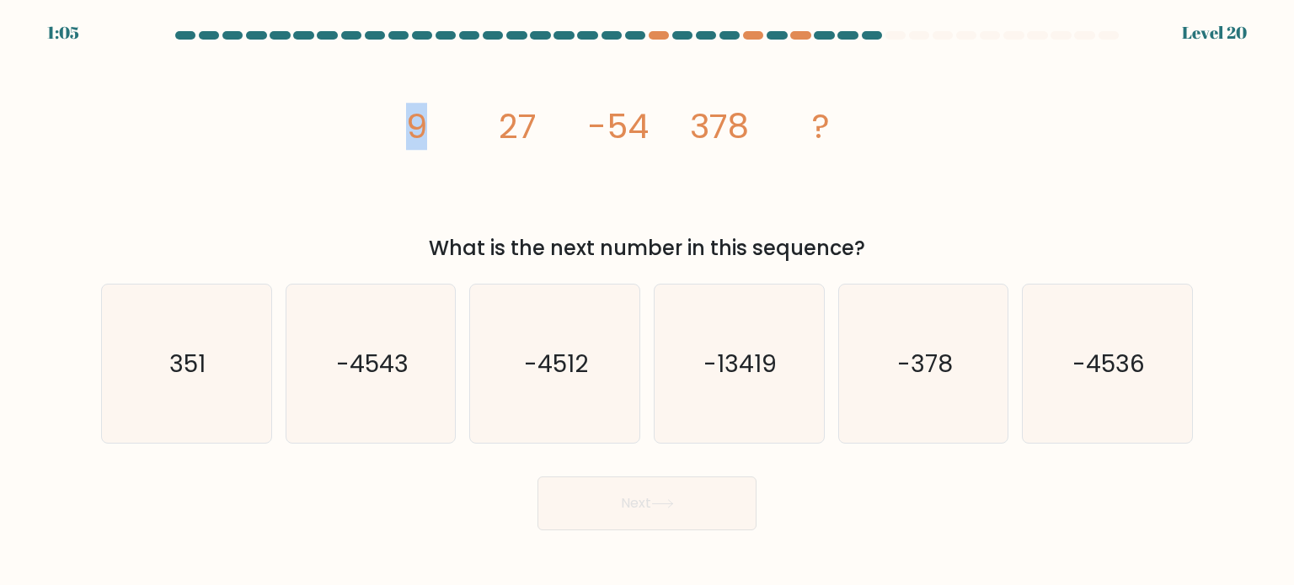
click at [434, 122] on icon "image/svg+xml 9 27 -54 378 ?" at bounding box center [646, 139] width 505 height 176
drag, startPoint x: 590, startPoint y: 123, endPoint x: 643, endPoint y: 122, distance: 52.2
click at [643, 122] on tspan "-54" at bounding box center [618, 126] width 61 height 47
click at [560, 173] on icon "image/svg+xml 9 27 -54 378 ?" at bounding box center [646, 139] width 505 height 176
drag, startPoint x: 496, startPoint y: 127, endPoint x: 529, endPoint y: 125, distance: 32.9
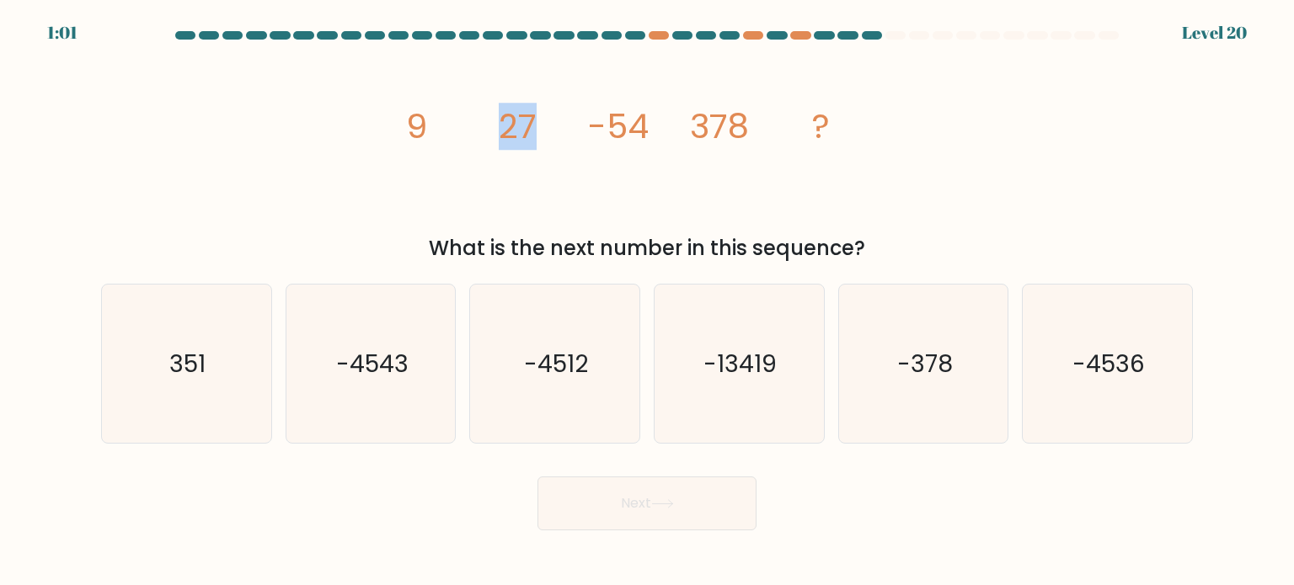
click at [529, 125] on icon "image/svg+xml 9 27 -54 378 ?" at bounding box center [646, 139] width 505 height 176
drag, startPoint x: 693, startPoint y: 127, endPoint x: 745, endPoint y: 125, distance: 51.4
click at [745, 125] on tspan "378" at bounding box center [719, 126] width 59 height 47
click at [847, 175] on icon "image/svg+xml 9 27 -54 378 ?" at bounding box center [646, 139] width 505 height 176
click at [556, 376] on text "-4512" at bounding box center [557, 363] width 64 height 34
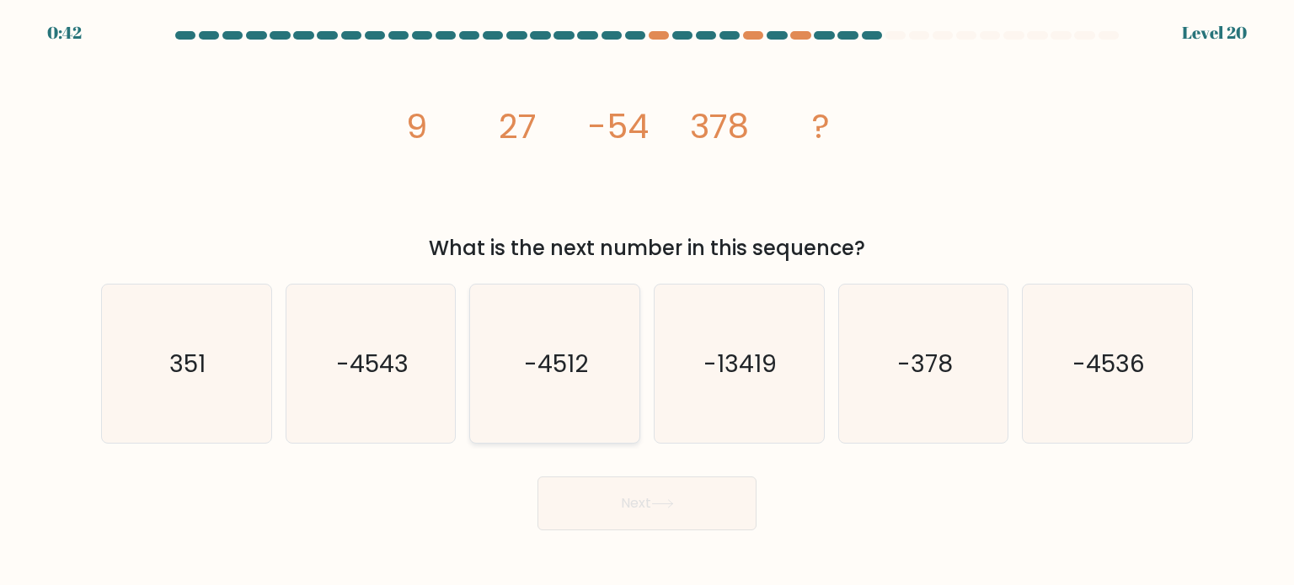
click at [647, 302] on input "c. -4512" at bounding box center [647, 297] width 1 height 8
radio input "true"
click at [650, 501] on button "Next" at bounding box center [646, 504] width 219 height 54
click at [672, 494] on button "Next" at bounding box center [646, 504] width 219 height 54
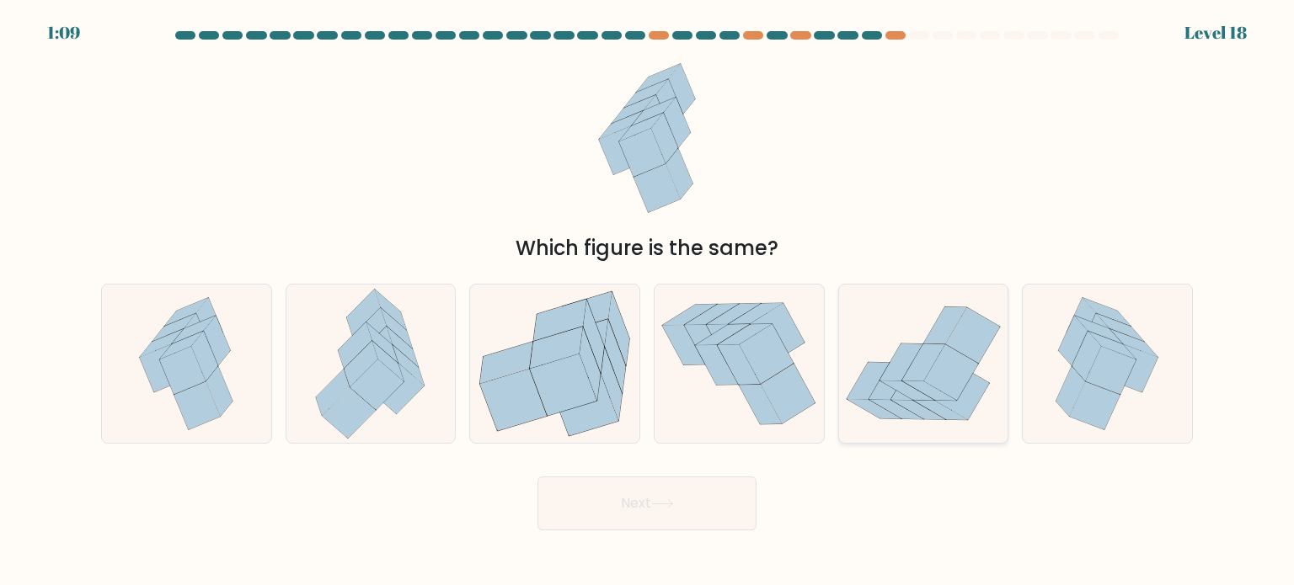
click at [953, 386] on icon at bounding box center [951, 372] width 55 height 56
click at [648, 302] on input "e." at bounding box center [647, 297] width 1 height 8
radio input "true"
click at [665, 495] on button "Next" at bounding box center [646, 504] width 219 height 54
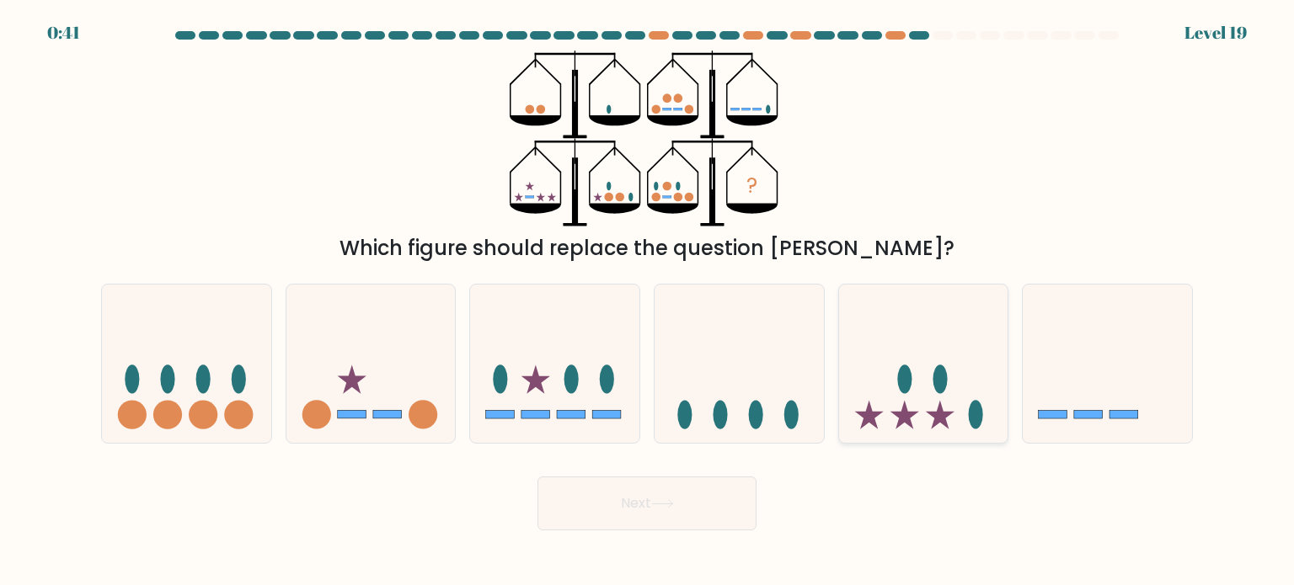
click at [916, 402] on icon at bounding box center [923, 364] width 169 height 140
click at [648, 302] on input "e." at bounding box center [647, 297] width 1 height 8
radio input "true"
click at [621, 505] on button "Next" at bounding box center [646, 504] width 219 height 54
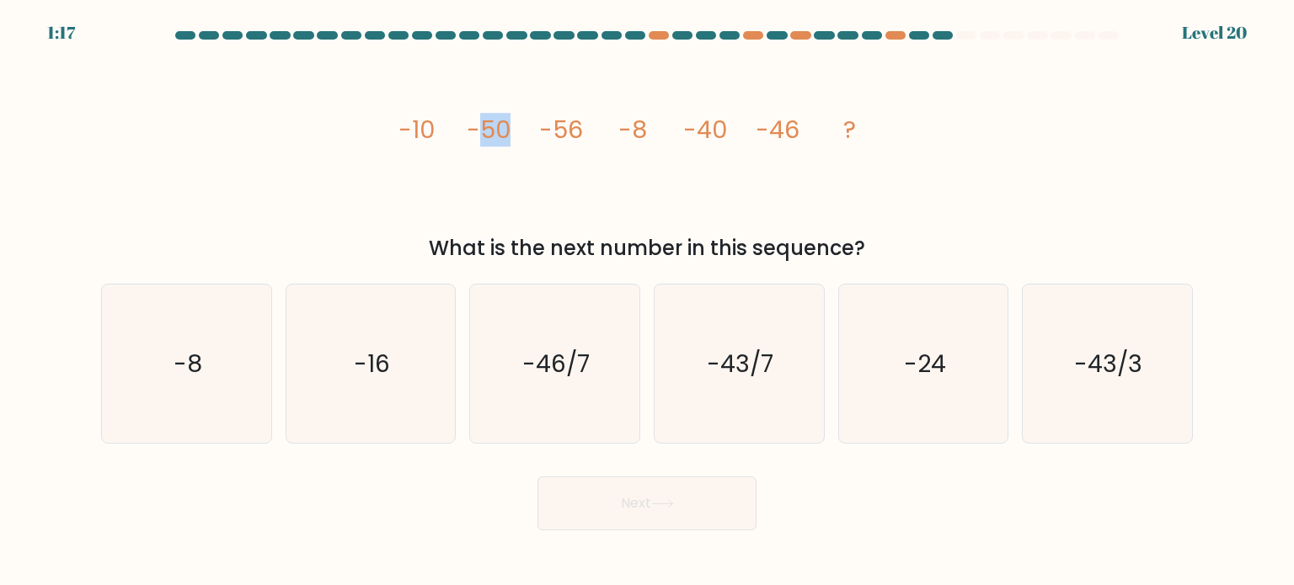
drag, startPoint x: 476, startPoint y: 131, endPoint x: 529, endPoint y: 127, distance: 53.2
click at [529, 127] on icon "image/svg+xml -10 -50 -56 -8 -40 -46 ?" at bounding box center [646, 139] width 505 height 176
click at [569, 136] on tspan "-56" at bounding box center [561, 130] width 44 height 34
drag, startPoint x: 689, startPoint y: 131, endPoint x: 734, endPoint y: 127, distance: 45.6
click at [734, 127] on icon "image/svg+xml -10 -50 -56 -8 -40 -46 ?" at bounding box center [646, 139] width 505 height 176
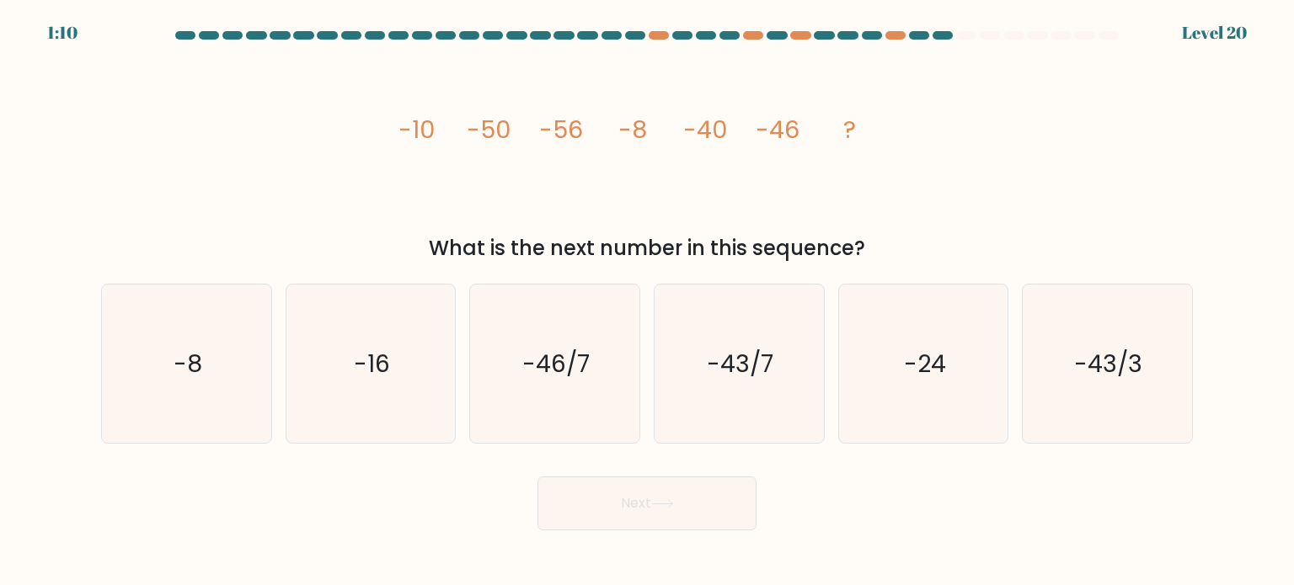
click at [757, 155] on icon "image/svg+xml -10 -50 -56 -8 -40 -46 ?" at bounding box center [646, 139] width 505 height 176
drag, startPoint x: 761, startPoint y: 131, endPoint x: 791, endPoint y: 131, distance: 30.3
click at [791, 129] on tspan "-46" at bounding box center [778, 130] width 44 height 34
click at [799, 144] on icon "image/svg+xml -10 -50 -56 -8 -40 -46 ?" at bounding box center [646, 139] width 505 height 176
drag, startPoint x: 473, startPoint y: 128, endPoint x: 517, endPoint y: 129, distance: 43.8
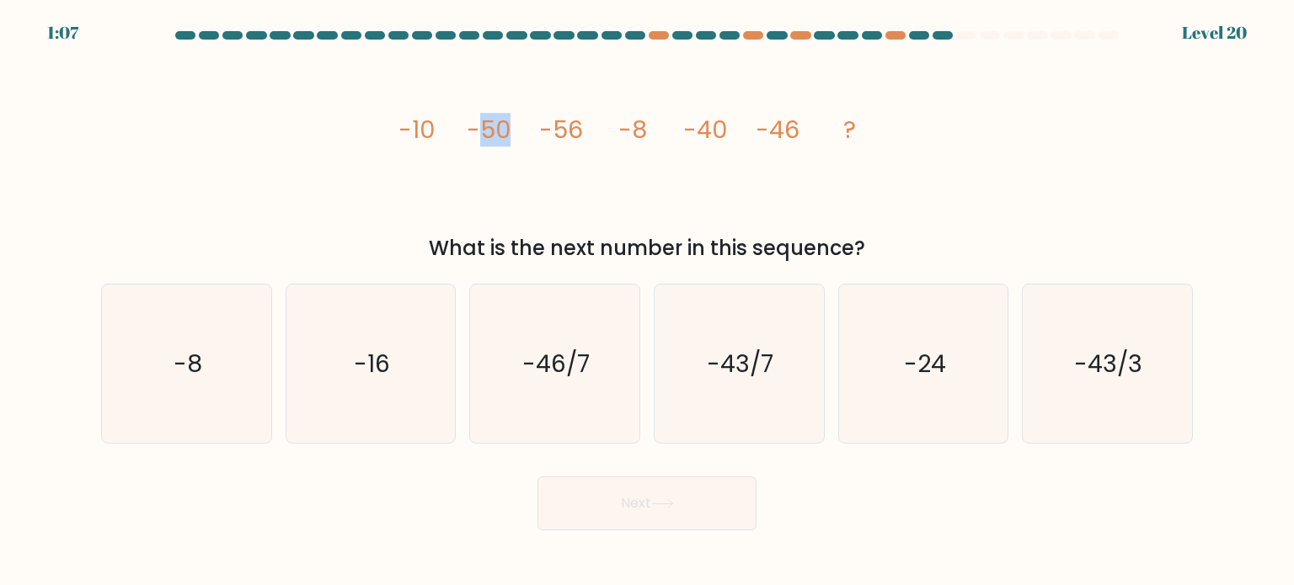
click at [517, 129] on icon "image/svg+xml -10 -50 -56 -8 -40 -46 ?" at bounding box center [646, 139] width 505 height 176
drag, startPoint x: 540, startPoint y: 127, endPoint x: 596, endPoint y: 121, distance: 56.7
click at [596, 121] on icon "image/svg+xml -10 -50 -56 -8 -40 -46 ?" at bounding box center [646, 139] width 505 height 176
click at [612, 164] on icon "image/svg+xml -10 -50 -56 -8 -40 -46 ?" at bounding box center [646, 139] width 505 height 176
drag, startPoint x: 622, startPoint y: 130, endPoint x: 641, endPoint y: 129, distance: 19.4
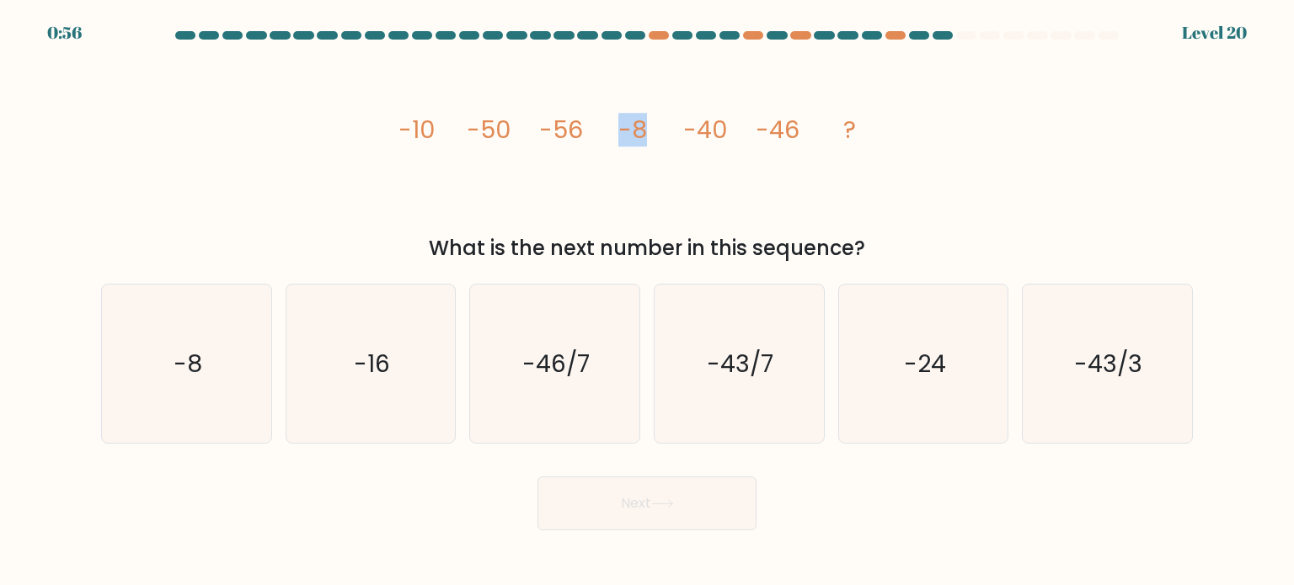
click at [641, 129] on tspan "-8" at bounding box center [632, 130] width 29 height 34
drag, startPoint x: 685, startPoint y: 126, endPoint x: 719, endPoint y: 123, distance: 34.7
click at [719, 123] on tspan "-40" at bounding box center [705, 130] width 44 height 34
click at [793, 130] on tspan "-46" at bounding box center [778, 130] width 44 height 34
drag, startPoint x: 757, startPoint y: 127, endPoint x: 803, endPoint y: 127, distance: 45.5
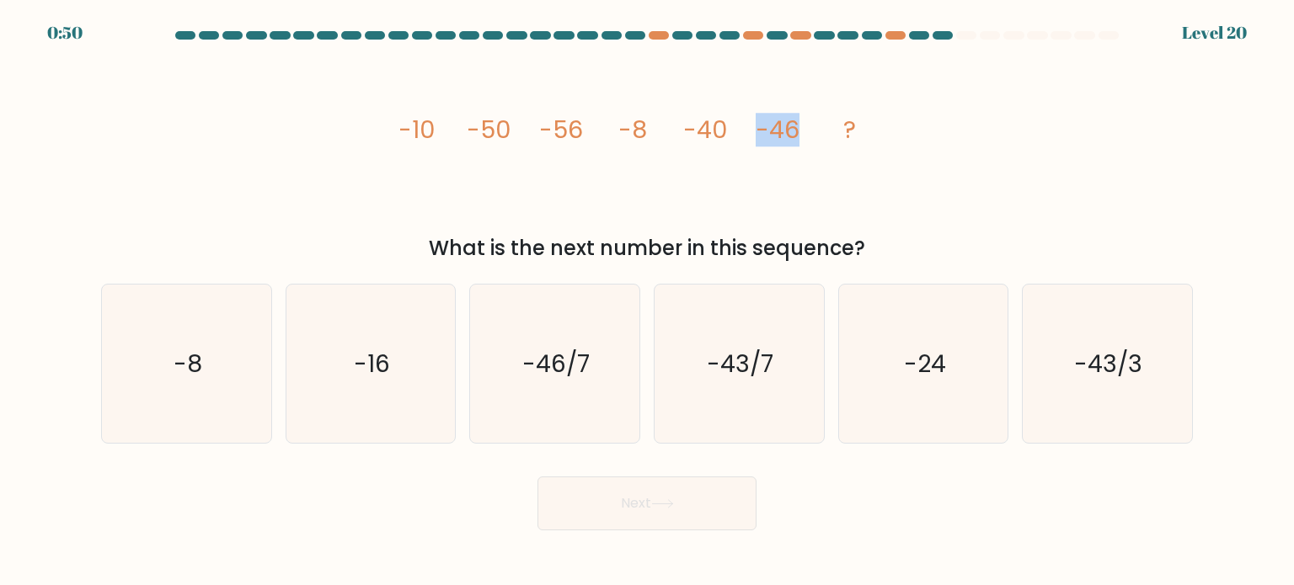
click at [803, 127] on icon "image/svg+xml -10 -50 -56 -8 -40 -46 ?" at bounding box center [646, 139] width 505 height 176
click at [823, 166] on icon "image/svg+xml -10 -50 -56 -8 -40 -46 ?" at bounding box center [646, 139] width 505 height 176
click at [221, 364] on icon "-8" at bounding box center [186, 364] width 158 height 158
click at [647, 302] on input "a. -8" at bounding box center [647, 297] width 1 height 8
radio input "true"
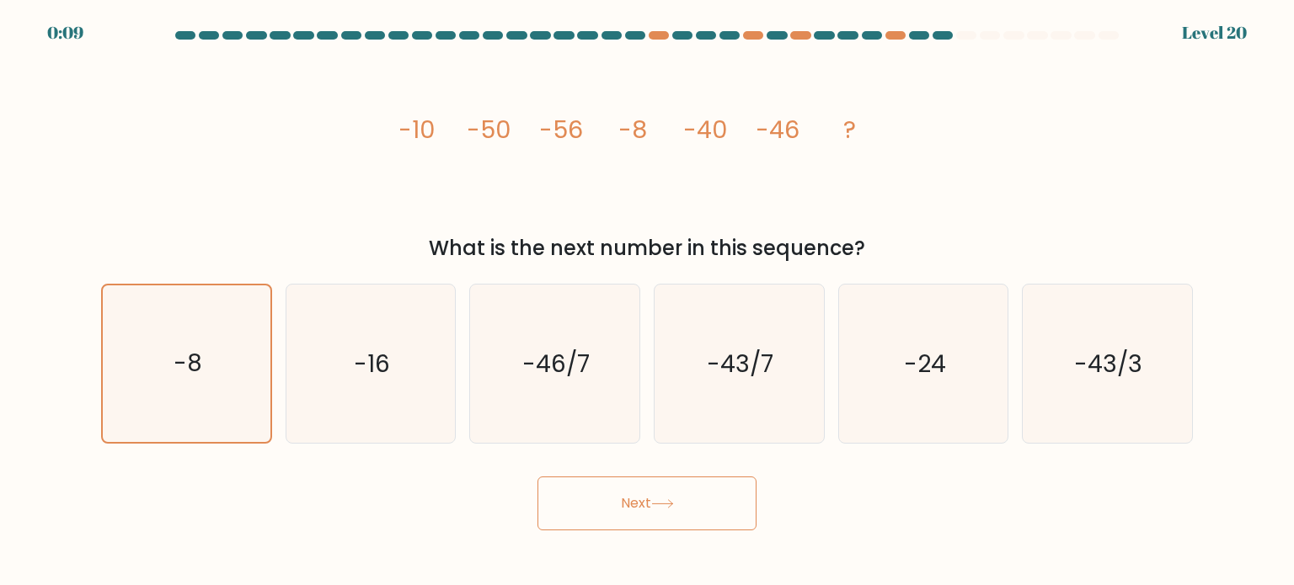
click at [658, 498] on button "Next" at bounding box center [646, 504] width 219 height 54
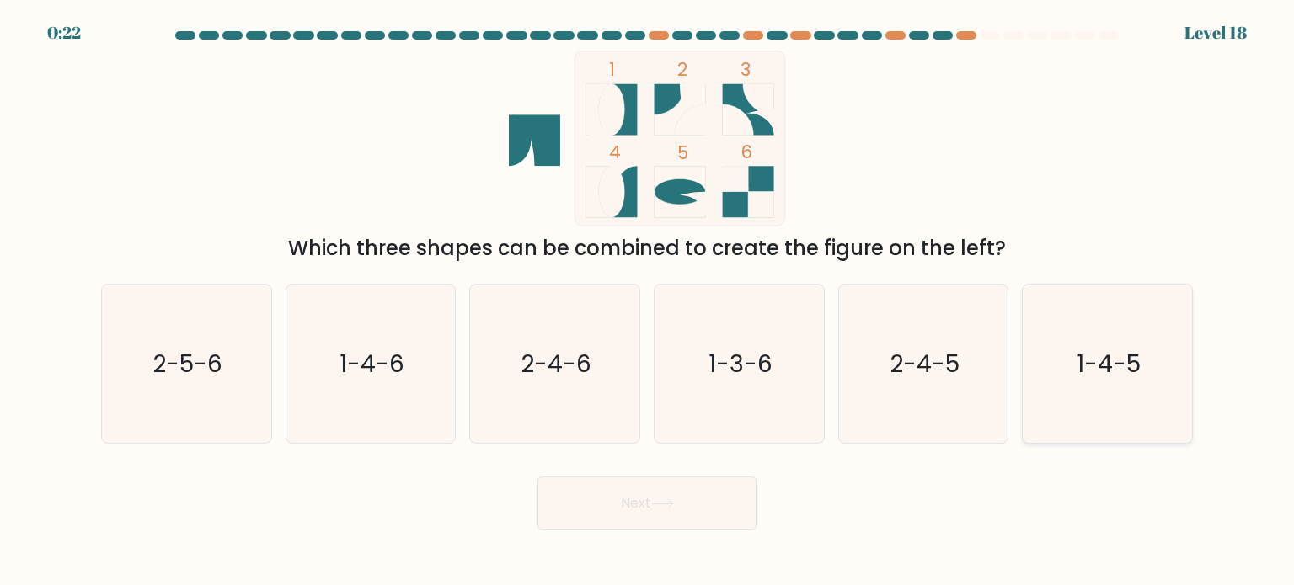
click at [1097, 366] on text "1-4-5" at bounding box center [1108, 363] width 64 height 34
click at [648, 302] on input "f. 1-4-5" at bounding box center [647, 297] width 1 height 8
radio input "true"
click at [670, 494] on button "Next" at bounding box center [646, 504] width 219 height 54
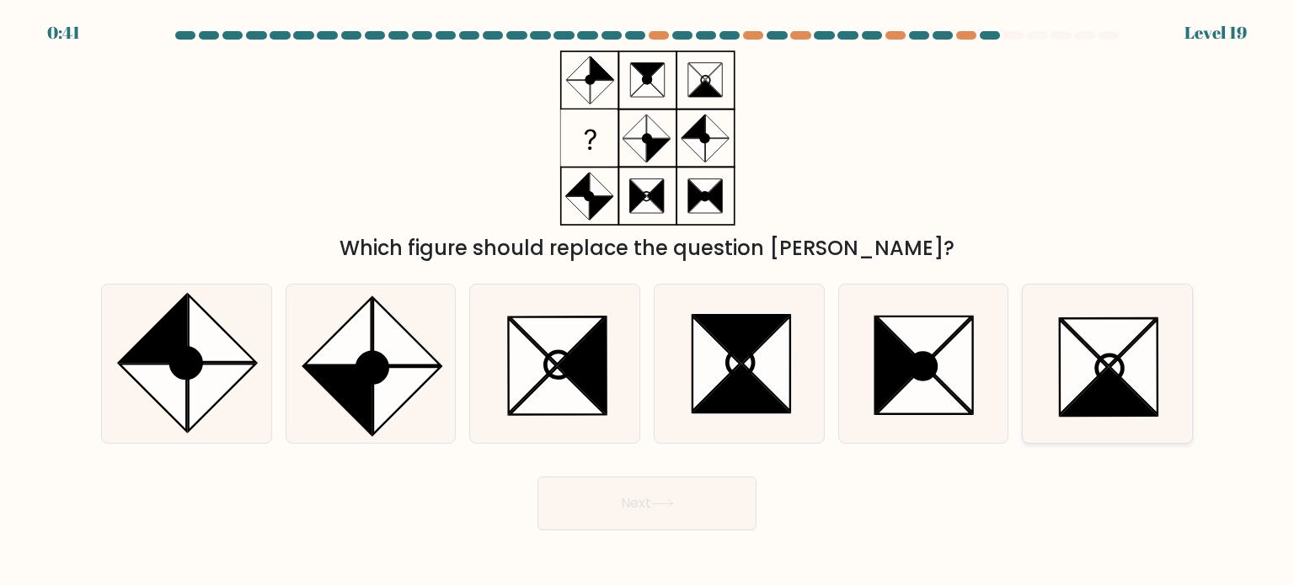
click at [1115, 373] on icon at bounding box center [1108, 392] width 95 height 48
click at [648, 302] on input "f." at bounding box center [647, 297] width 1 height 8
radio input "true"
click at [610, 498] on button "Next" at bounding box center [646, 504] width 219 height 54
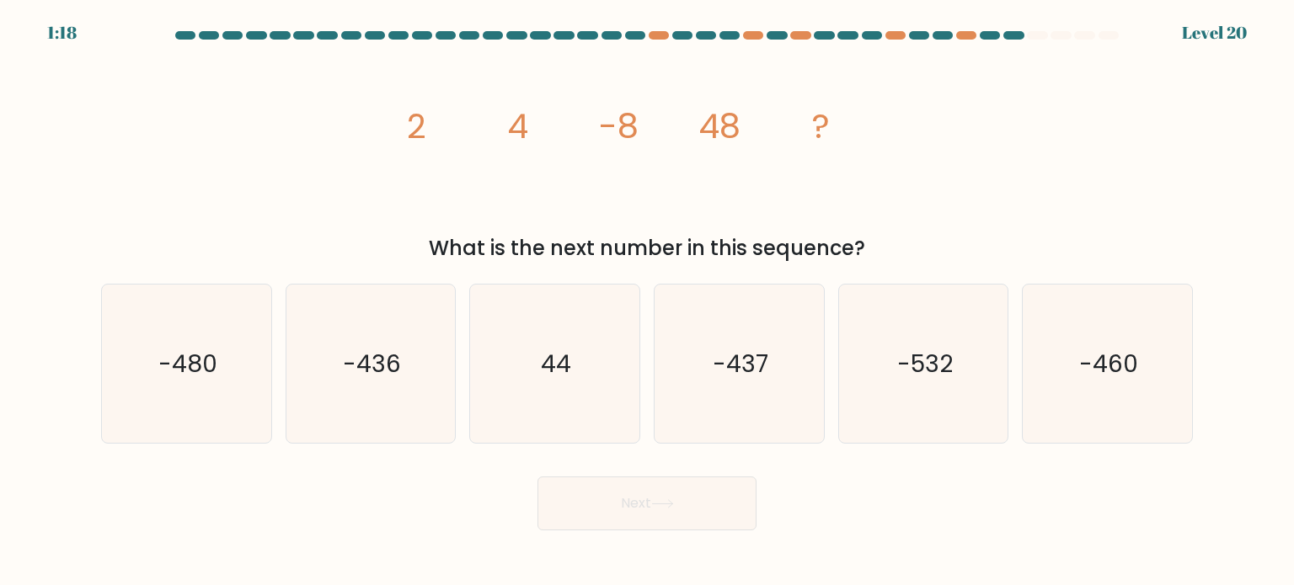
click at [619, 141] on tspan "-8" at bounding box center [619, 126] width 40 height 47
drag, startPoint x: 512, startPoint y: 127, endPoint x: 525, endPoint y: 124, distance: 13.1
click at [525, 124] on tspan "4" at bounding box center [517, 126] width 21 height 47
drag, startPoint x: 601, startPoint y: 125, endPoint x: 635, endPoint y: 121, distance: 33.9
click at [635, 121] on tspan "-8" at bounding box center [619, 126] width 40 height 47
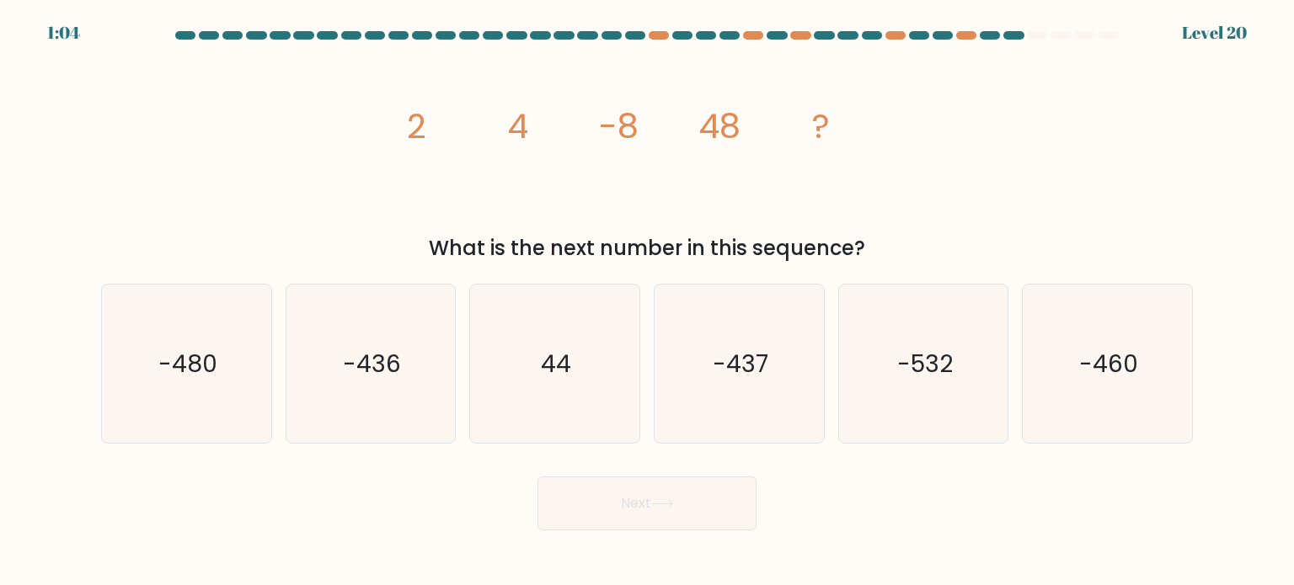
click at [556, 147] on icon "image/svg+xml 2 4 -8 48 ?" at bounding box center [646, 139] width 505 height 176
drag, startPoint x: 595, startPoint y: 122, endPoint x: 665, endPoint y: 131, distance: 71.2
click at [665, 131] on icon "image/svg+xml 2 4 -8 48 ?" at bounding box center [646, 139] width 505 height 176
click at [681, 160] on icon "image/svg+xml 2 4 -8 48 ?" at bounding box center [646, 139] width 505 height 176
drag, startPoint x: 701, startPoint y: 127, endPoint x: 745, endPoint y: 119, distance: 44.6
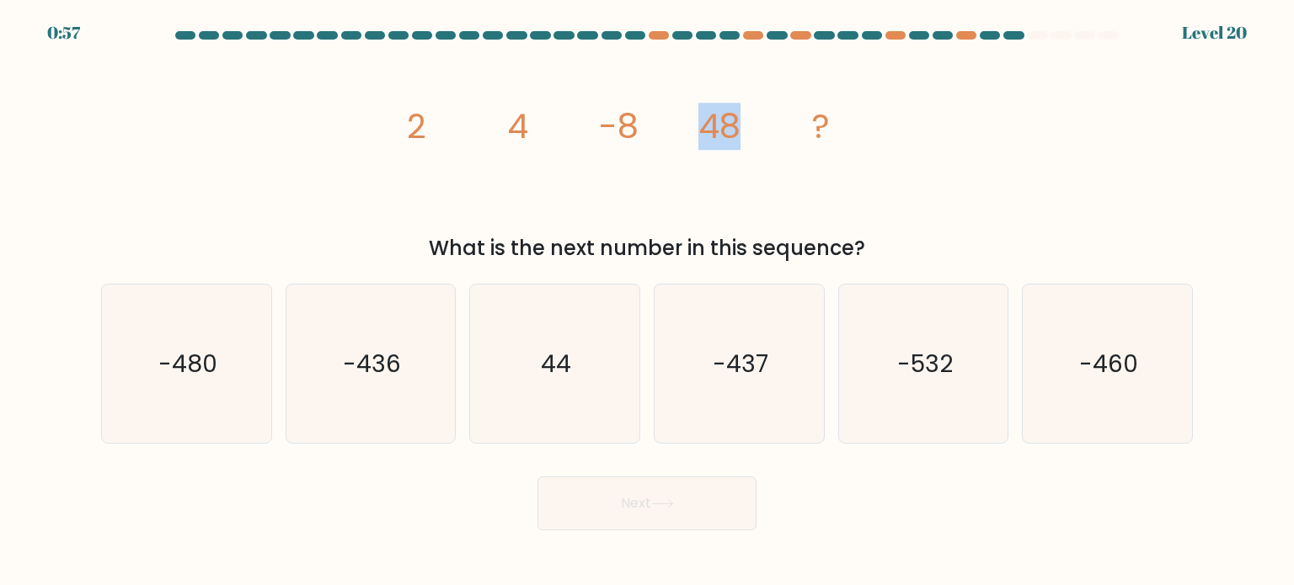
click at [745, 119] on icon "image/svg+xml 2 4 -8 48 ?" at bounding box center [646, 139] width 505 height 176
click at [760, 171] on icon "image/svg+xml 2 4 -8 48 ?" at bounding box center [646, 139] width 505 height 176
click at [211, 366] on text "-480" at bounding box center [187, 363] width 59 height 34
click at [647, 302] on input "a. -480" at bounding box center [647, 297] width 1 height 8
radio input "true"
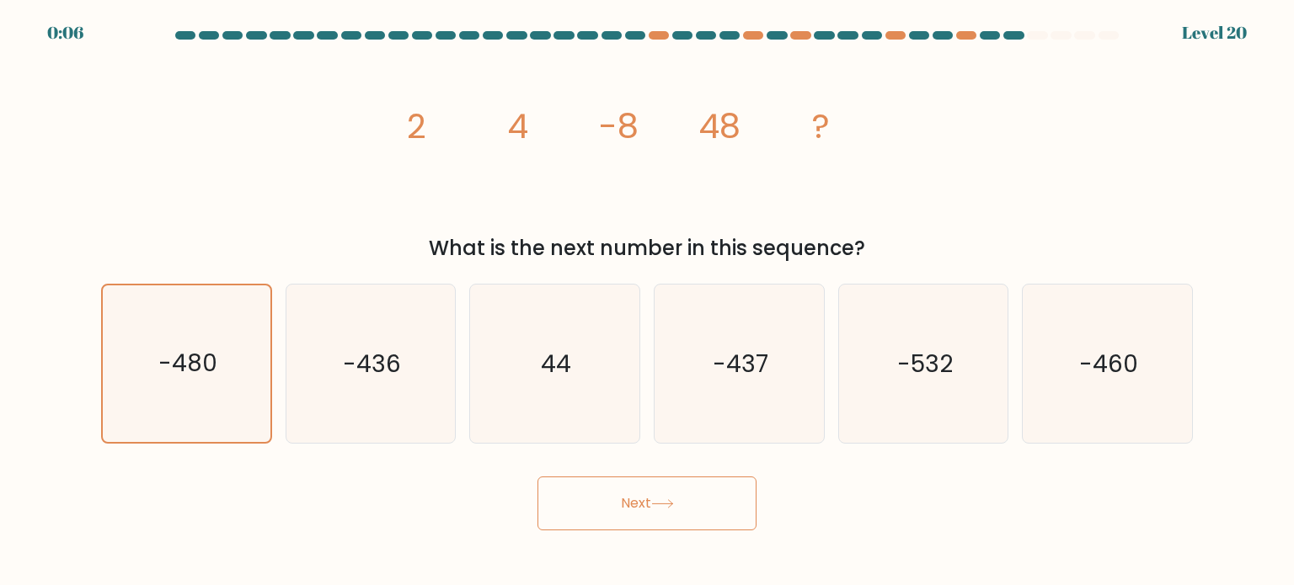
click at [623, 510] on button "Next" at bounding box center [646, 504] width 219 height 54
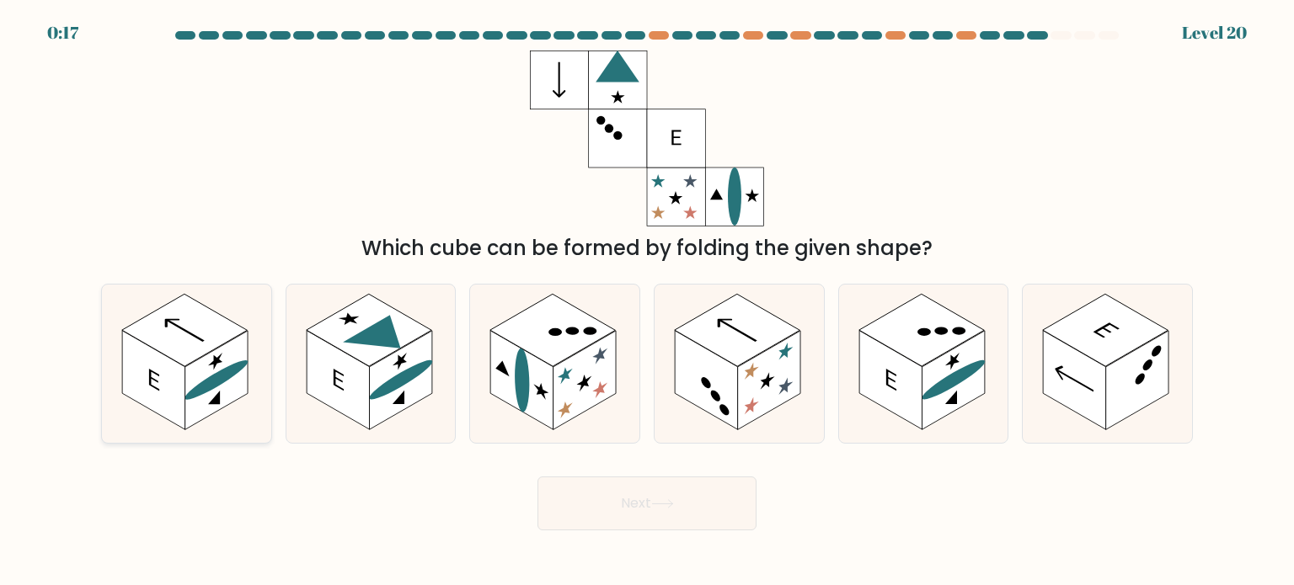
click at [195, 350] on rect at bounding box center [184, 330] width 125 height 72
click at [647, 302] on input "a." at bounding box center [647, 297] width 1 height 8
radio input "true"
click at [657, 507] on icon at bounding box center [662, 503] width 23 height 9
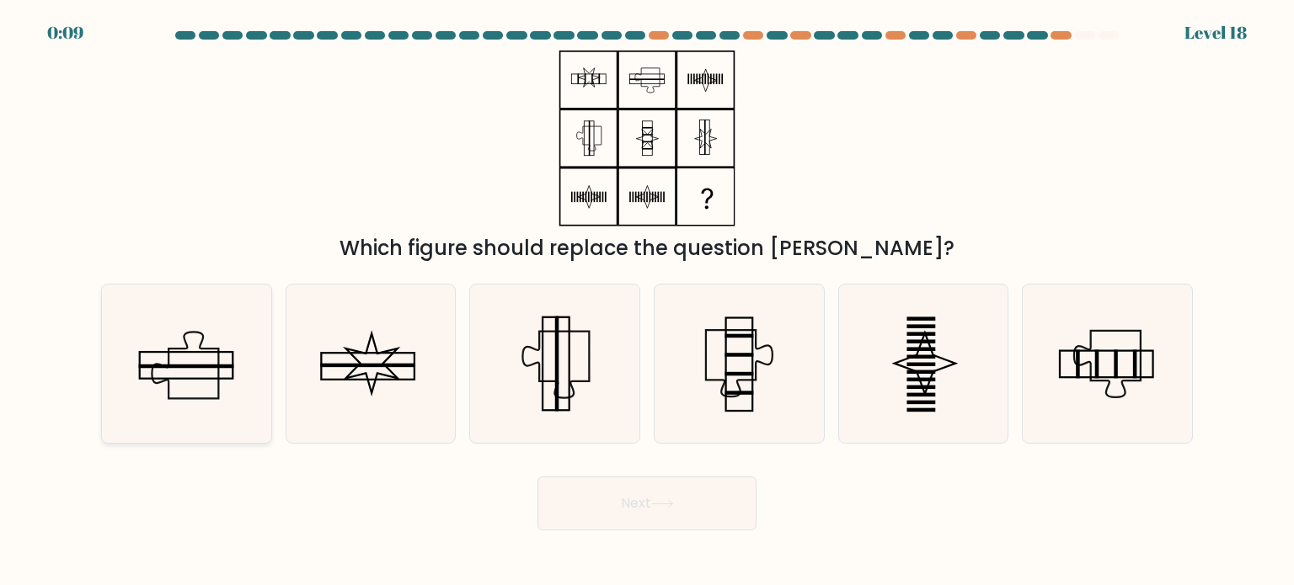
click at [211, 380] on icon at bounding box center [186, 364] width 158 height 158
click at [647, 302] on input "a." at bounding box center [647, 297] width 1 height 8
radio input "true"
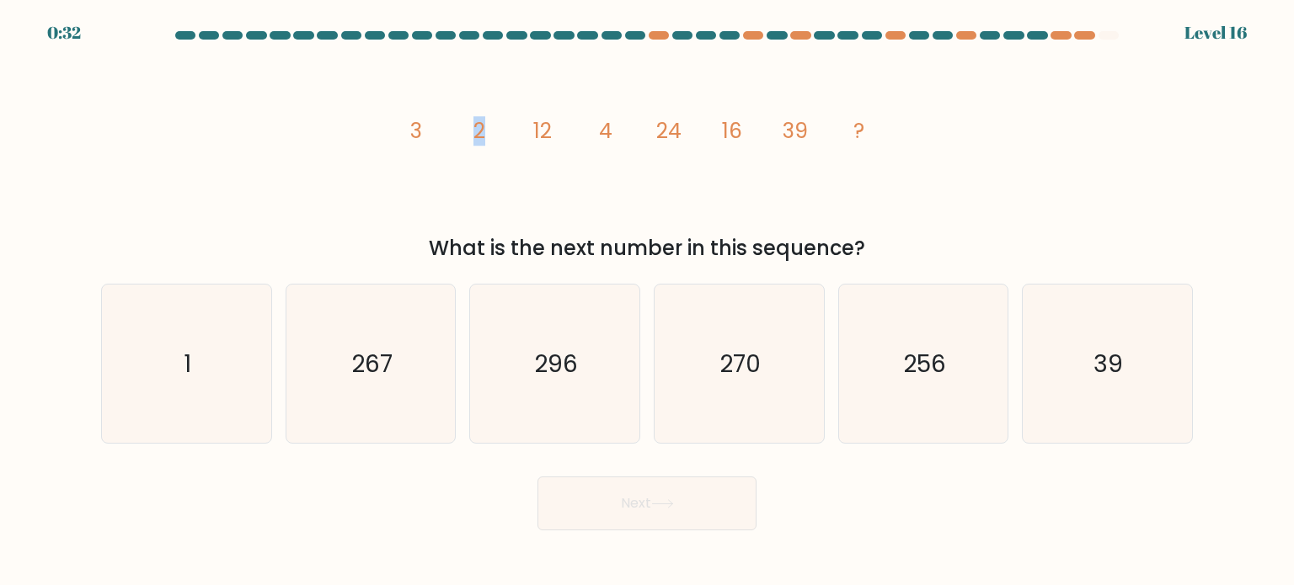
click at [476, 130] on tspan "2" at bounding box center [479, 130] width 12 height 29
click at [509, 141] on icon "image/svg+xml 3 2 12 4 24 16 39 ?" at bounding box center [646, 139] width 505 height 176
drag, startPoint x: 554, startPoint y: 134, endPoint x: 522, endPoint y: 137, distance: 32.2
click at [522, 137] on icon "image/svg+xml 3 2 12 4 24 16 39 ?" at bounding box center [646, 139] width 505 height 176
click at [542, 155] on icon "image/svg+xml 3 2 12 4 24 16 39 ?" at bounding box center [646, 139] width 505 height 176
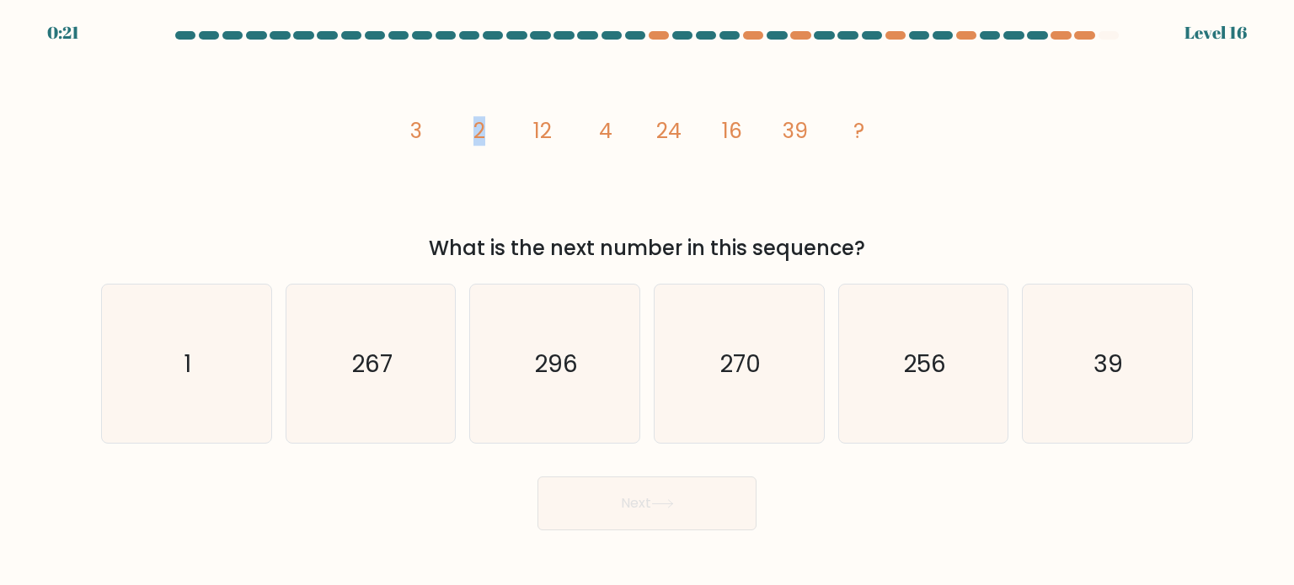
drag, startPoint x: 487, startPoint y: 132, endPoint x: 478, endPoint y: 131, distance: 8.5
click at [478, 131] on icon "image/svg+xml 3 2 12 4 24 16 39 ?" at bounding box center [646, 139] width 505 height 176
drag, startPoint x: 553, startPoint y: 129, endPoint x: 519, endPoint y: 130, distance: 33.7
click at [519, 130] on icon "image/svg+xml 3 2 12 4 24 16 39 ?" at bounding box center [646, 139] width 505 height 176
click at [601, 132] on tspan "4" at bounding box center [605, 130] width 13 height 29
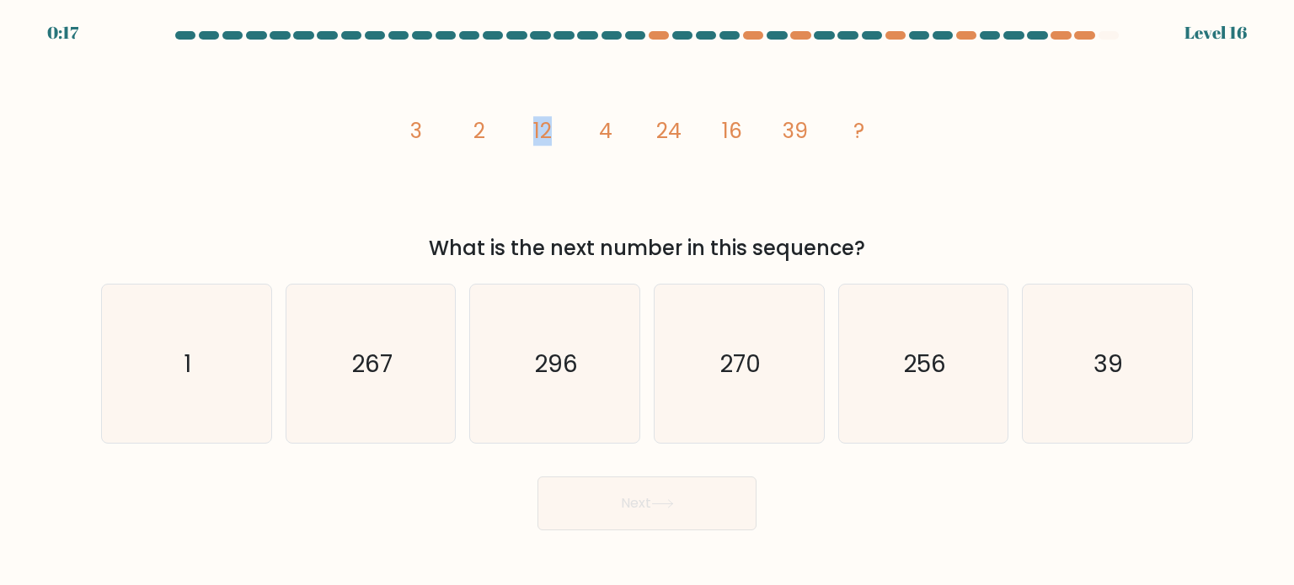
drag, startPoint x: 532, startPoint y: 132, endPoint x: 553, endPoint y: 125, distance: 22.4
click at [553, 125] on icon "image/svg+xml 3 2 12 4 24 16 39 ?" at bounding box center [646, 139] width 505 height 176
drag, startPoint x: 609, startPoint y: 128, endPoint x: 601, endPoint y: 129, distance: 8.5
click at [601, 129] on tspan "4" at bounding box center [605, 130] width 13 height 29
click at [547, 134] on tspan "12" at bounding box center [542, 130] width 19 height 29
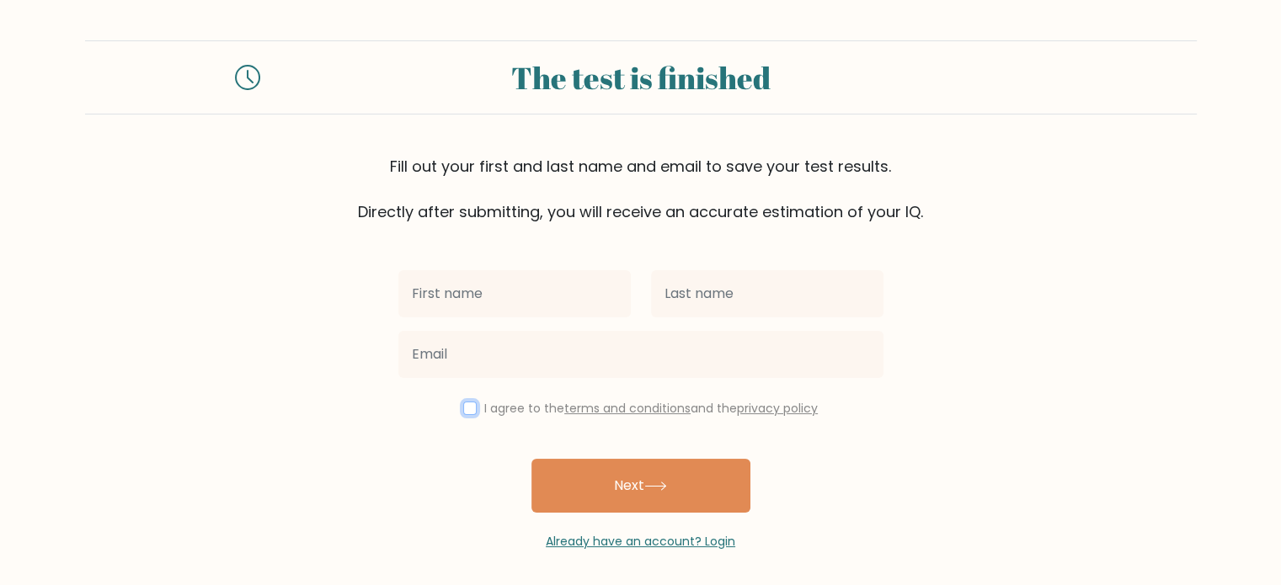
click at [465, 408] on input "checkbox" at bounding box center [469, 408] width 13 height 13
checkbox input "true"
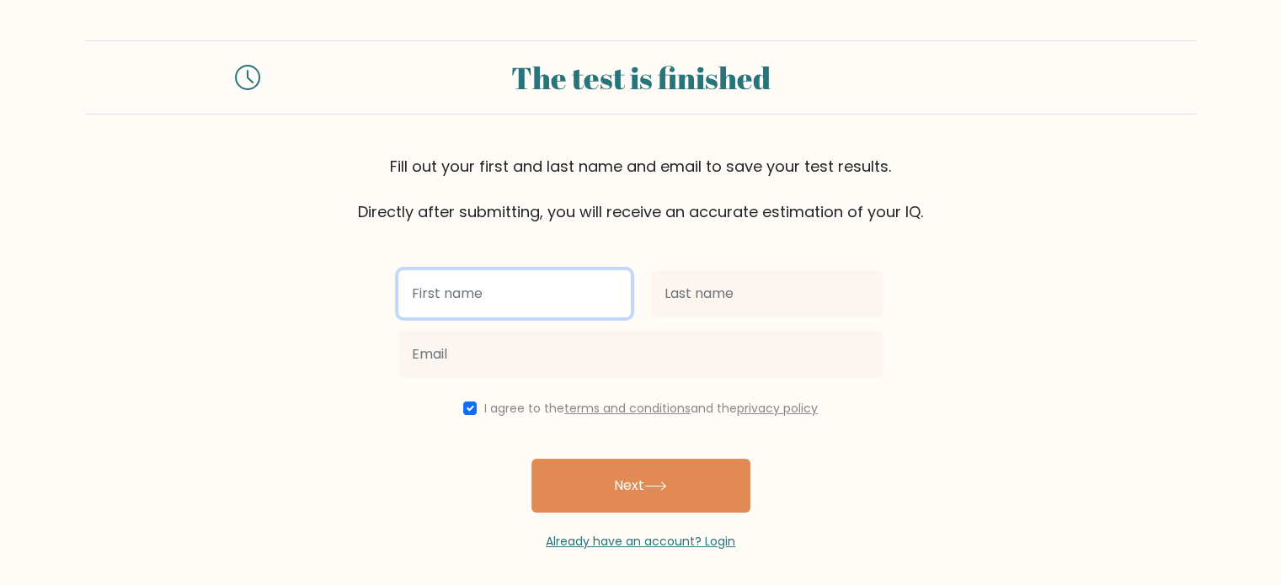
click at [514, 302] on input "text" at bounding box center [514, 293] width 232 height 47
type input "N"
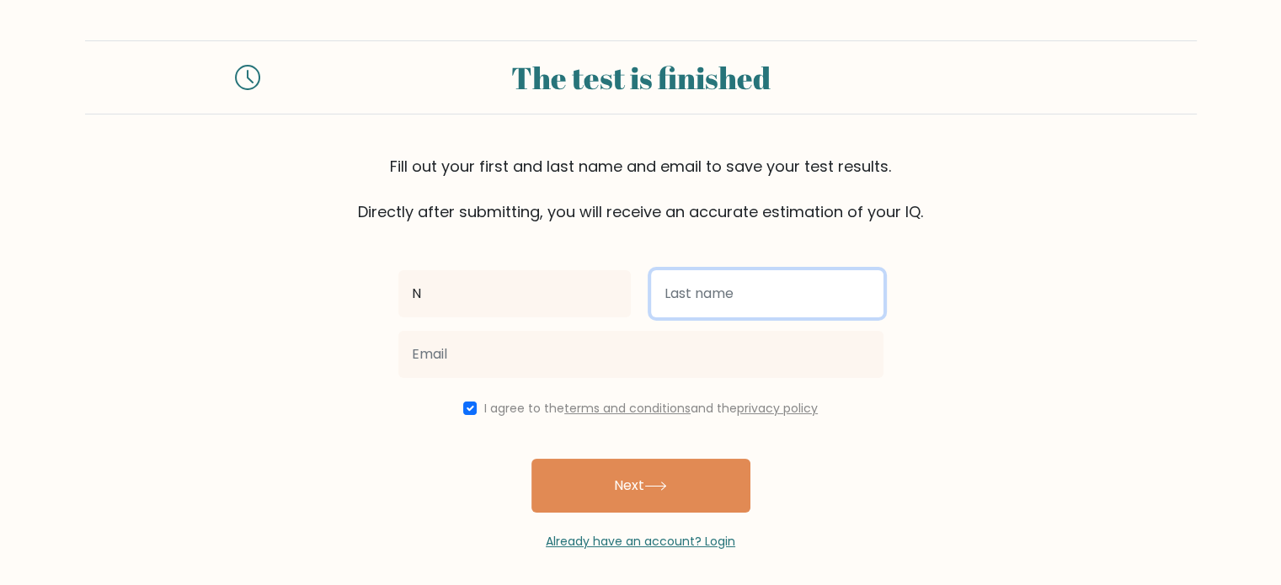
click at [704, 298] on input "text" at bounding box center [767, 293] width 232 height 47
type input "K"
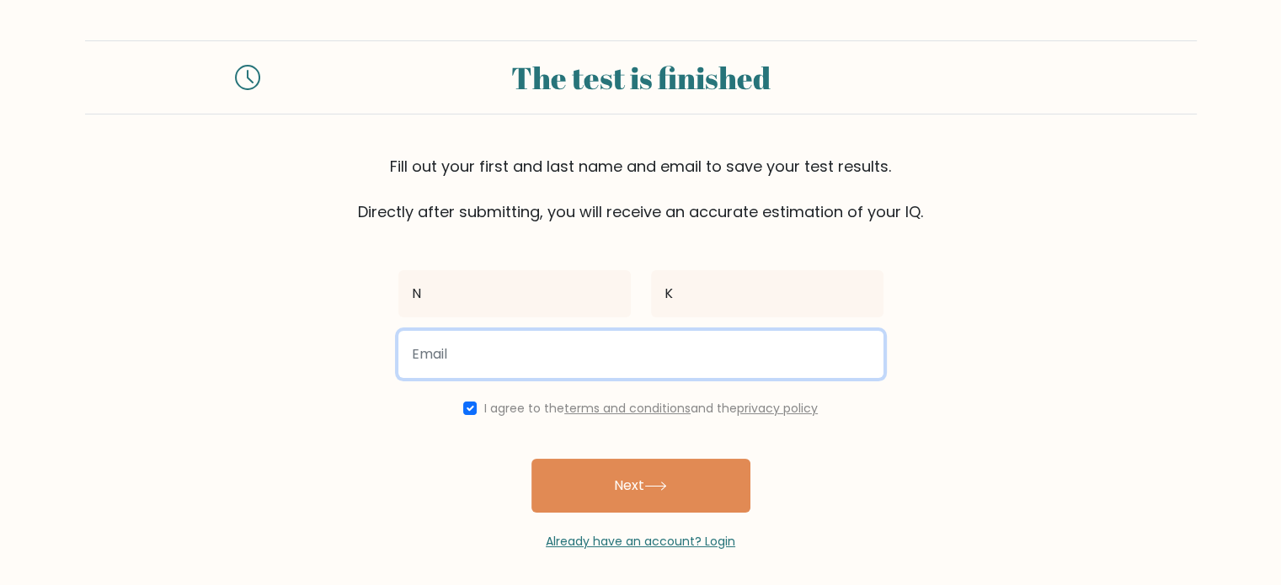
click at [691, 344] on input "email" at bounding box center [640, 354] width 485 height 47
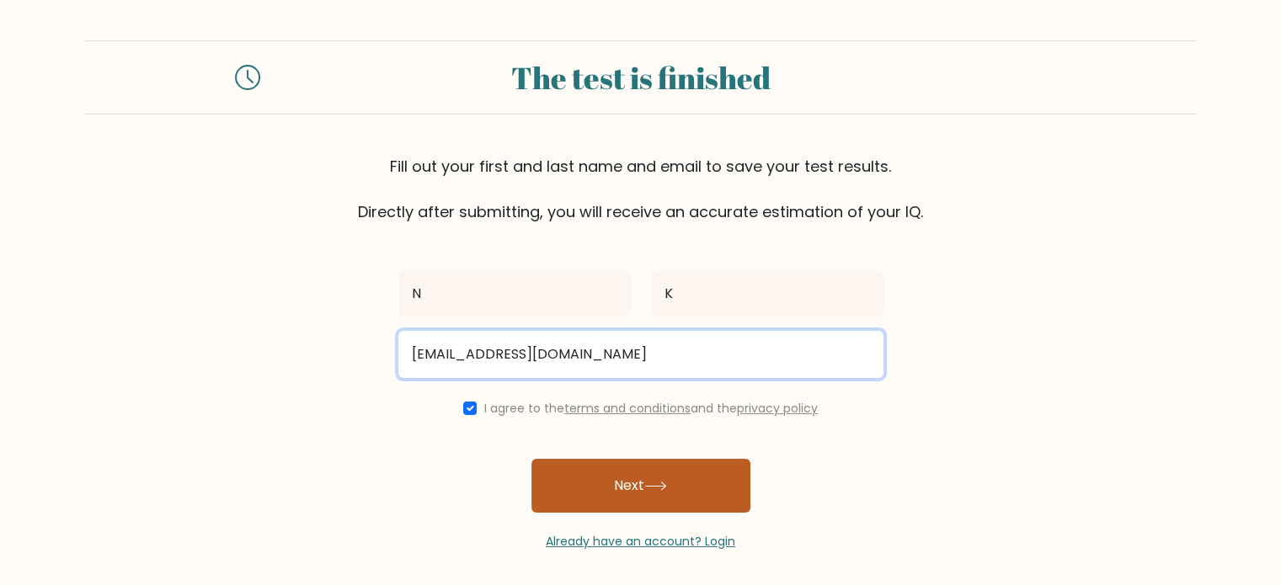
type input "[EMAIL_ADDRESS][DOMAIN_NAME]"
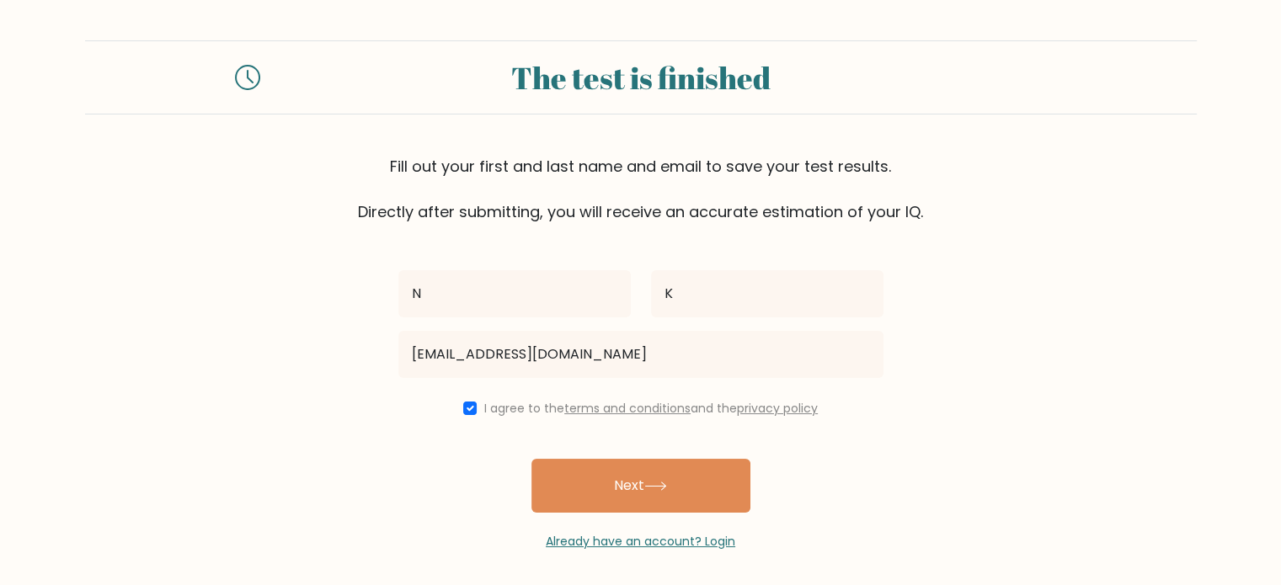
click at [663, 459] on button "Next" at bounding box center [640, 486] width 219 height 54
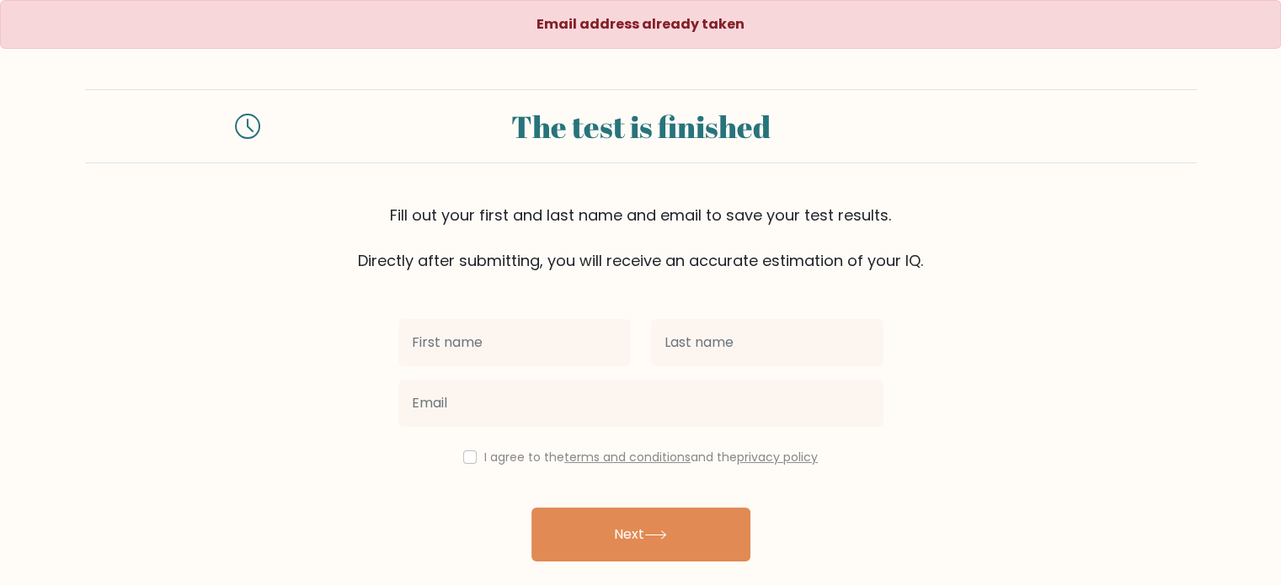
scroll to position [54, 0]
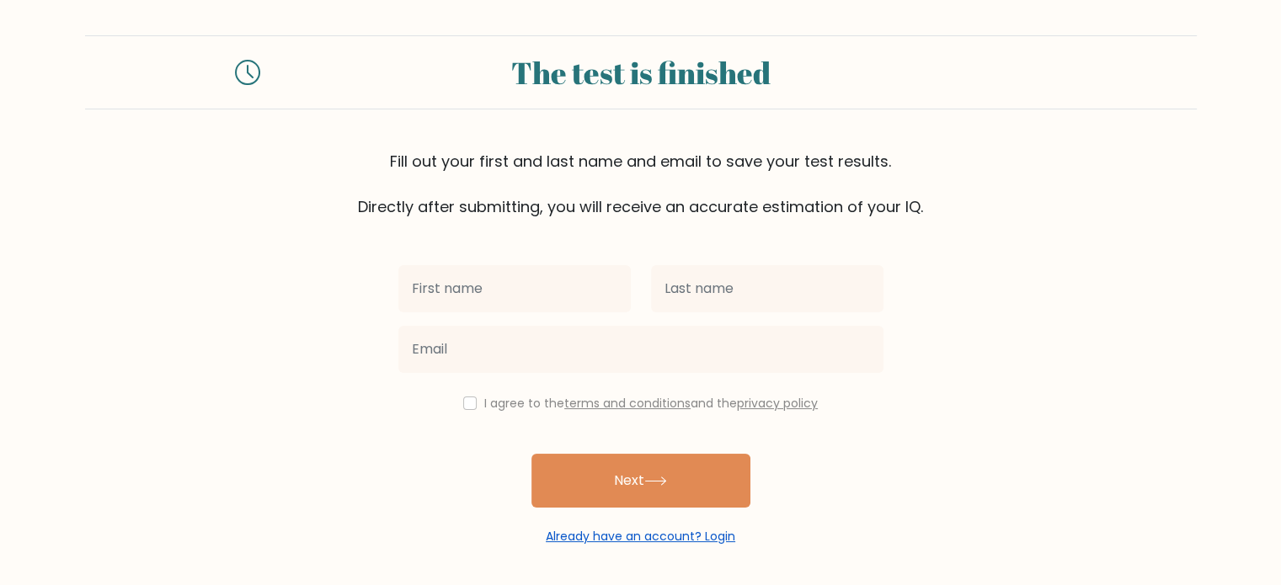
click at [637, 531] on link "Already have an account? Login" at bounding box center [641, 536] width 190 height 17
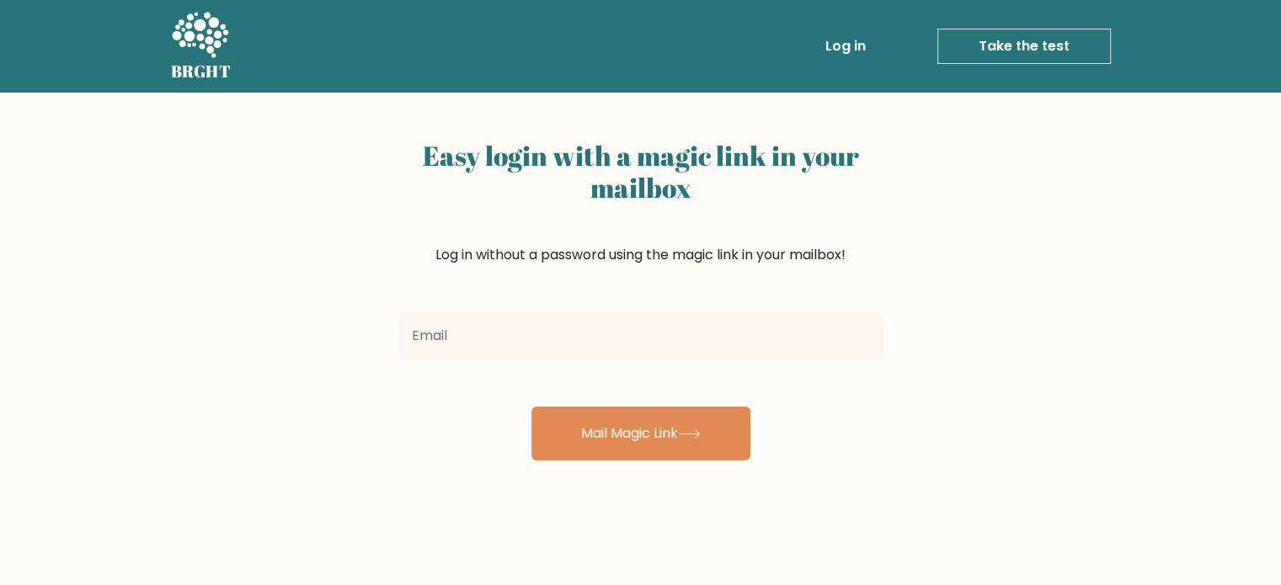
click at [574, 344] on input "email" at bounding box center [640, 335] width 485 height 47
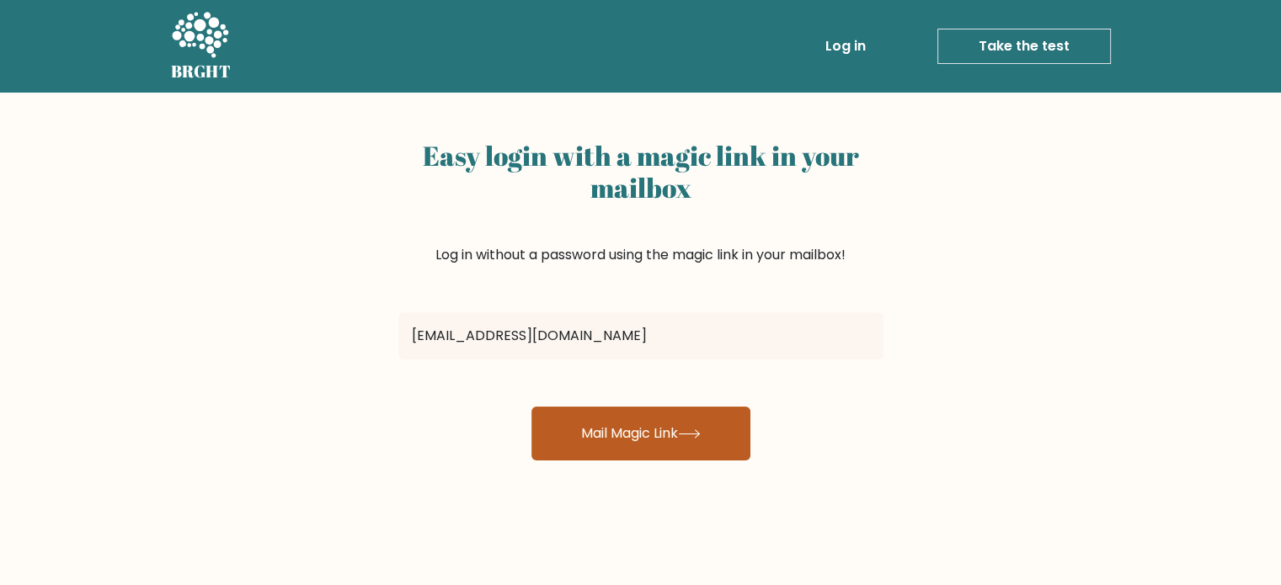
type input "[EMAIL_ADDRESS][DOMAIN_NAME]"
click at [666, 431] on button "Mail Magic Link" at bounding box center [640, 434] width 219 height 54
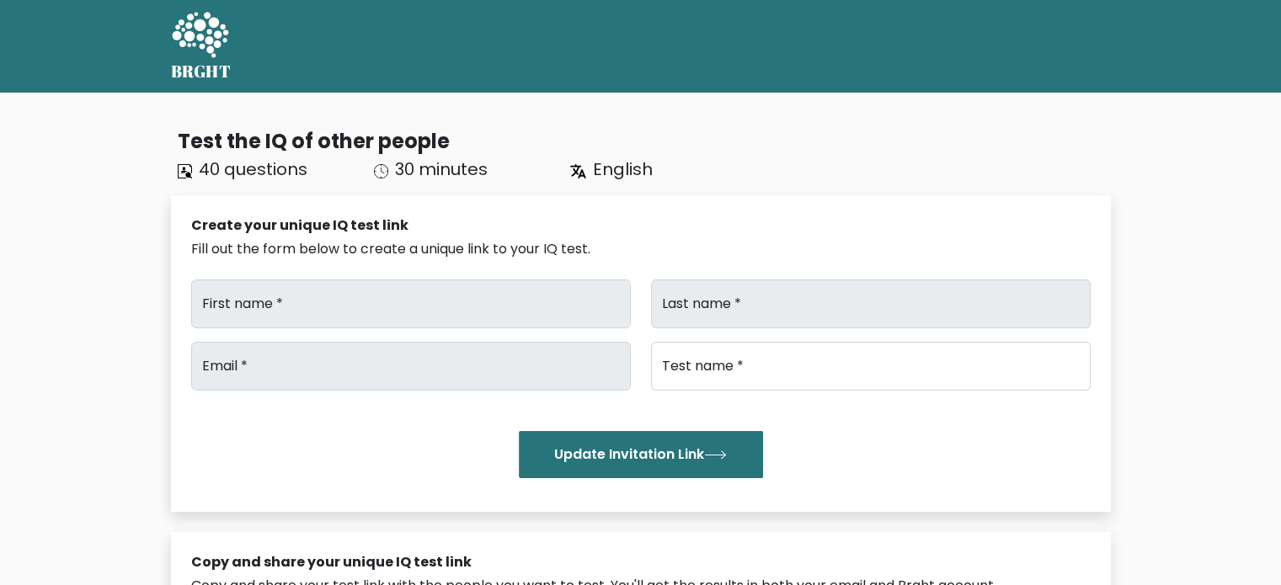
type input "N"
type input "K"
type input "[EMAIL_ADDRESS][DOMAIN_NAME]"
type input "Brght Intelligence Test"
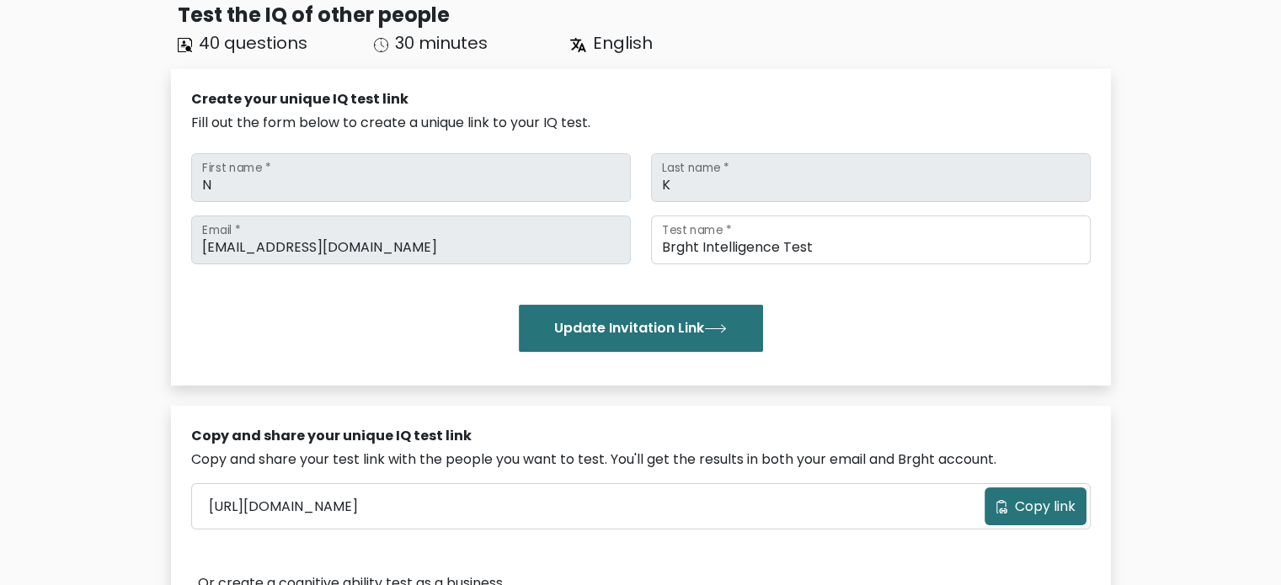
scroll to position [84, 0]
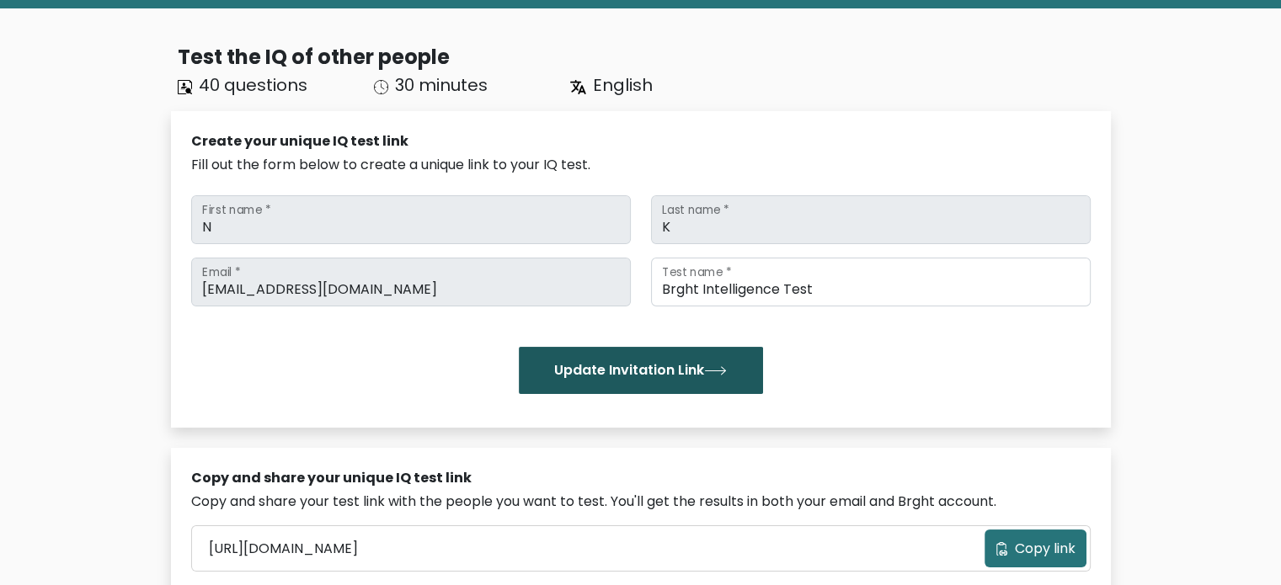
click at [647, 360] on button "Update Invitation Link" at bounding box center [641, 370] width 244 height 47
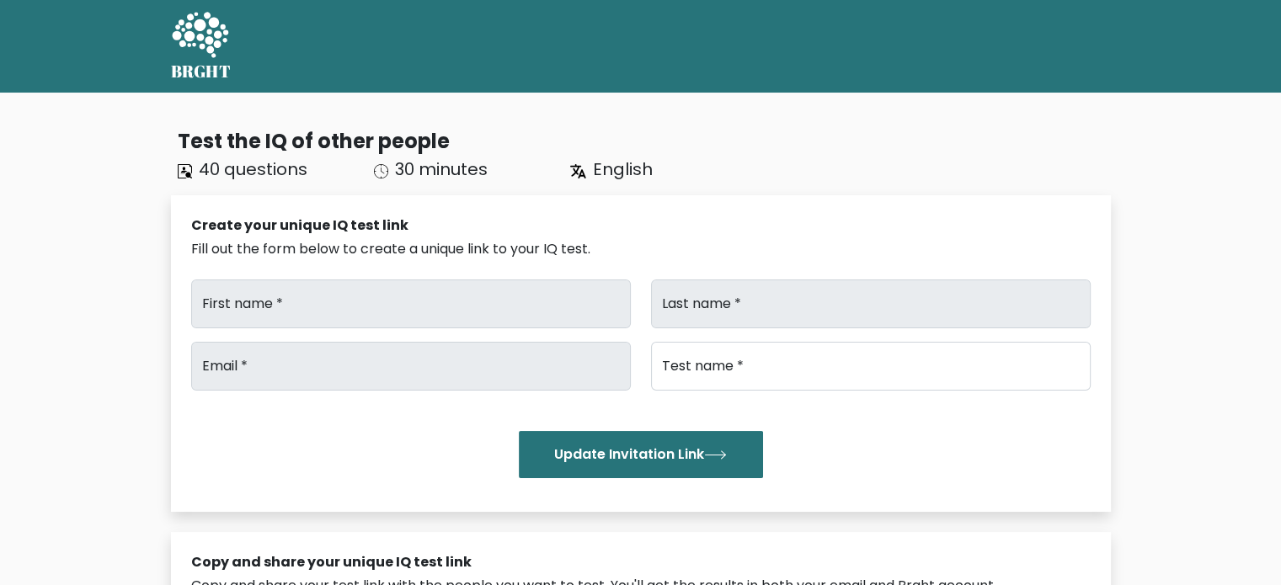
type input "N"
type input "K"
type input "[EMAIL_ADDRESS][DOMAIN_NAME]"
type input "Brght Intelligence Test"
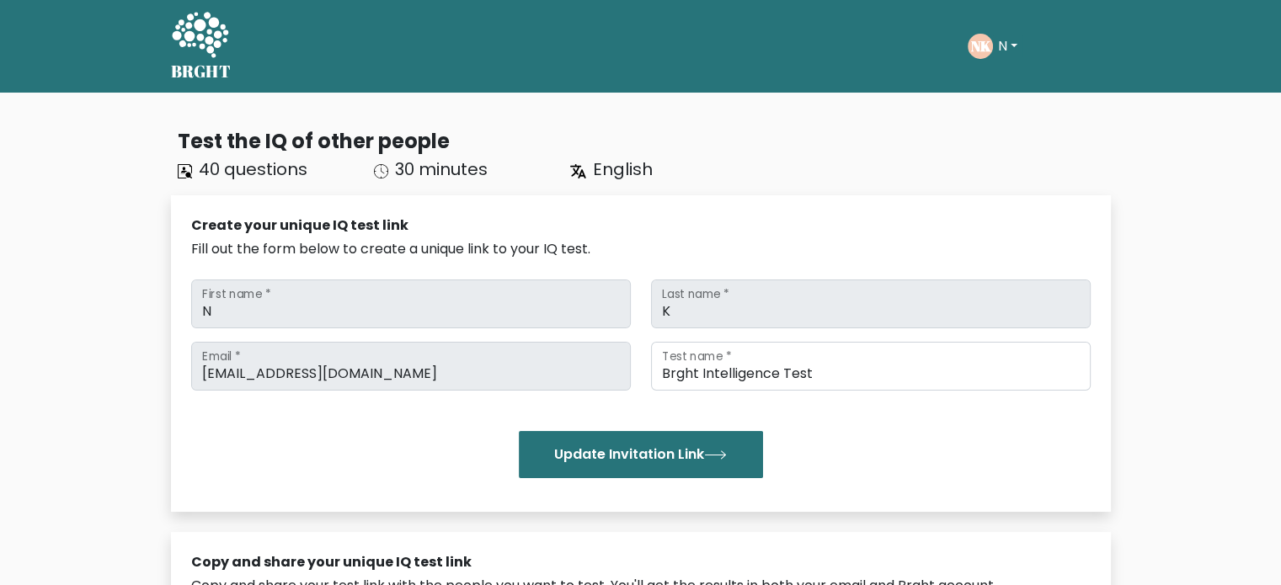
click at [1021, 47] on button "N" at bounding box center [1007, 46] width 29 height 22
click at [1010, 103] on link "Profile" at bounding box center [1035, 108] width 133 height 27
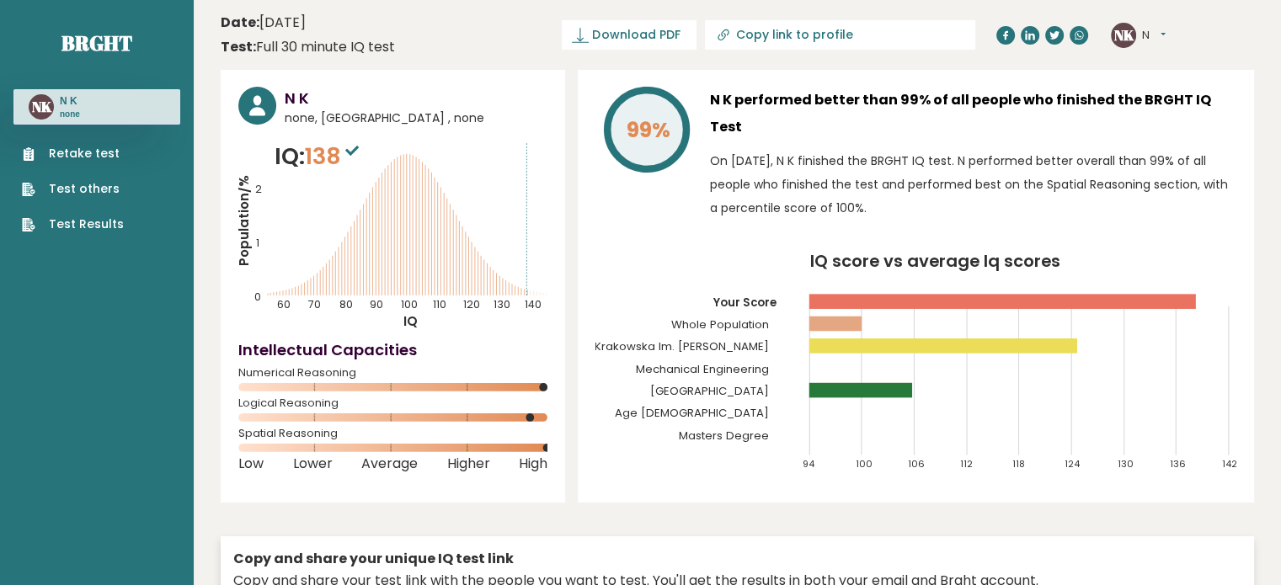
click at [1161, 36] on button "N" at bounding box center [1154, 35] width 24 height 17
click at [1189, 62] on link "Dashboard" at bounding box center [1186, 62] width 86 height 23
click at [81, 224] on link "Test Results" at bounding box center [73, 225] width 102 height 18
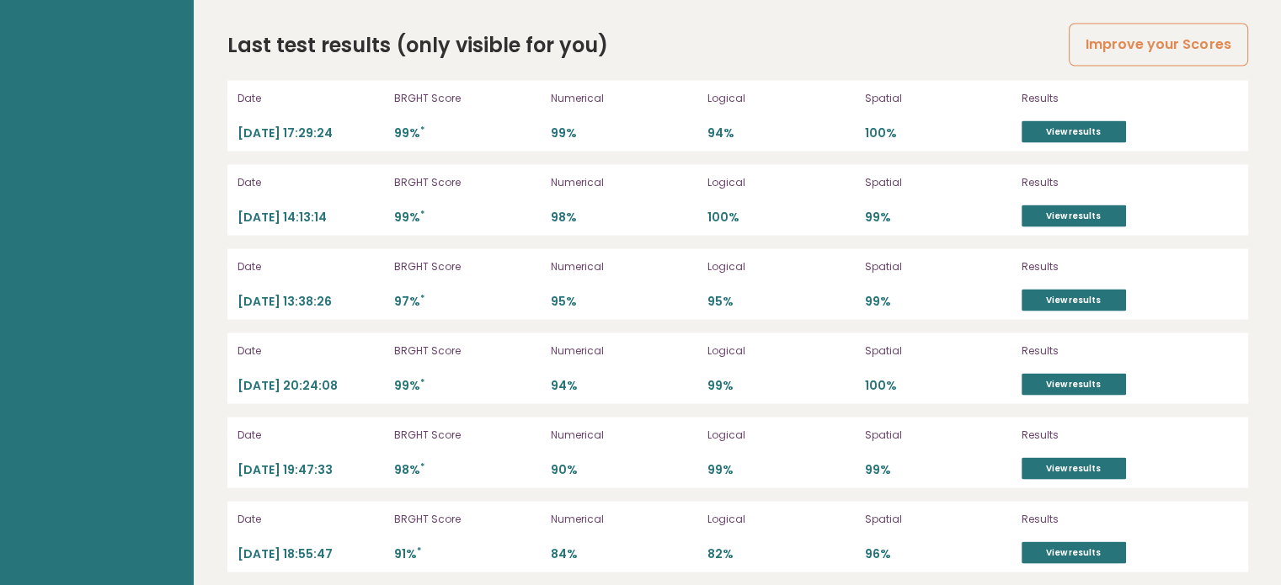
scroll to position [3423, 0]
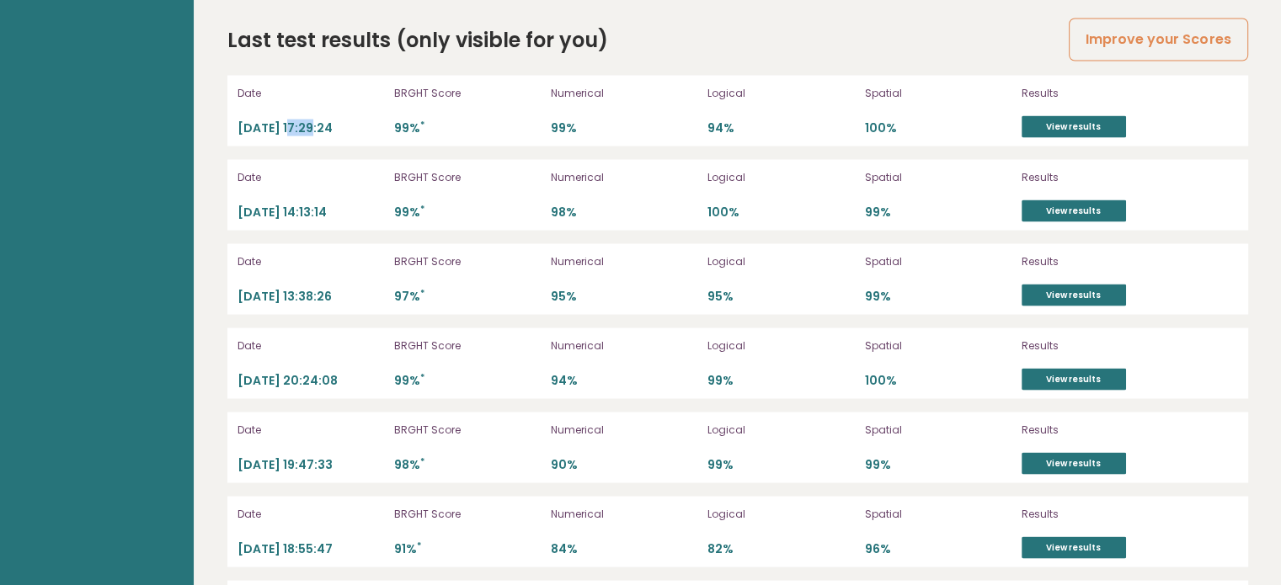
drag, startPoint x: 313, startPoint y: 100, endPoint x: 294, endPoint y: 106, distance: 20.2
click at [294, 120] on p "[DATE] 17:29:24" at bounding box center [311, 128] width 147 height 16
click at [1071, 116] on link "View results" at bounding box center [1074, 127] width 104 height 22
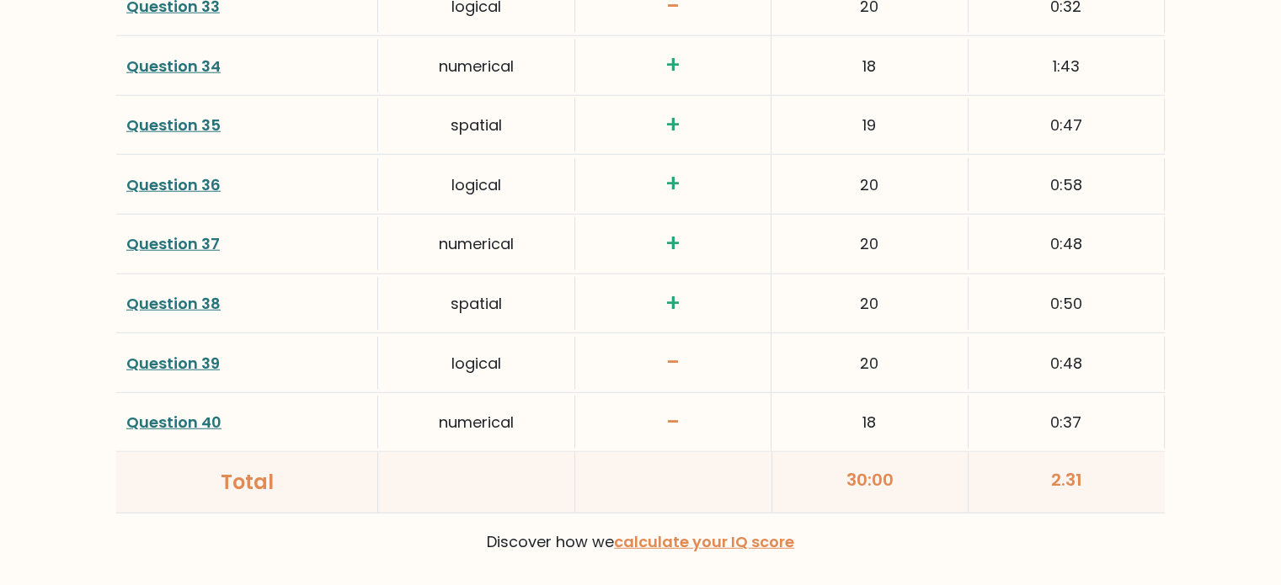
scroll to position [4485, 0]
